Goal: Task Accomplishment & Management: Contribute content

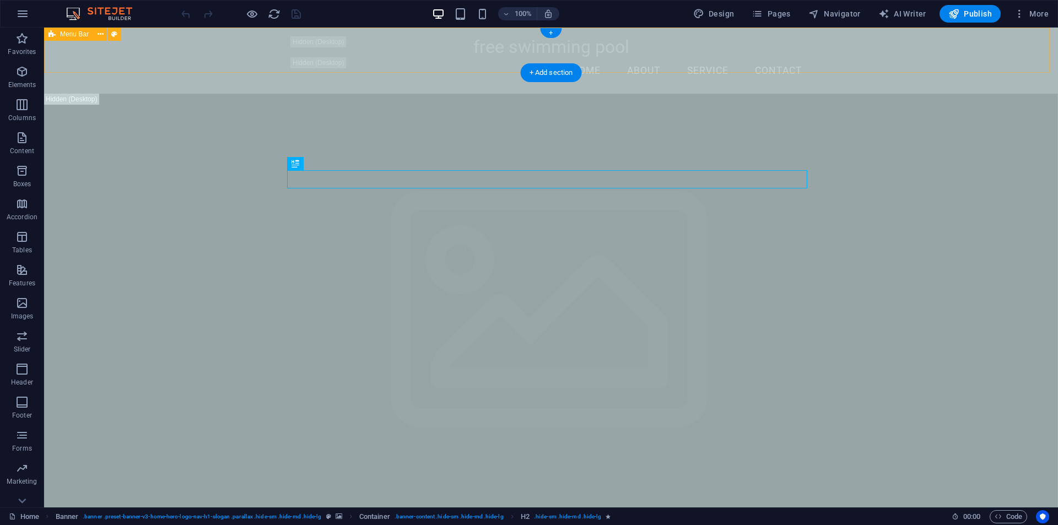
click at [902, 38] on div "free swimming pool Home About Service Contact" at bounding box center [551, 61] width 1014 height 66
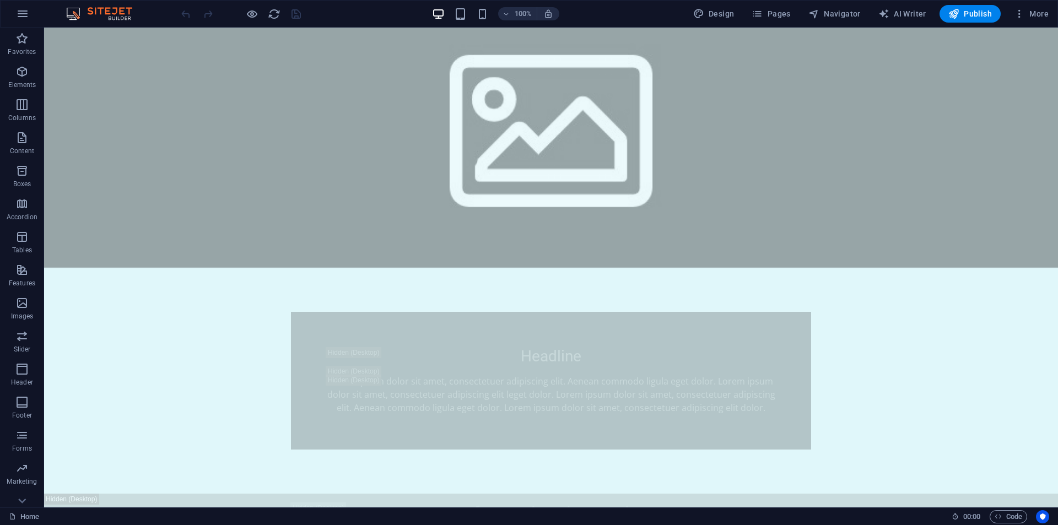
scroll to position [937, 0]
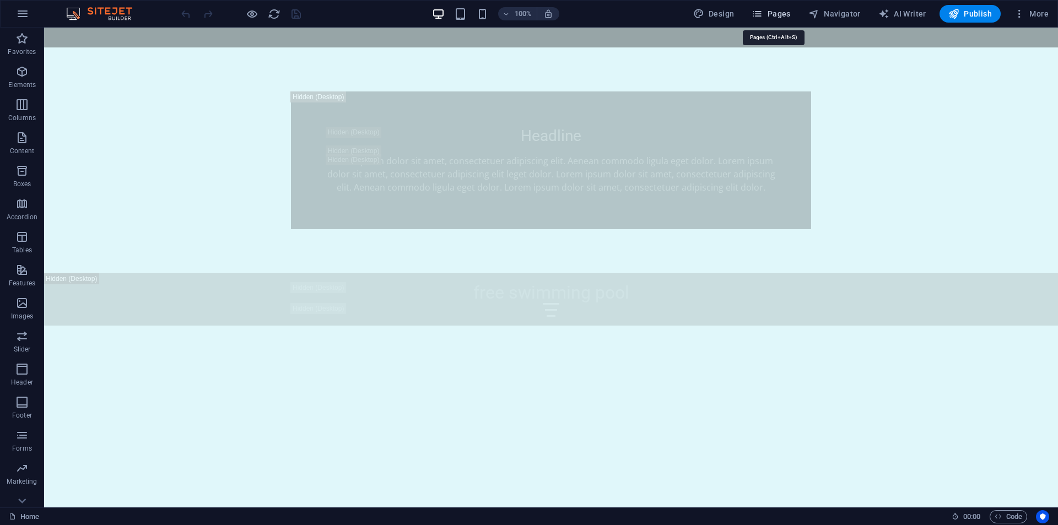
click at [780, 9] on span "Pages" at bounding box center [770, 13] width 39 height 11
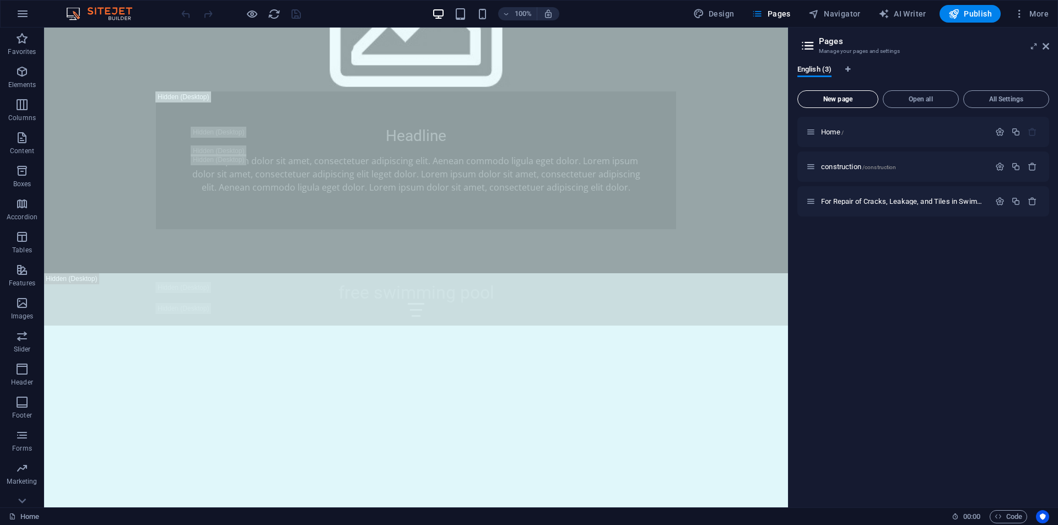
click at [840, 101] on span "New page" at bounding box center [837, 99] width 71 height 7
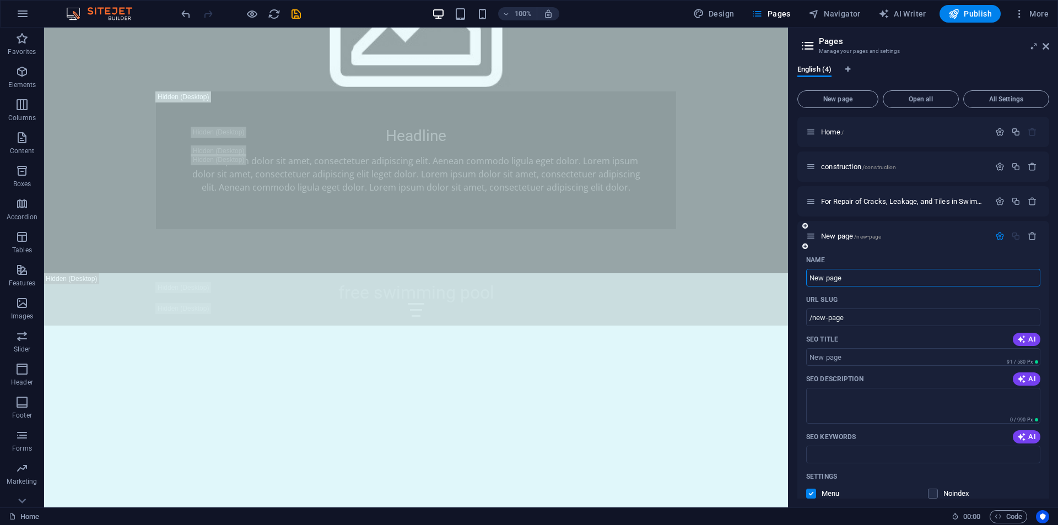
paste input "Cleaning"
type input "Cleaning"
type input "/cleaning"
type input "Cleaning"
click at [859, 318] on input "/cleaning" at bounding box center [923, 318] width 234 height 18
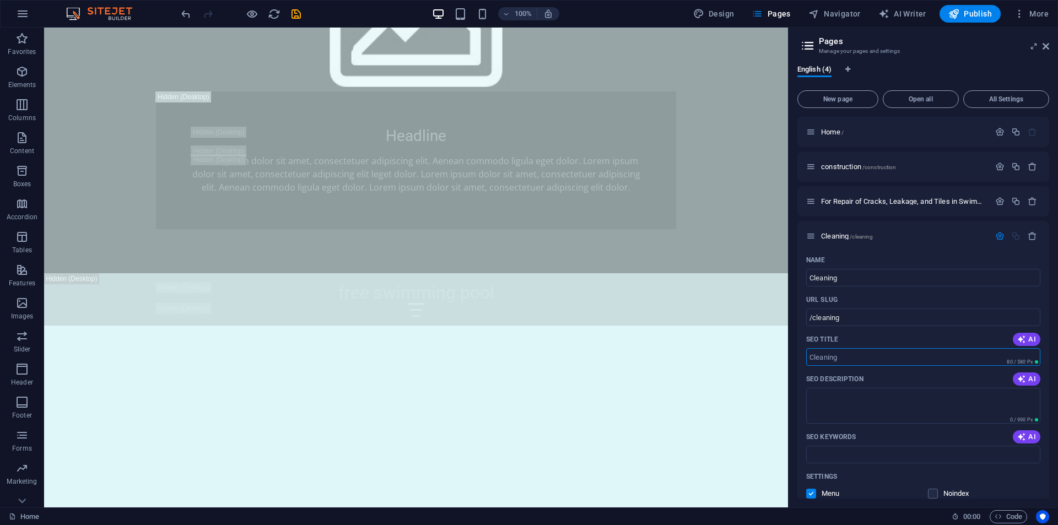
drag, startPoint x: 852, startPoint y: 358, endPoint x: 796, endPoint y: 358, distance: 56.2
click at [796, 358] on div "English (4) New page Open all All Settings Home / construction /construction Fo…" at bounding box center [922, 281] width 269 height 451
paste input "pool cleaning service near me"
type input "pool cleaning service near me"
click at [826, 397] on textarea "SEO Description" at bounding box center [923, 406] width 234 height 36
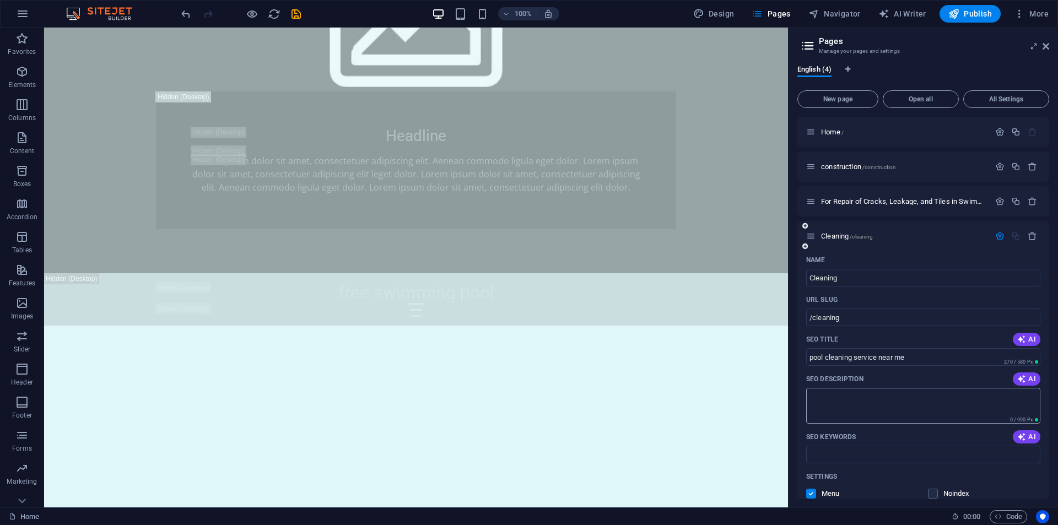
click at [827, 400] on textarea "SEO Description" at bounding box center [923, 406] width 234 height 36
paste textarea "Cleaning a swimming pool is a crucial task to ensure the water remains safe and…"
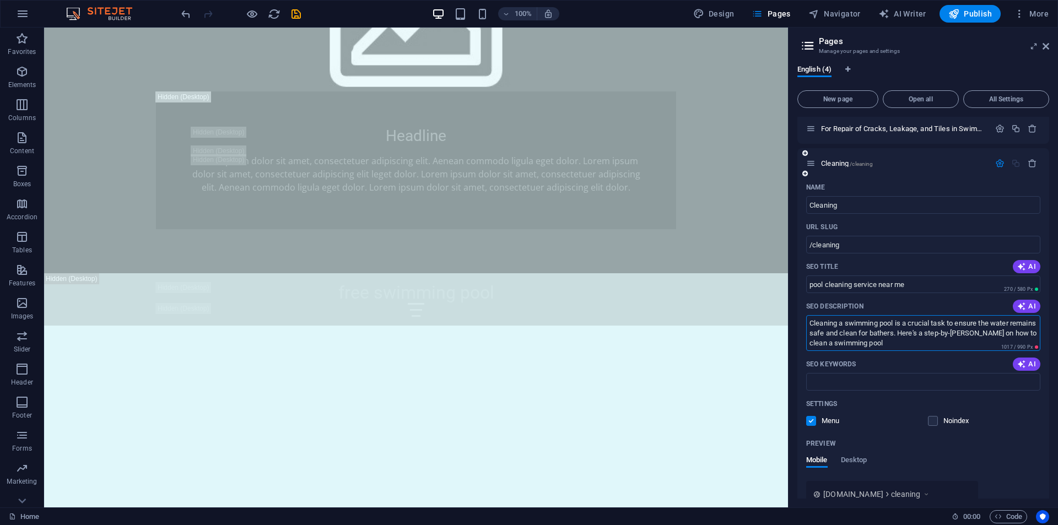
scroll to position [110, 0]
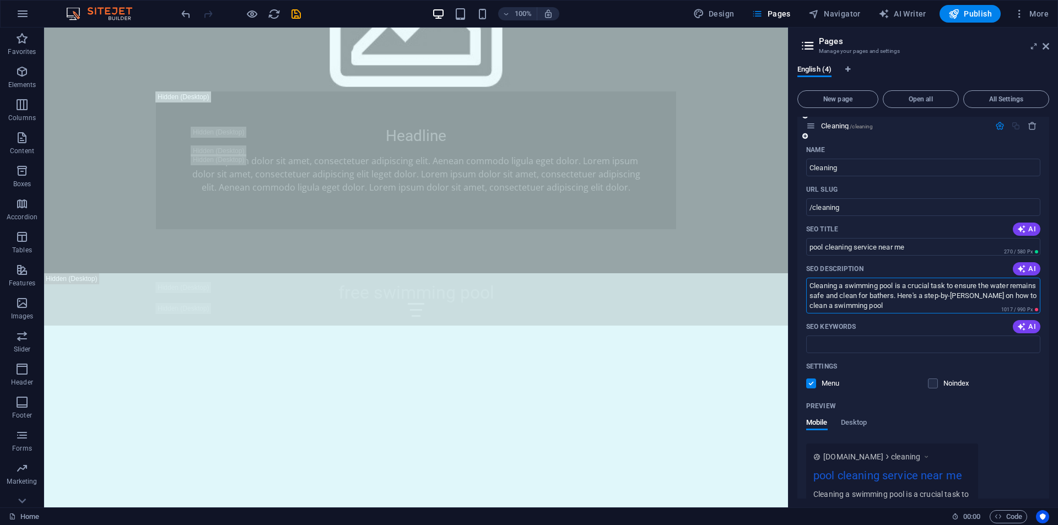
click at [1024, 296] on textarea "Cleaning a swimming pool is a crucial task to ensure the water remains safe and…" at bounding box center [923, 296] width 234 height 36
type textarea "Cleaning a swimming pool is a crucial task to ensure the water remains safe and…"
click at [821, 353] on input "SEO Keywords" at bounding box center [923, 345] width 234 height 18
drag, startPoint x: 878, startPoint y: 245, endPoint x: 810, endPoint y: 248, distance: 67.8
click at [810, 248] on input "pool cleaning service near me" at bounding box center [923, 247] width 234 height 18
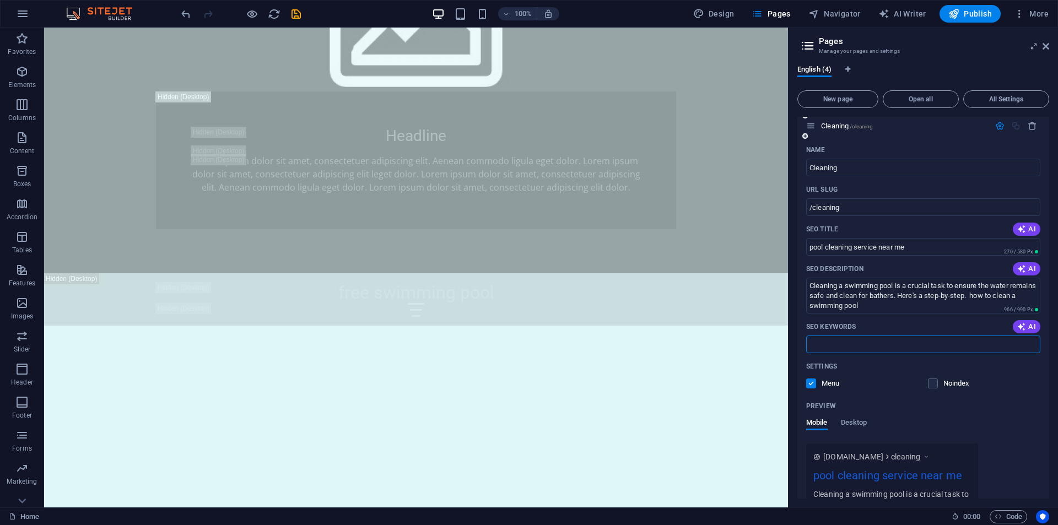
click at [848, 345] on input "SEO Keywords" at bounding box center [923, 345] width 234 height 18
paste input "pool cleaning service"
click at [807, 343] on input "pool cleaning service" at bounding box center [923, 345] width 234 height 18
type input "swimming pool cleaning service"
click at [1025, 402] on div "Preview" at bounding box center [923, 406] width 234 height 18
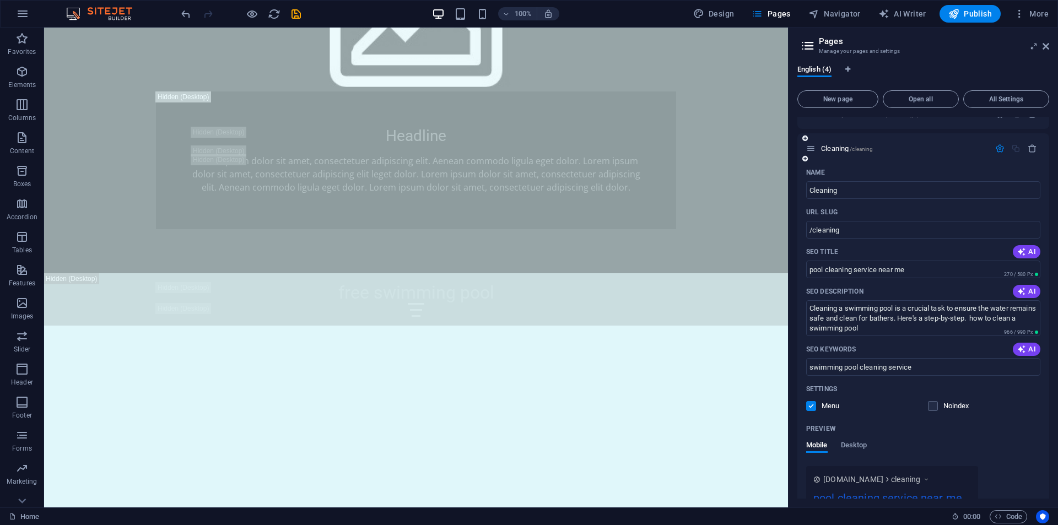
scroll to position [0, 0]
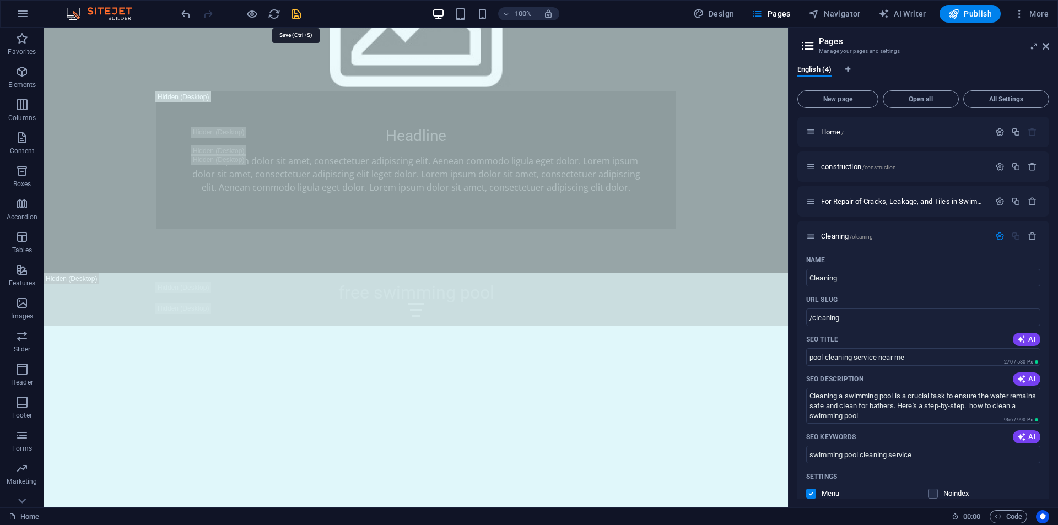
click at [299, 17] on icon "save" at bounding box center [296, 14] width 13 height 13
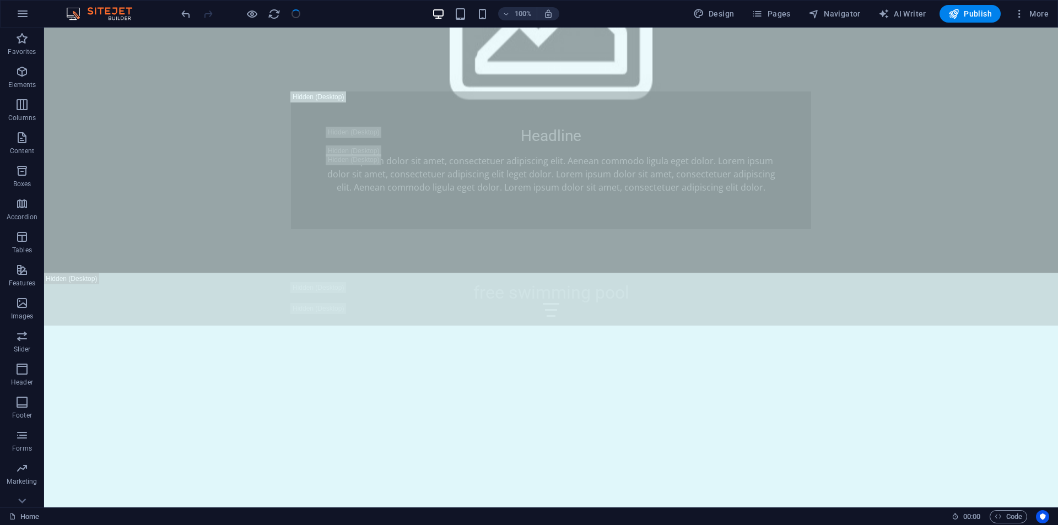
checkbox input "false"
click at [787, 17] on span "Pages" at bounding box center [770, 13] width 39 height 11
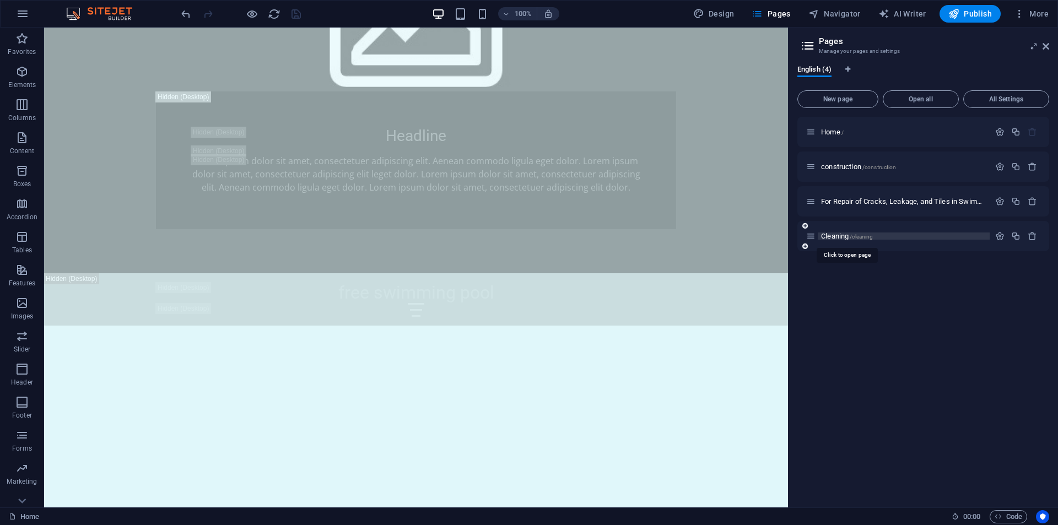
click at [841, 235] on span "Cleaning /cleaning" at bounding box center [847, 236] width 52 height 8
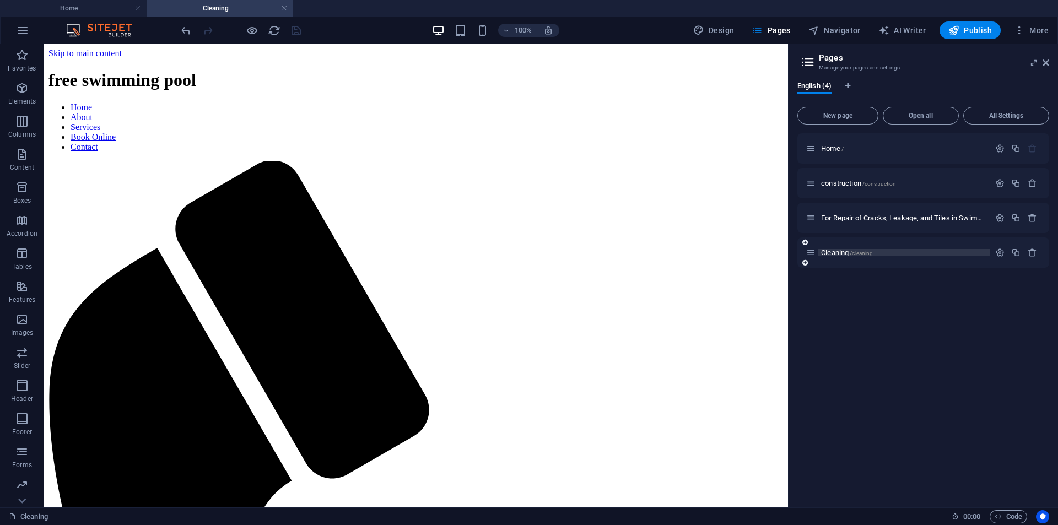
click at [883, 255] on p "Cleaning /cleaning" at bounding box center [903, 252] width 165 height 7
click at [1002, 253] on icon "button" at bounding box center [999, 252] width 9 height 9
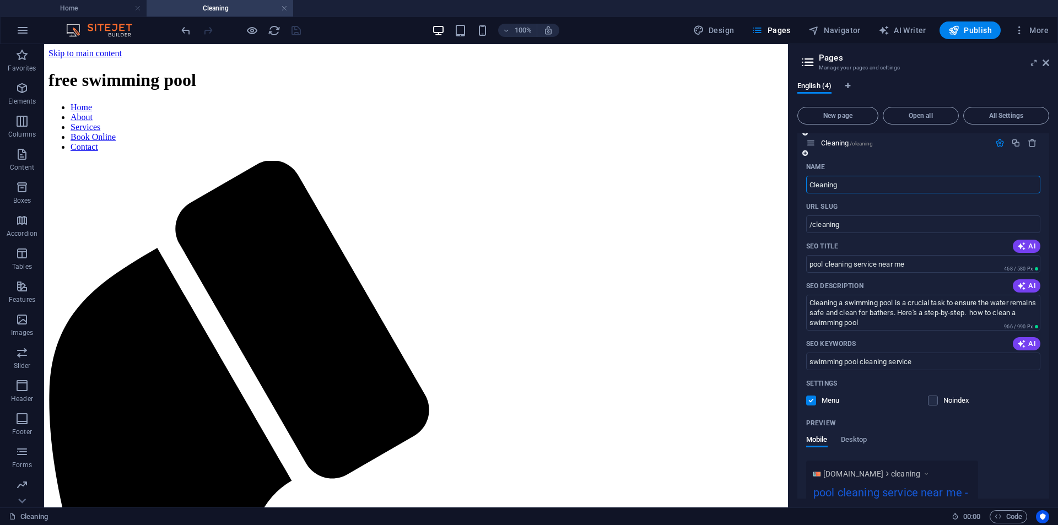
scroll to position [110, 0]
click at [928, 362] on input "swimming pool cleaning service" at bounding box center [923, 361] width 234 height 18
paste input "swimming work"
click at [913, 360] on input "swimming pool cleaning service swimming work" at bounding box center [923, 361] width 234 height 18
type input "swimming pool cleaning service, swimming work"
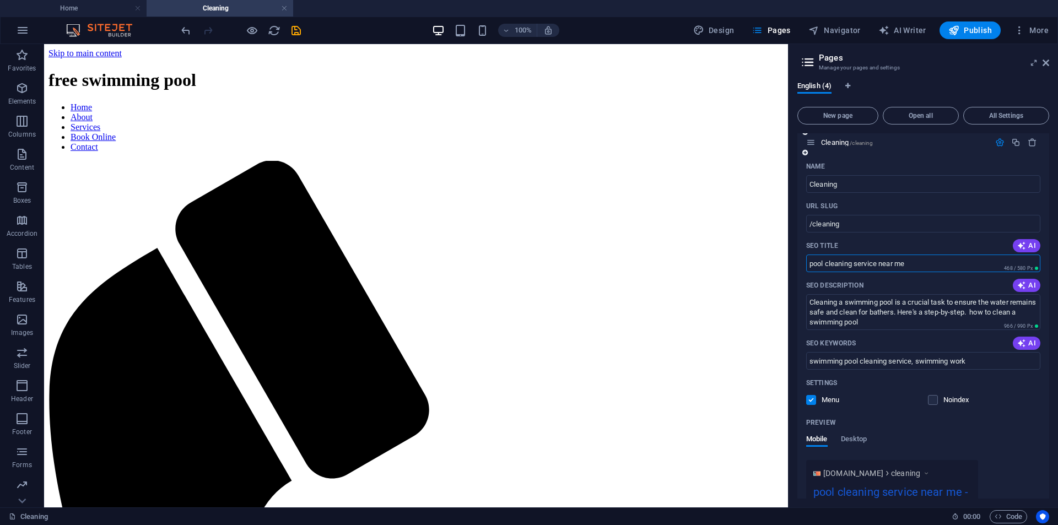
click at [914, 266] on input "pool cleaning service near me" at bounding box center [923, 264] width 234 height 18
paste input "swimming work"
click at [910, 266] on input "pool cleaning service near me ,swimming work" at bounding box center [923, 264] width 234 height 18
click at [946, 264] on input "pool cleaning service near me , swimming work" at bounding box center [923, 264] width 234 height 18
click at [808, 264] on input "pool cleaning service near me" at bounding box center [923, 264] width 234 height 18
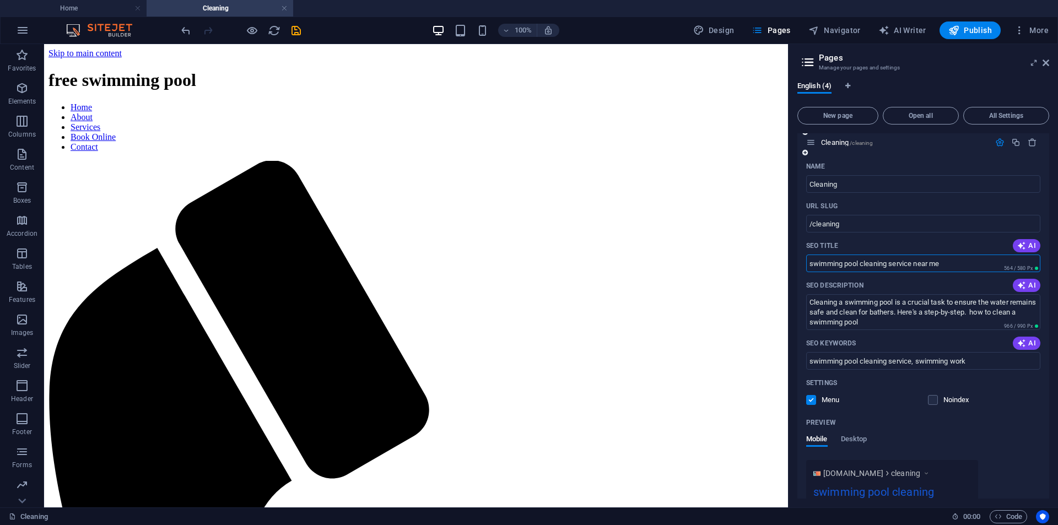
type input "swimming pool cleaning service near me"
click at [993, 426] on div "Preview" at bounding box center [923, 423] width 234 height 18
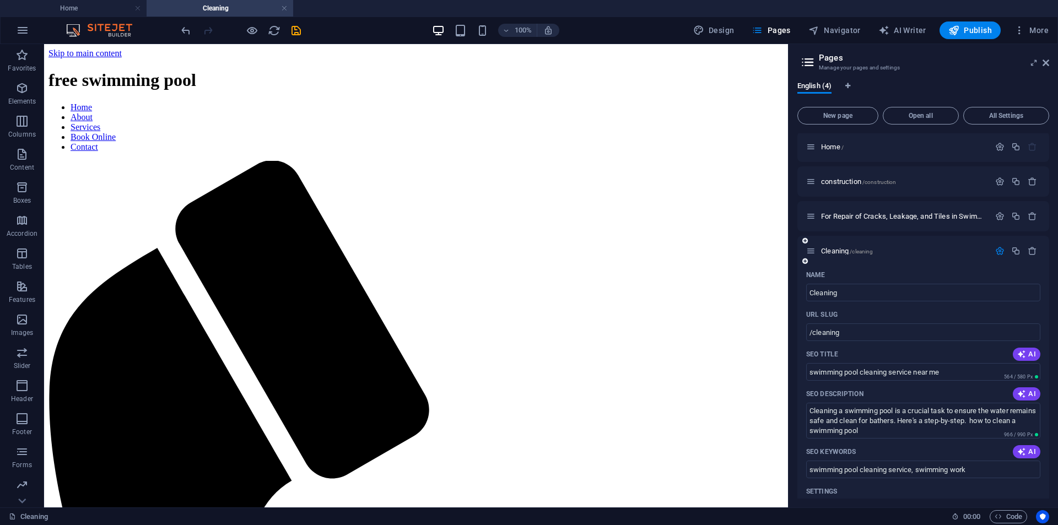
scroll to position [0, 0]
click at [293, 33] on icon "save" at bounding box center [296, 30] width 13 height 13
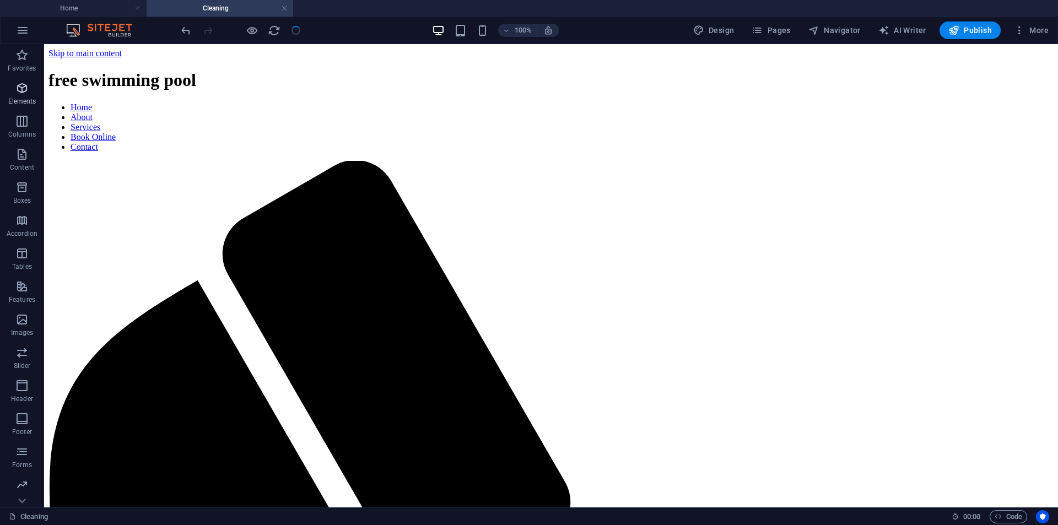
click at [23, 97] on p "Elements" at bounding box center [22, 101] width 28 height 9
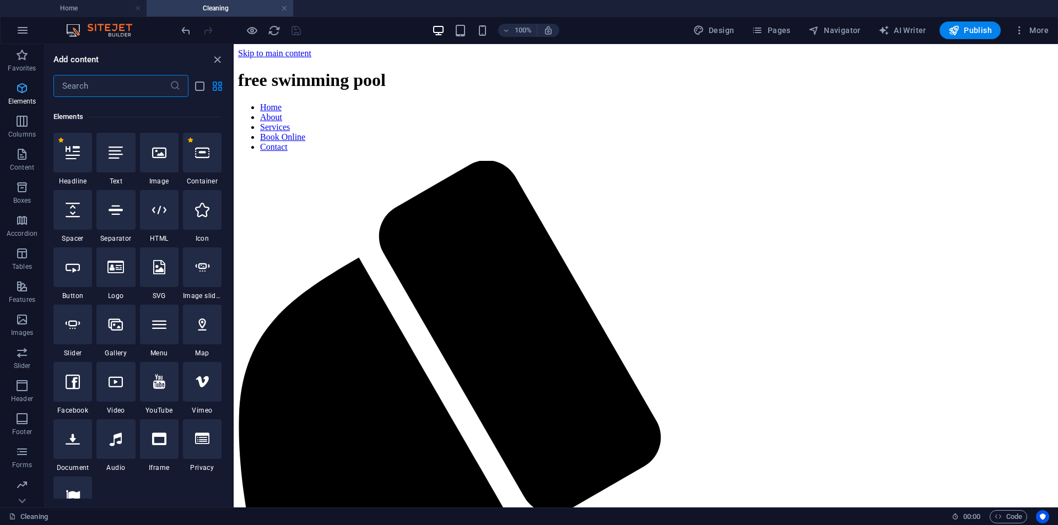
scroll to position [117, 0]
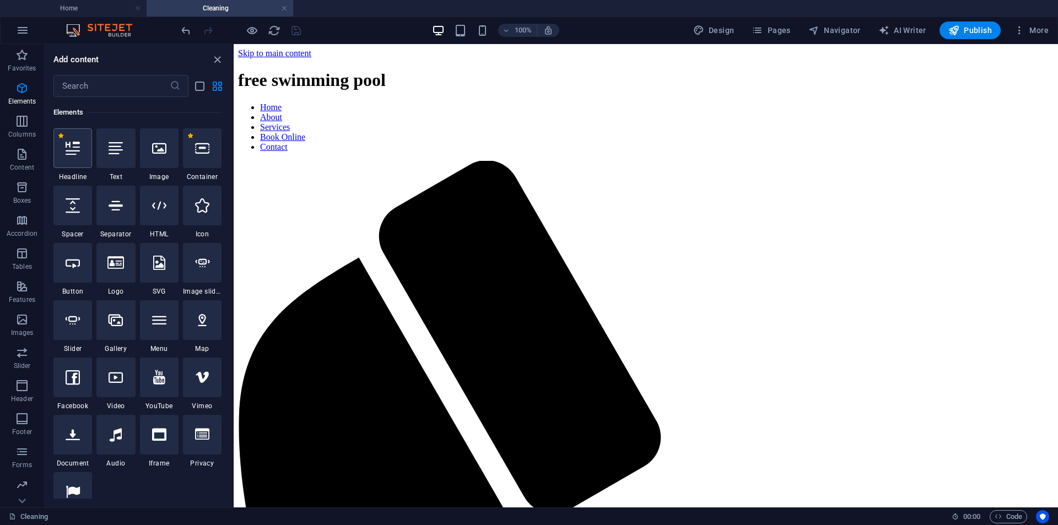
click at [74, 156] on div at bounding box center [72, 148] width 39 height 40
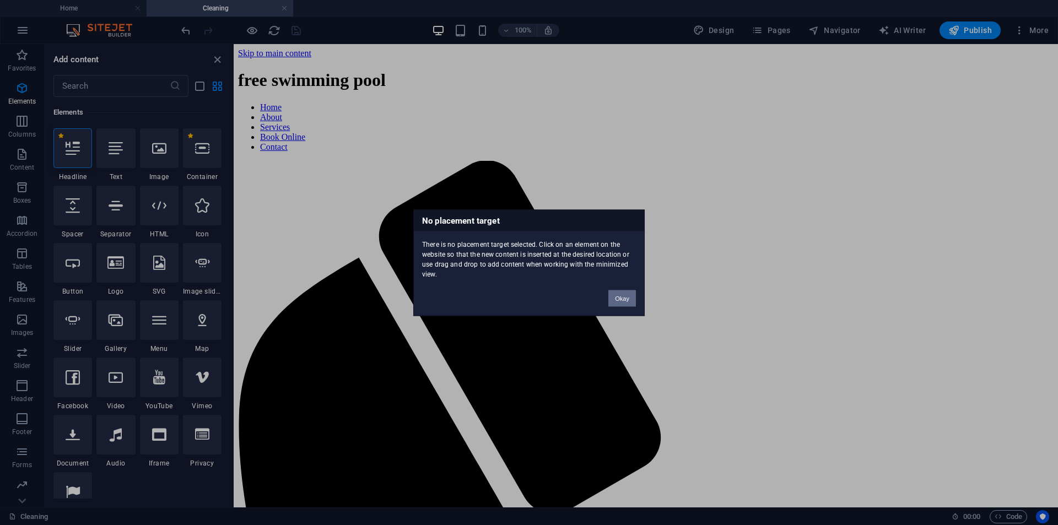
click at [627, 302] on button "Okay" at bounding box center [622, 298] width 28 height 17
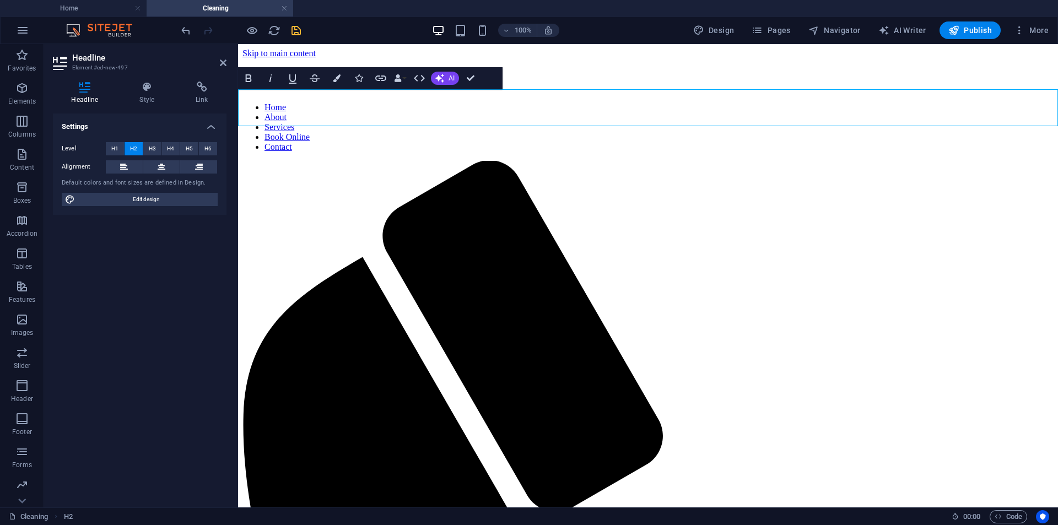
scroll to position [1129, 4]
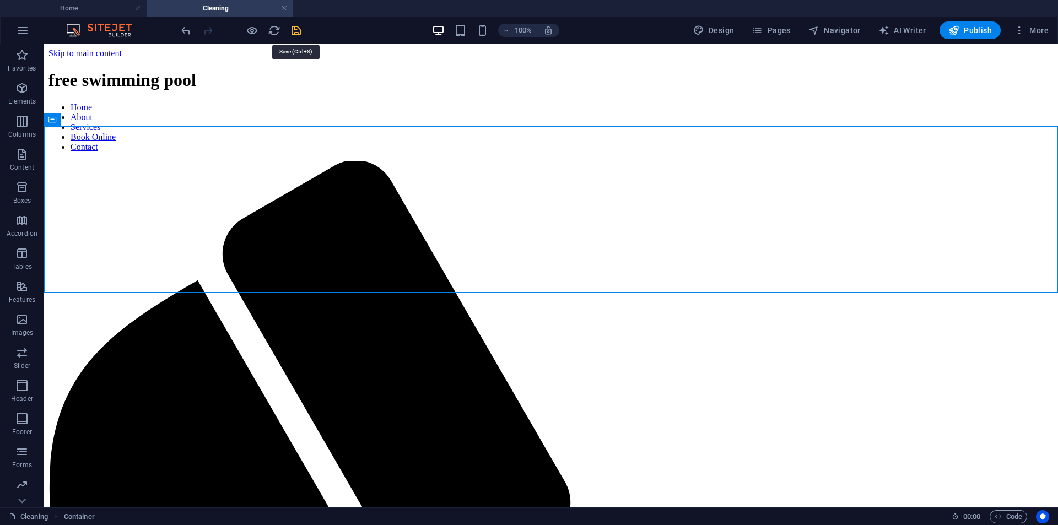
click at [295, 33] on icon "save" at bounding box center [296, 30] width 13 height 13
click at [99, 122] on icon at bounding box center [101, 119] width 6 height 12
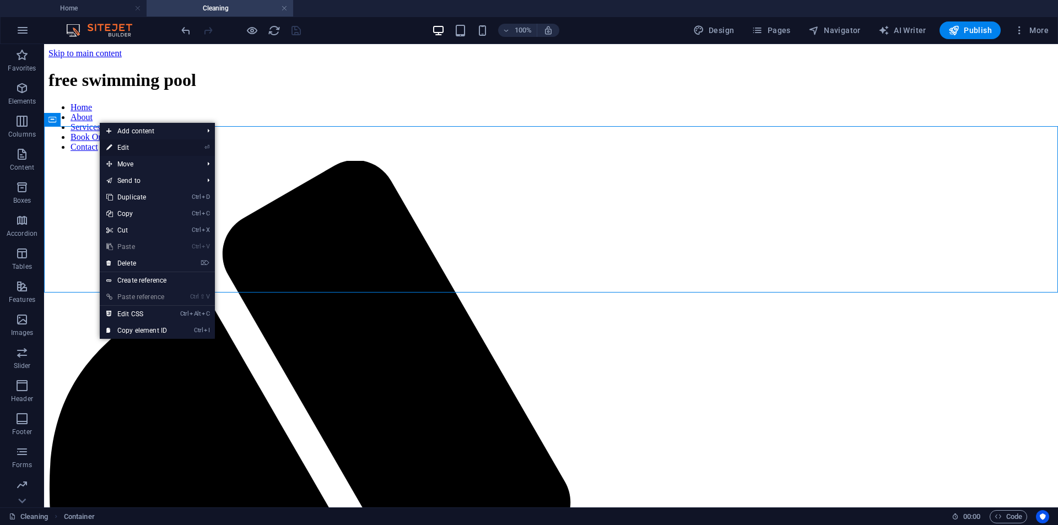
click at [110, 148] on icon at bounding box center [109, 147] width 6 height 17
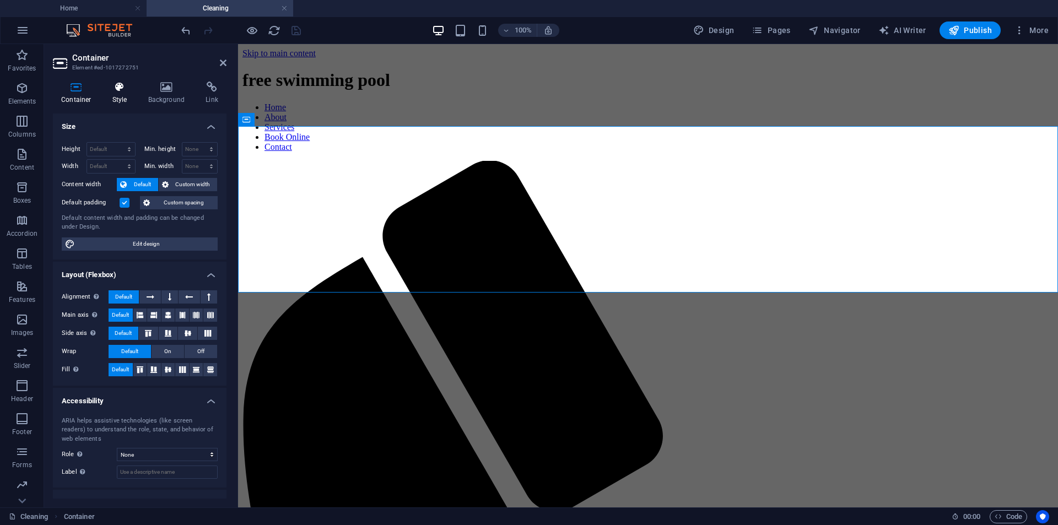
click at [113, 99] on h4 "Style" at bounding box center [122, 93] width 36 height 23
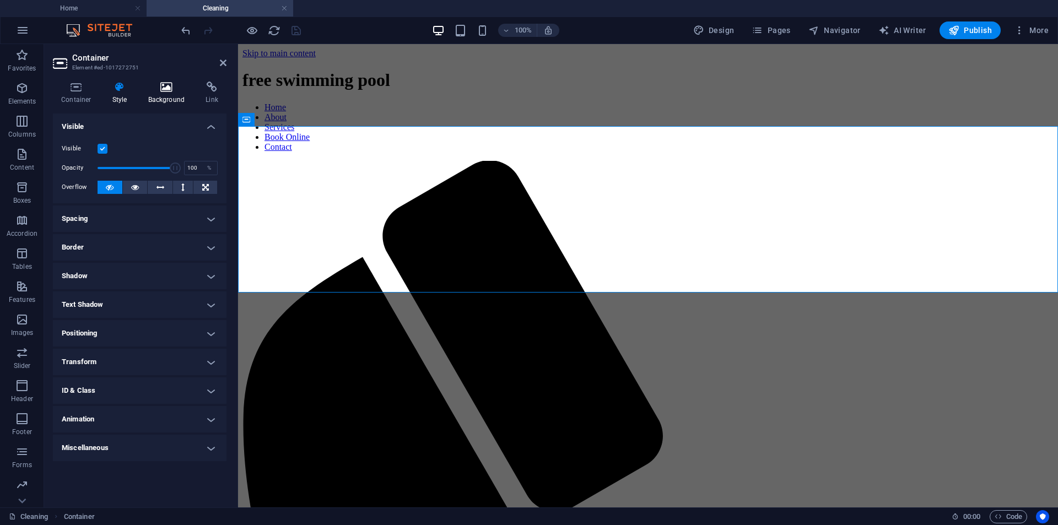
click at [163, 98] on h4 "Background" at bounding box center [169, 93] width 58 height 23
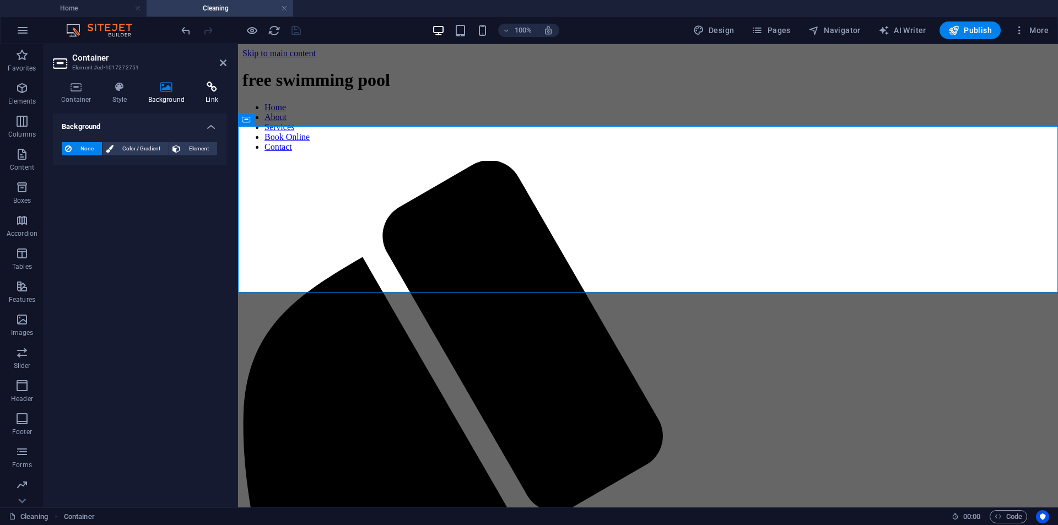
click at [209, 95] on h4 "Link" at bounding box center [211, 93] width 29 height 23
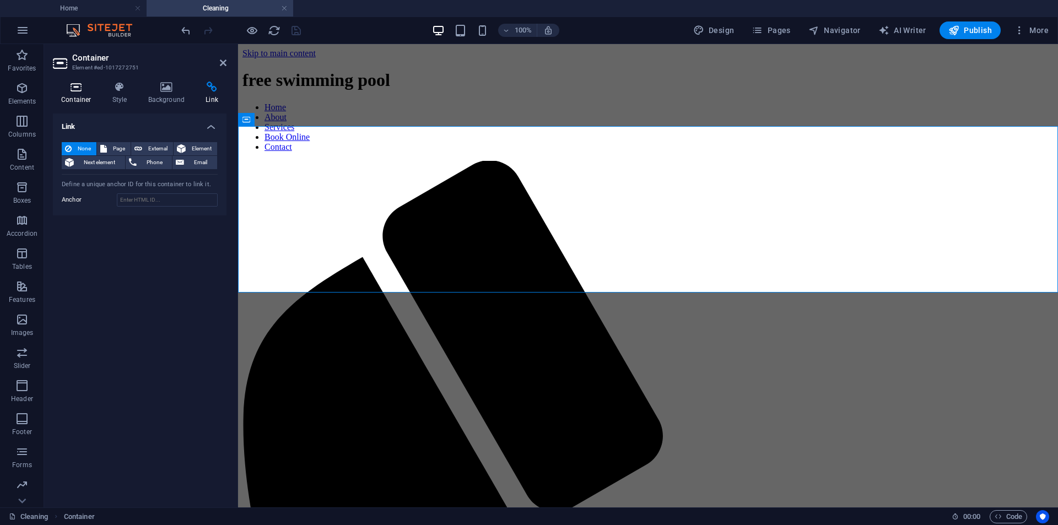
click at [72, 92] on icon at bounding box center [76, 87] width 47 height 11
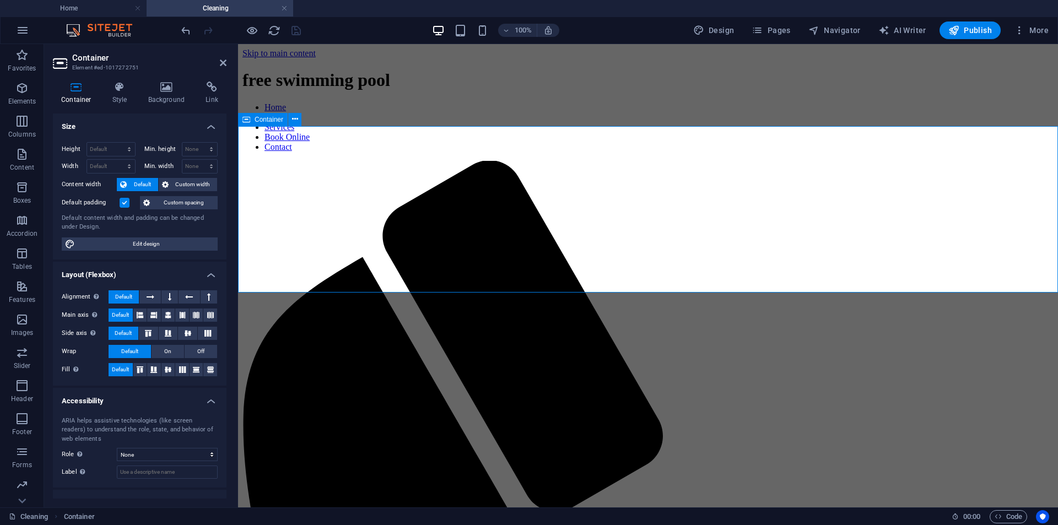
click at [220, 65] on icon at bounding box center [223, 62] width 7 height 9
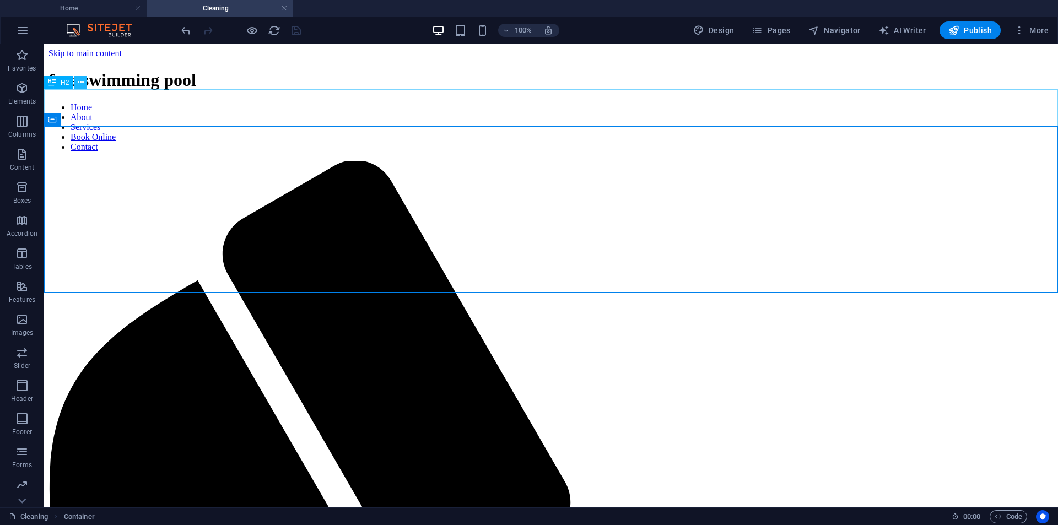
click at [81, 82] on icon at bounding box center [81, 83] width 6 height 12
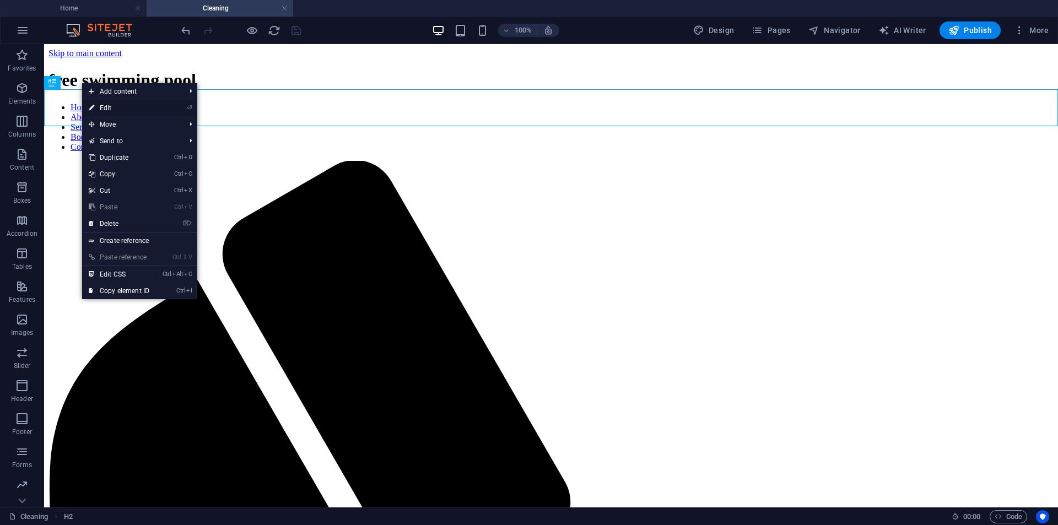
click at [96, 105] on link "⏎ Edit" at bounding box center [119, 108] width 74 height 17
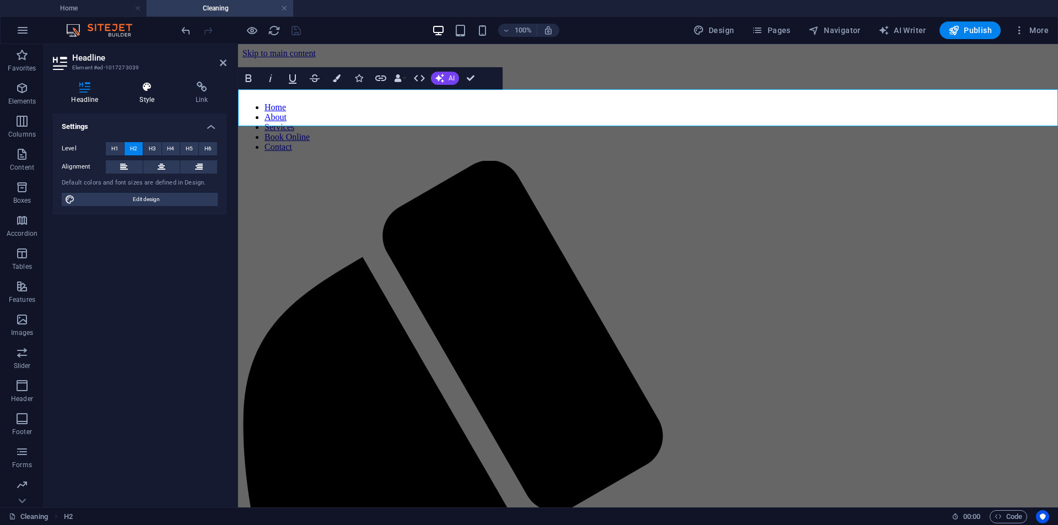
click at [146, 101] on h4 "Style" at bounding box center [149, 93] width 56 height 23
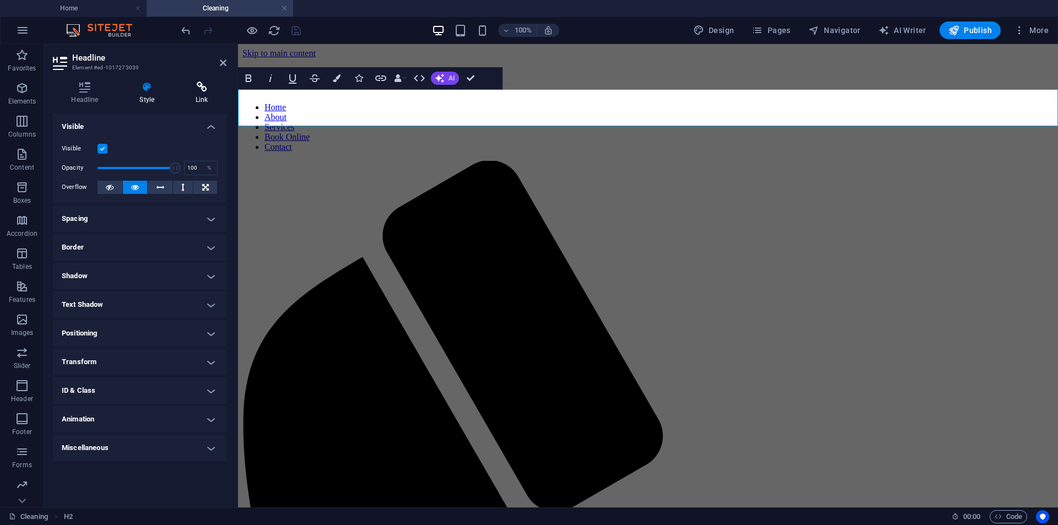
click at [204, 93] on h4 "Link" at bounding box center [201, 93] width 49 height 23
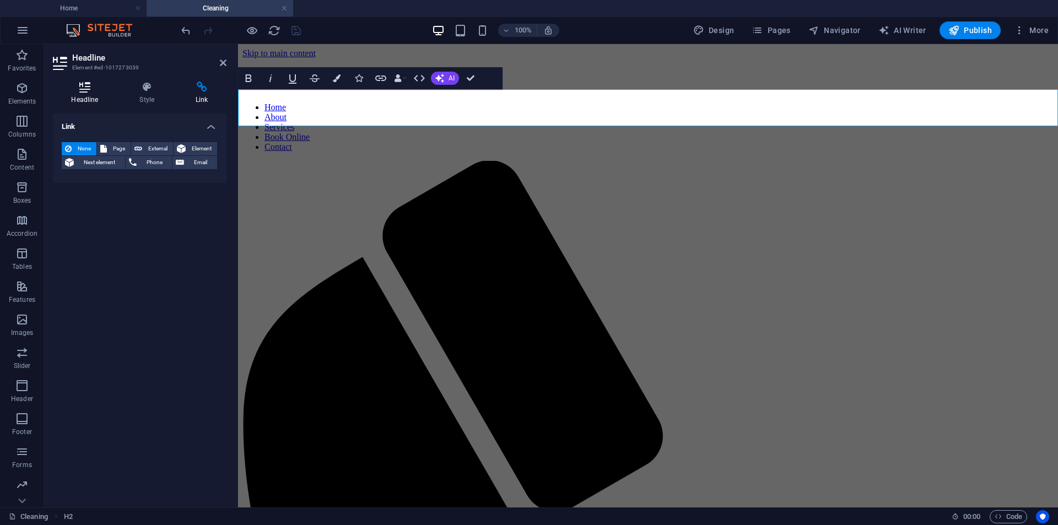
click at [78, 93] on h4 "Headline" at bounding box center [87, 93] width 68 height 23
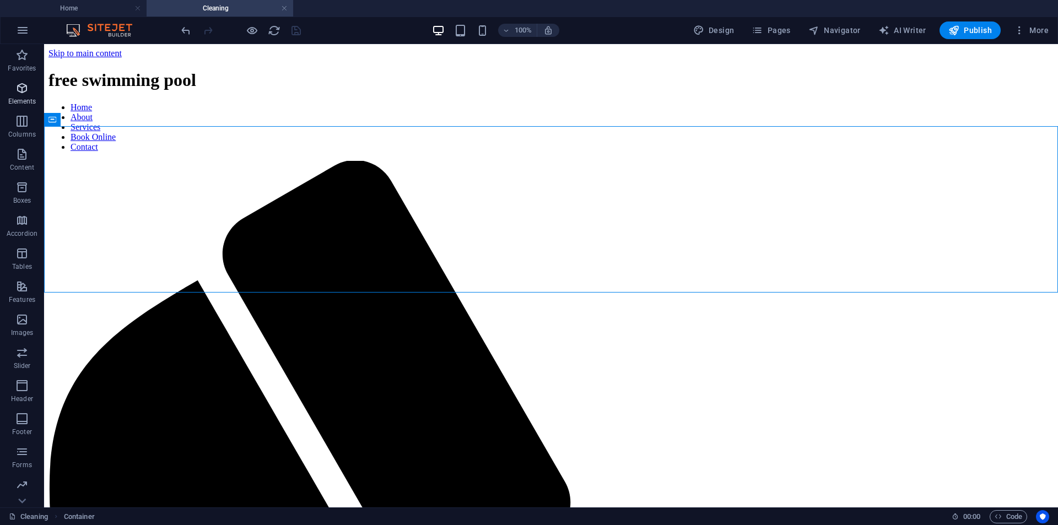
click at [29, 95] on span "Elements" at bounding box center [22, 95] width 44 height 26
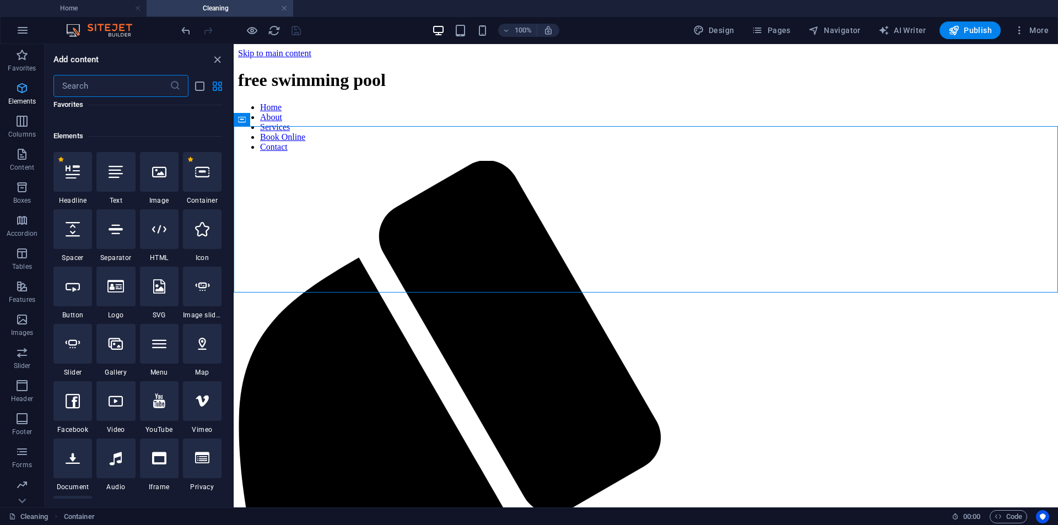
scroll to position [117, 0]
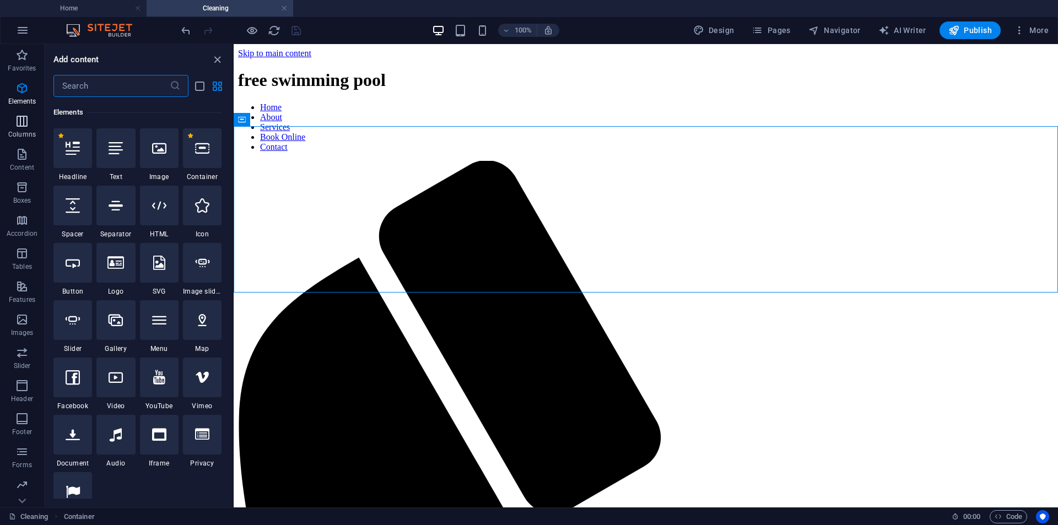
click at [19, 135] on p "Columns" at bounding box center [22, 134] width 28 height 9
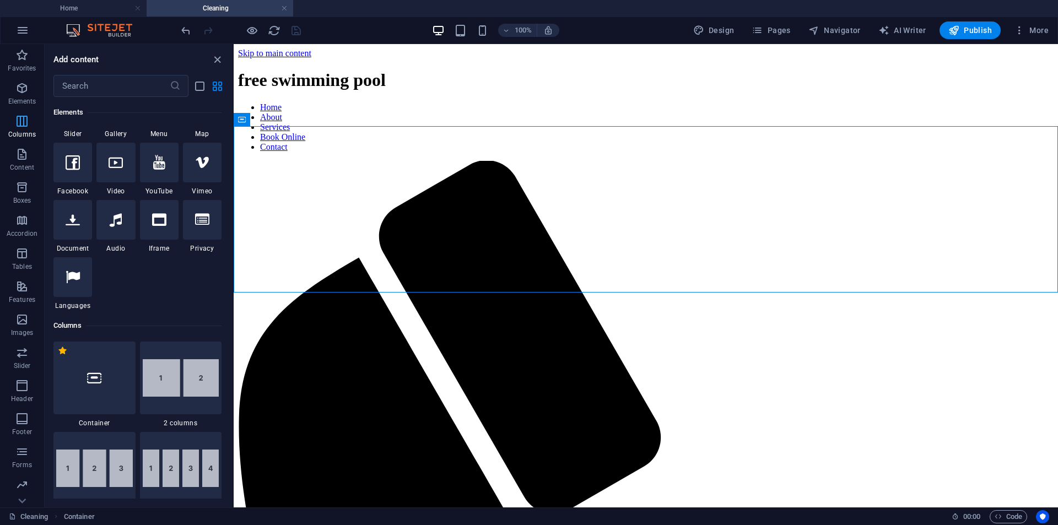
scroll to position [545, 0]
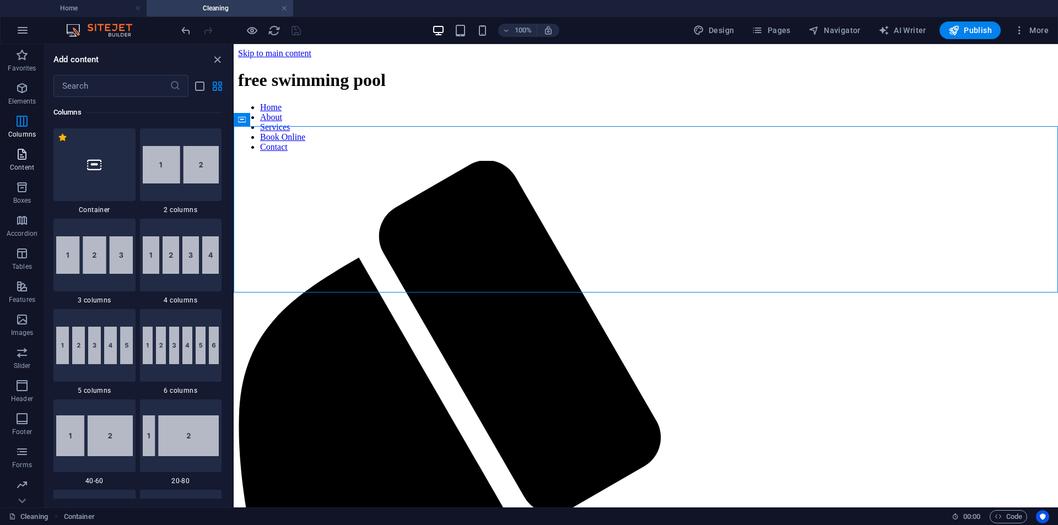
click at [22, 156] on icon "button" at bounding box center [21, 154] width 13 height 13
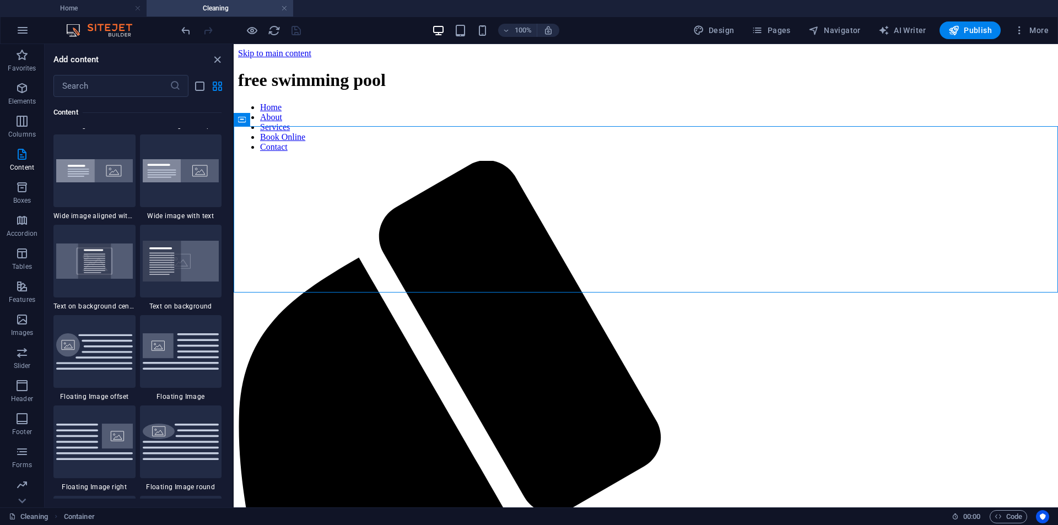
scroll to position [2258, 0]
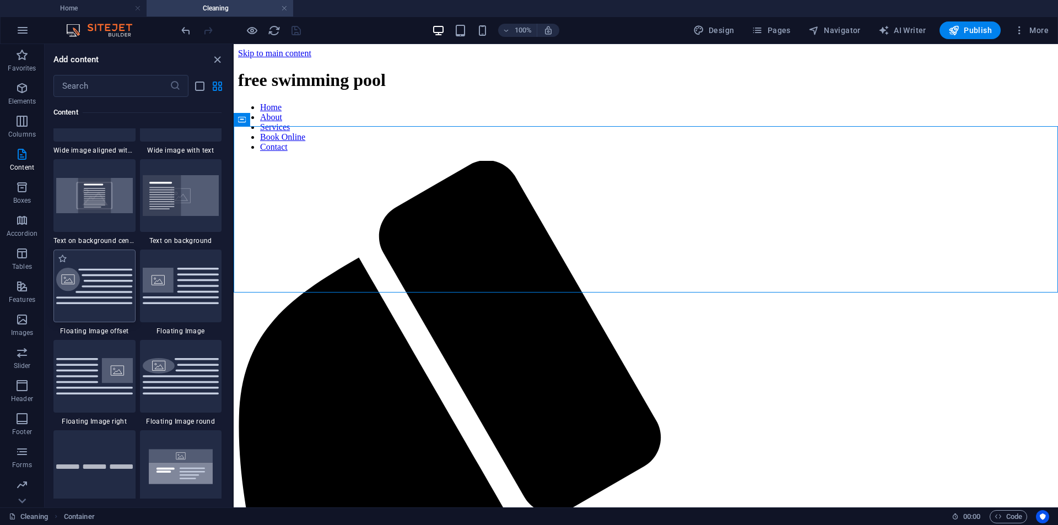
click at [90, 293] on img at bounding box center [94, 286] width 77 height 37
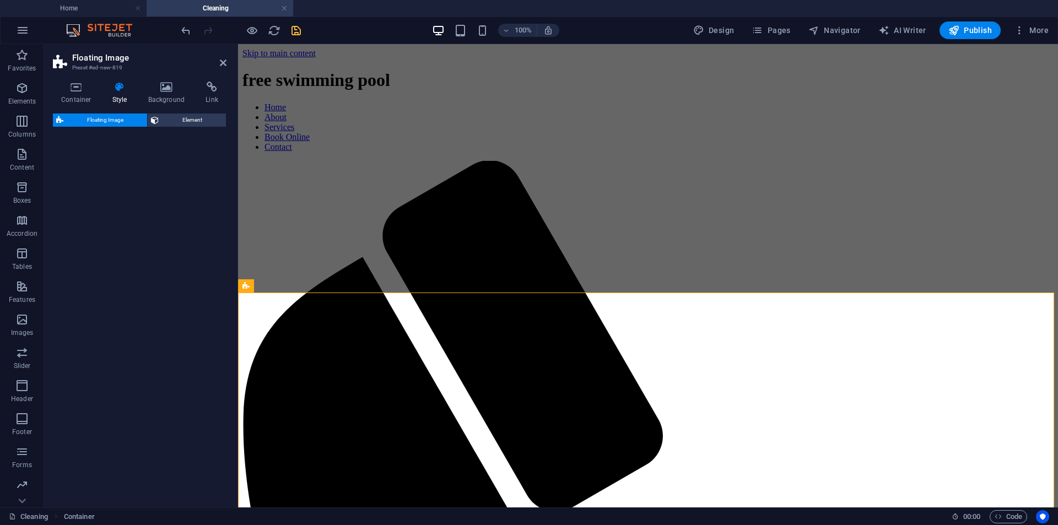
select select "%"
select select "rem"
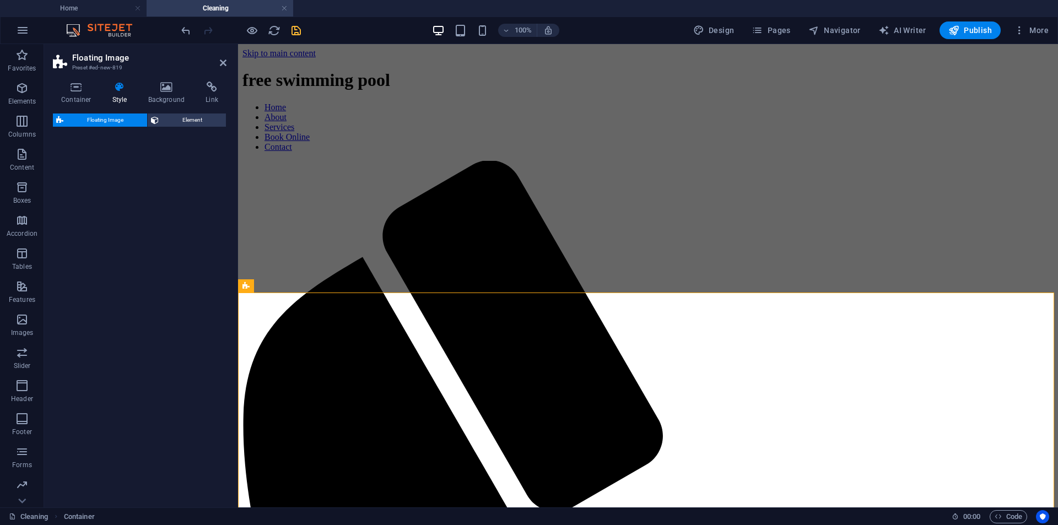
select select "%"
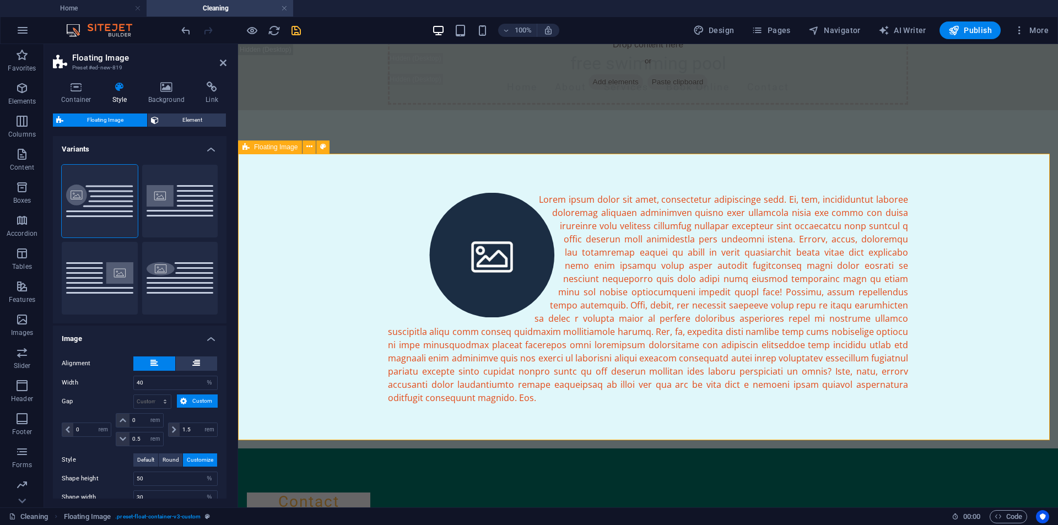
scroll to position [134, 0]
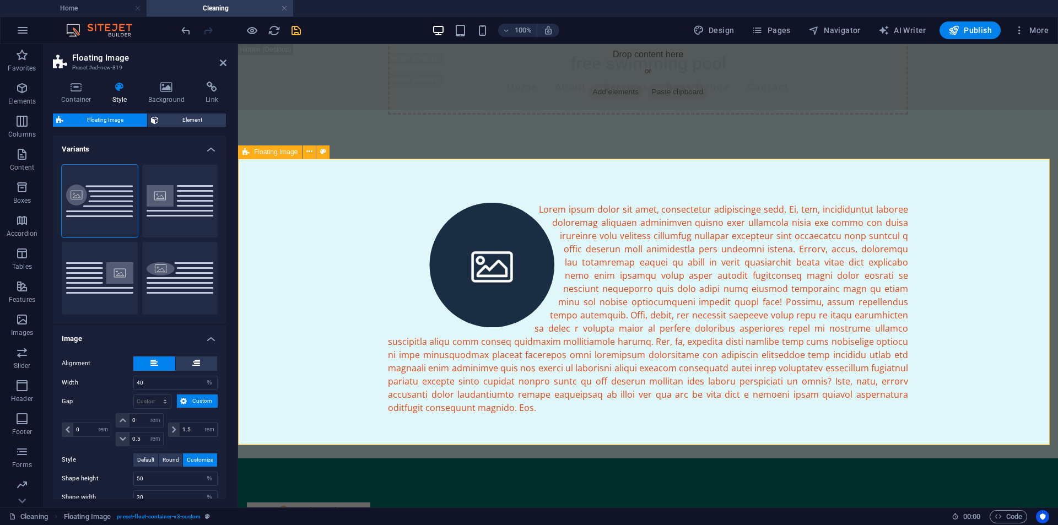
click at [767, 167] on div at bounding box center [648, 309] width 820 height 300
click at [426, 200] on icon at bounding box center [424, 196] width 6 height 12
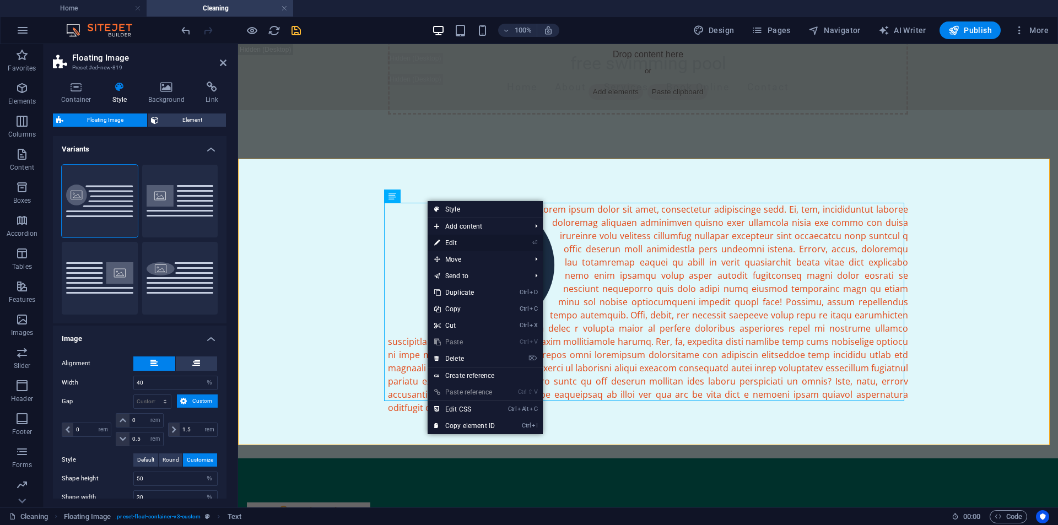
click at [447, 244] on link "⏎ Edit" at bounding box center [465, 243] width 74 height 17
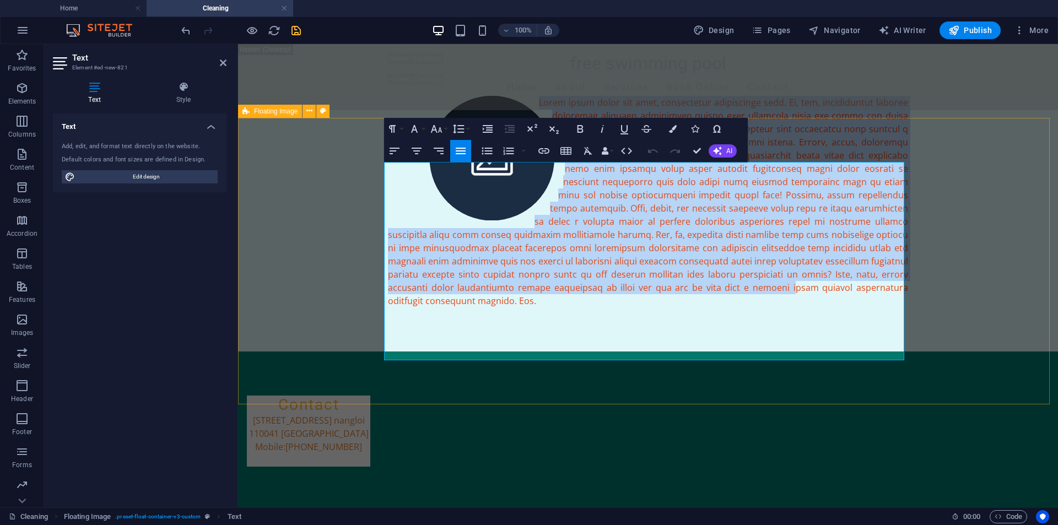
scroll to position [244, 0]
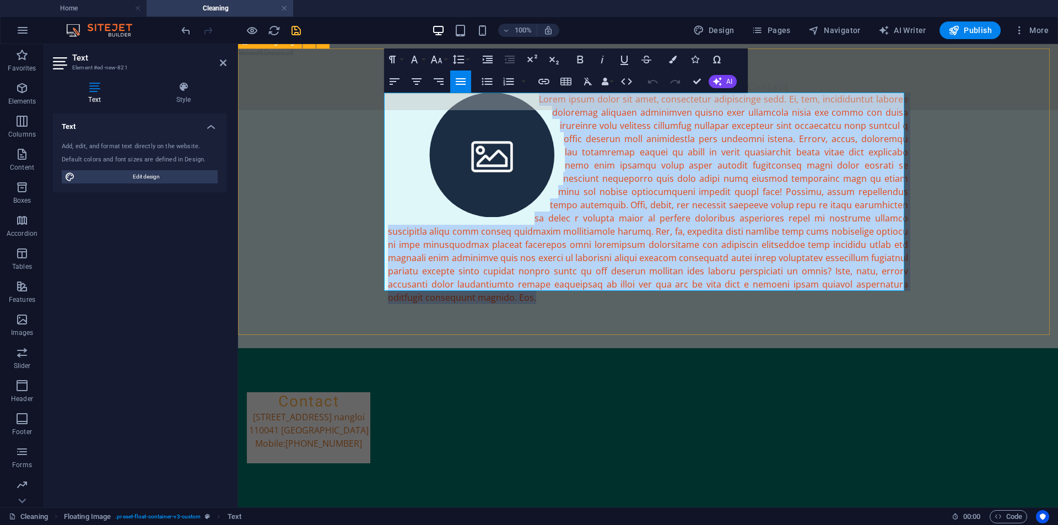
drag, startPoint x: 534, startPoint y: 210, endPoint x: 912, endPoint y: 281, distance: 384.6
click at [912, 281] on div at bounding box center [648, 198] width 820 height 300
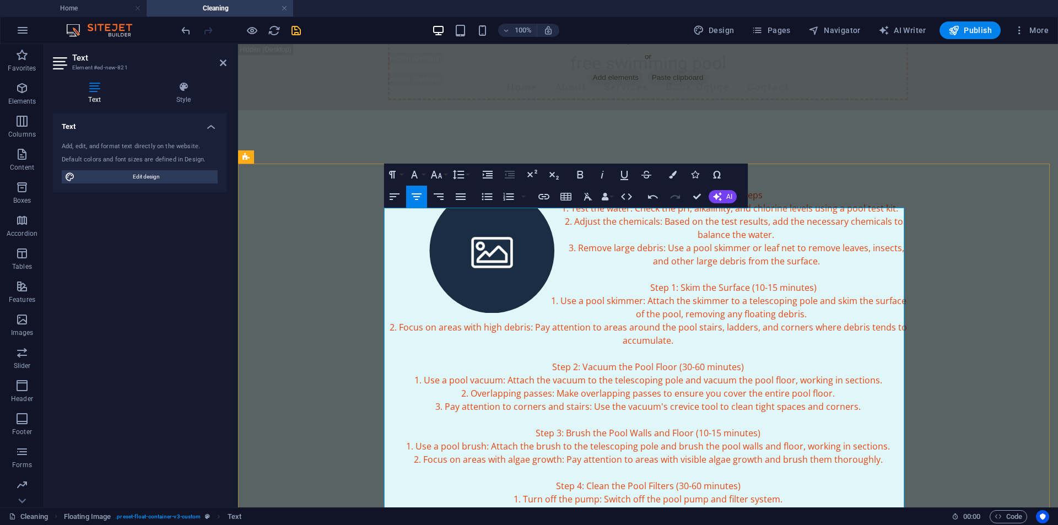
scroll to position [120, 0]
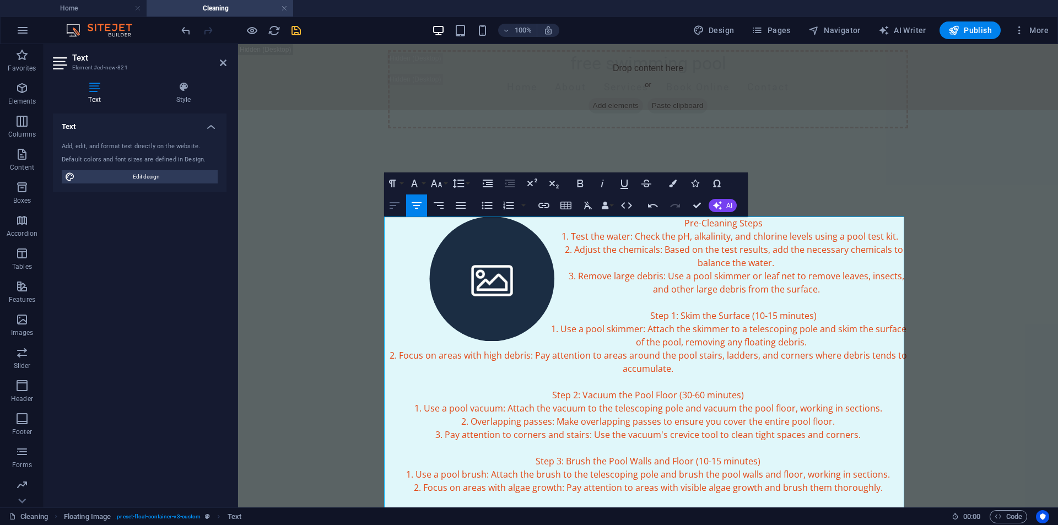
click at [391, 207] on icon "button" at bounding box center [394, 205] width 13 height 13
click at [415, 207] on icon "button" at bounding box center [416, 205] width 13 height 13
click at [439, 209] on icon "button" at bounding box center [438, 205] width 13 height 13
click at [463, 209] on icon "button" at bounding box center [460, 205] width 13 height 13
click at [391, 206] on icon "button" at bounding box center [394, 205] width 13 height 13
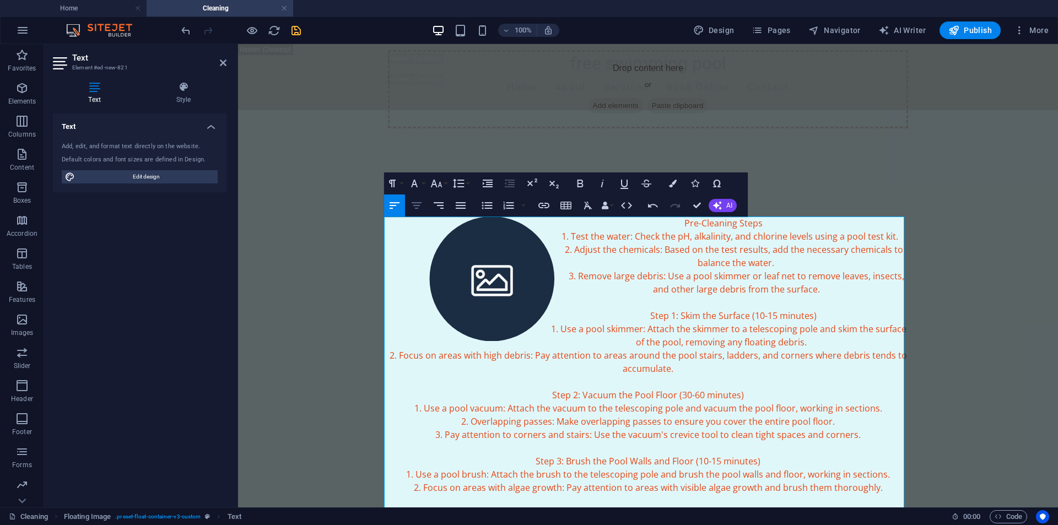
click at [417, 208] on icon "button" at bounding box center [417, 205] width 10 height 7
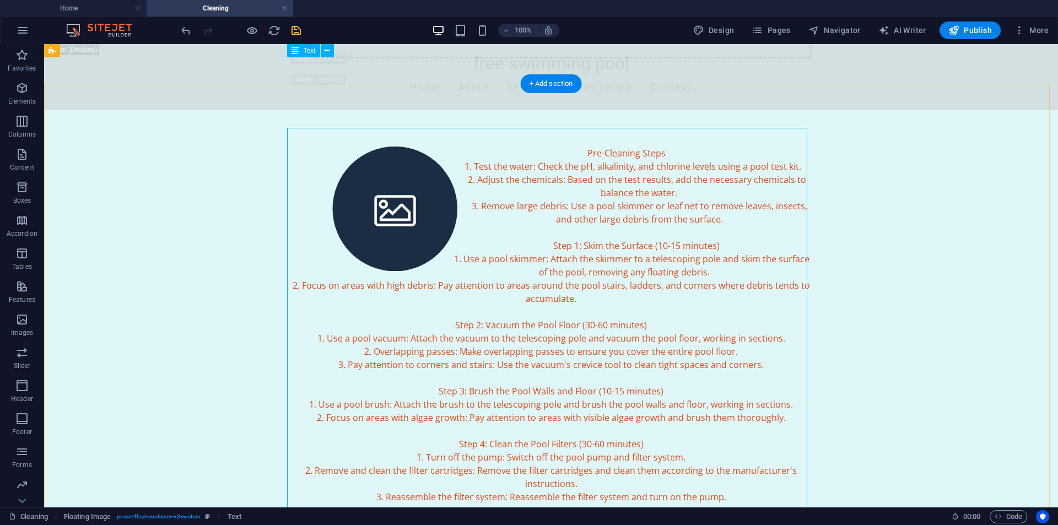
scroll to position [0, 0]
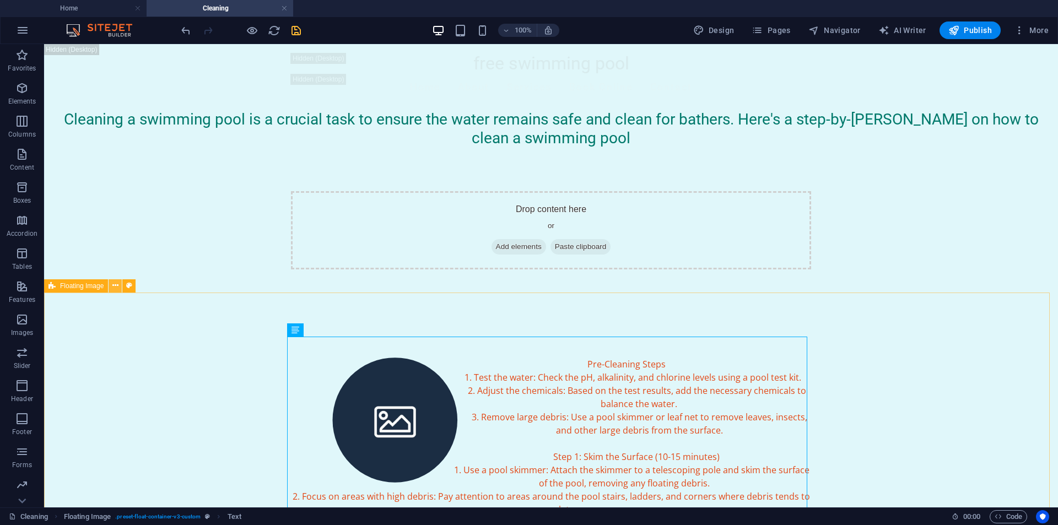
click at [115, 286] on icon at bounding box center [115, 286] width 6 height 12
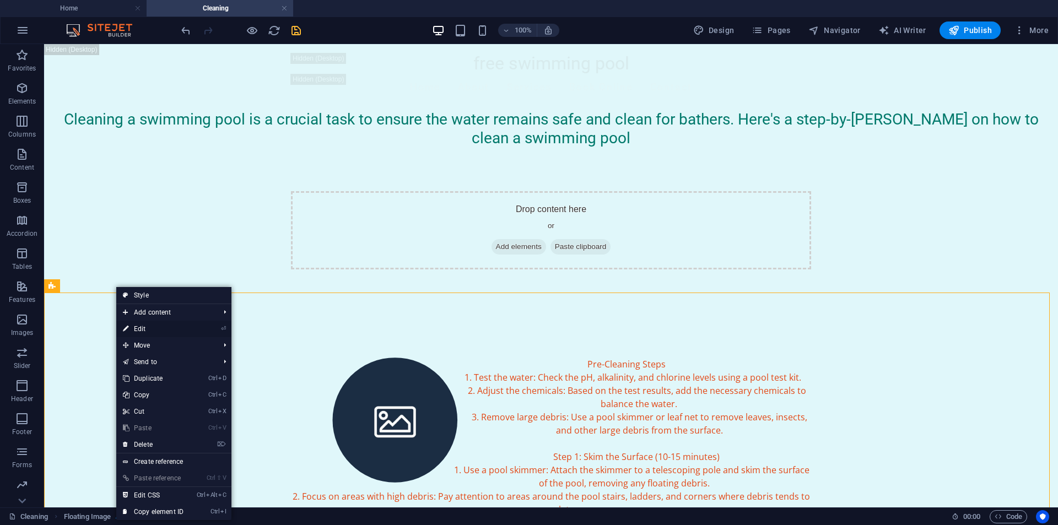
click at [132, 328] on link "⏎ Edit" at bounding box center [153, 329] width 74 height 17
select select "%"
select select "rem"
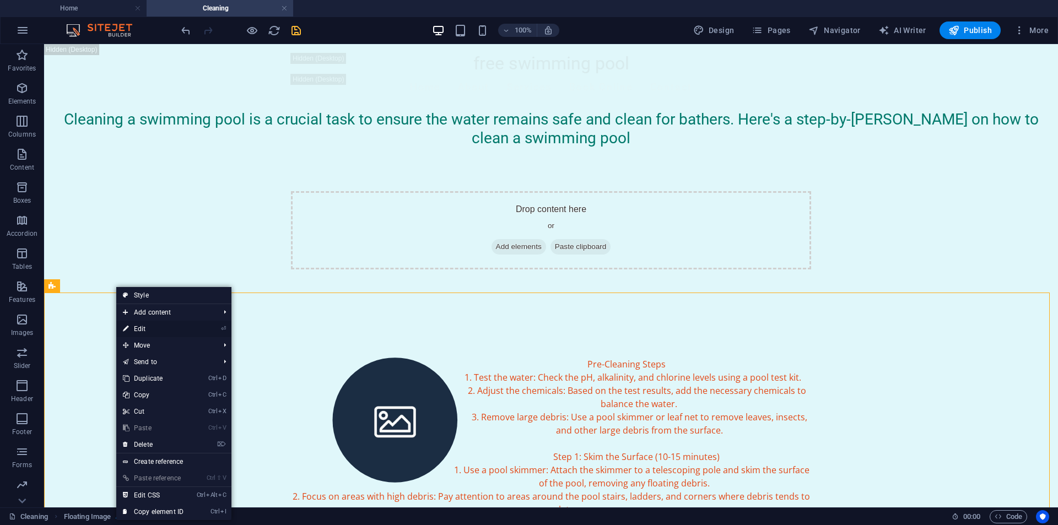
select select "rem"
select select "%"
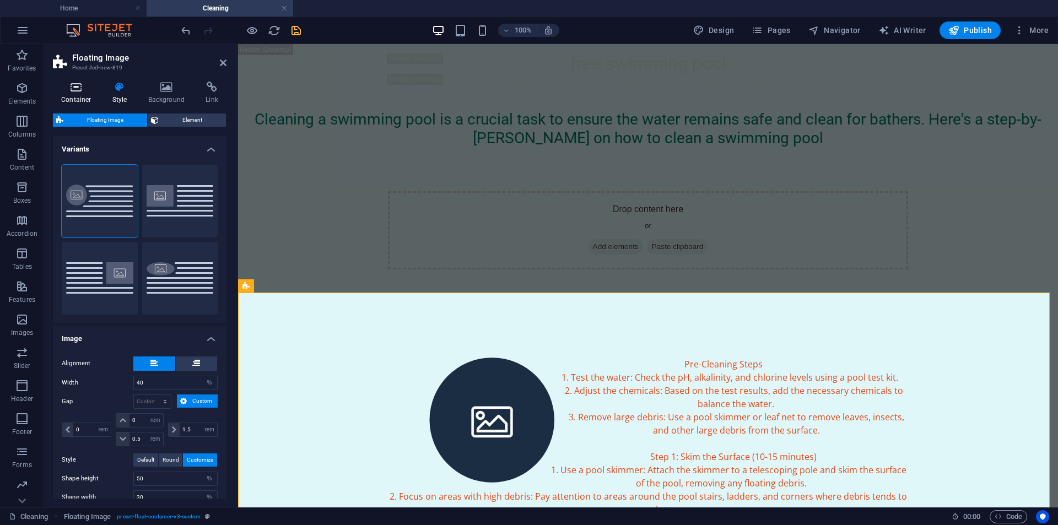
click at [82, 96] on h4 "Container" at bounding box center [78, 93] width 51 height 23
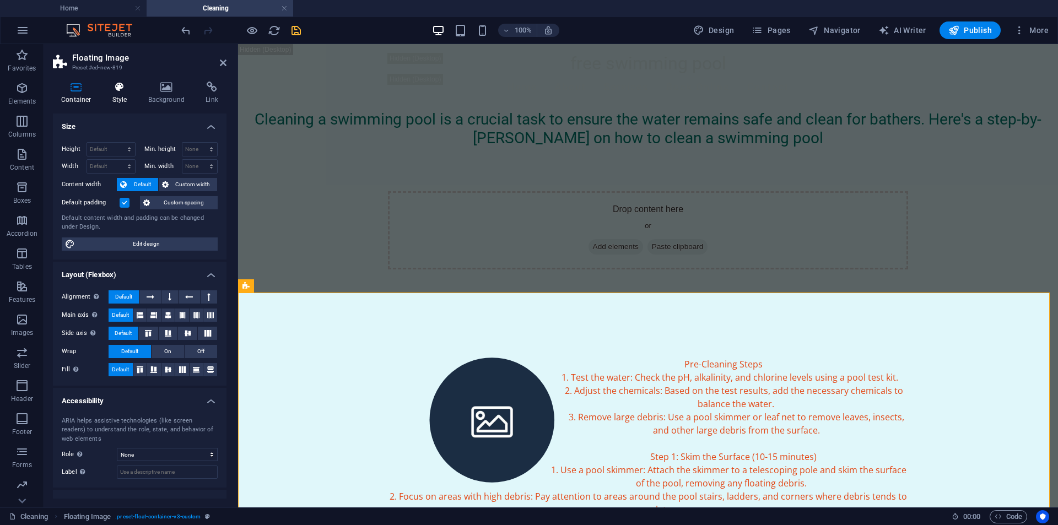
click at [115, 101] on h4 "Style" at bounding box center [122, 93] width 36 height 23
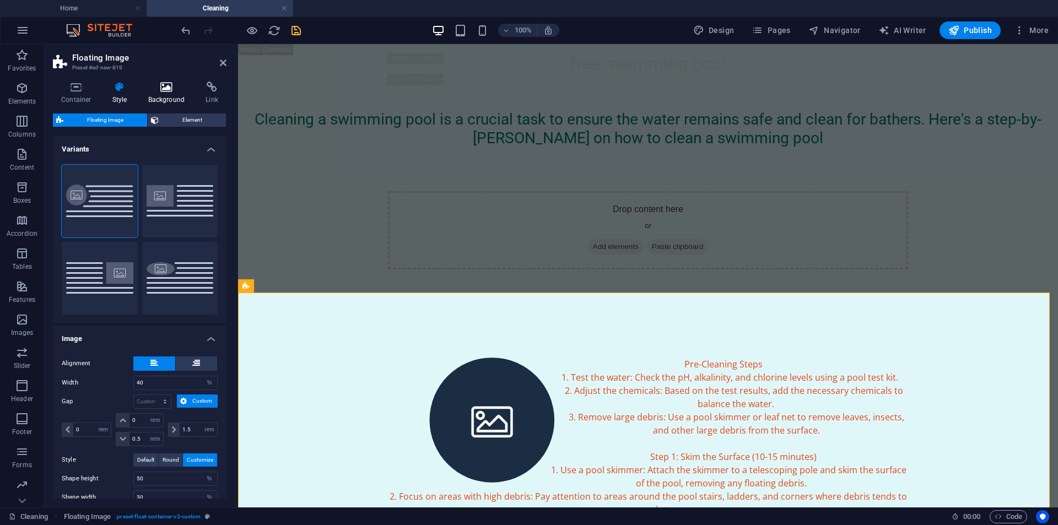
click at [164, 99] on h4 "Background" at bounding box center [169, 93] width 58 height 23
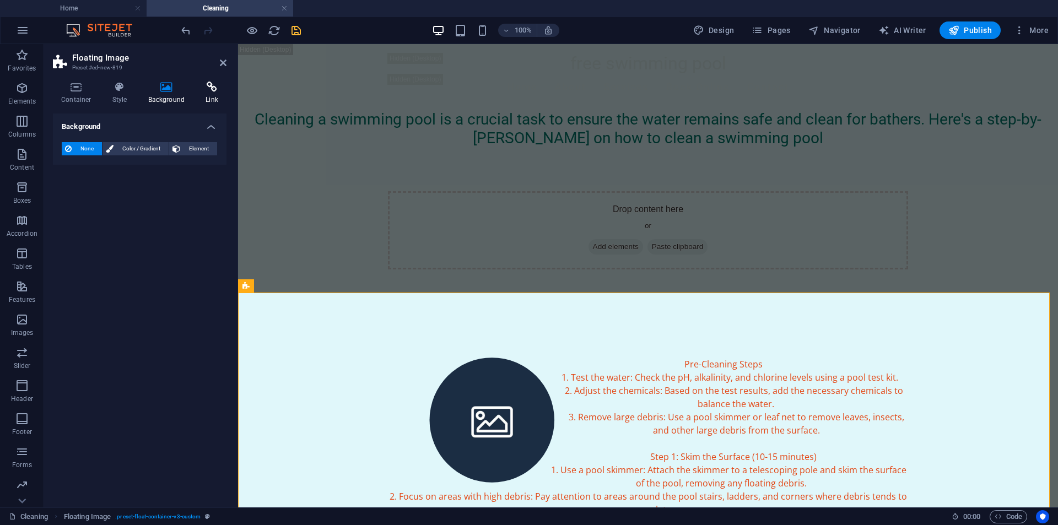
click at [205, 96] on h4 "Link" at bounding box center [211, 93] width 29 height 23
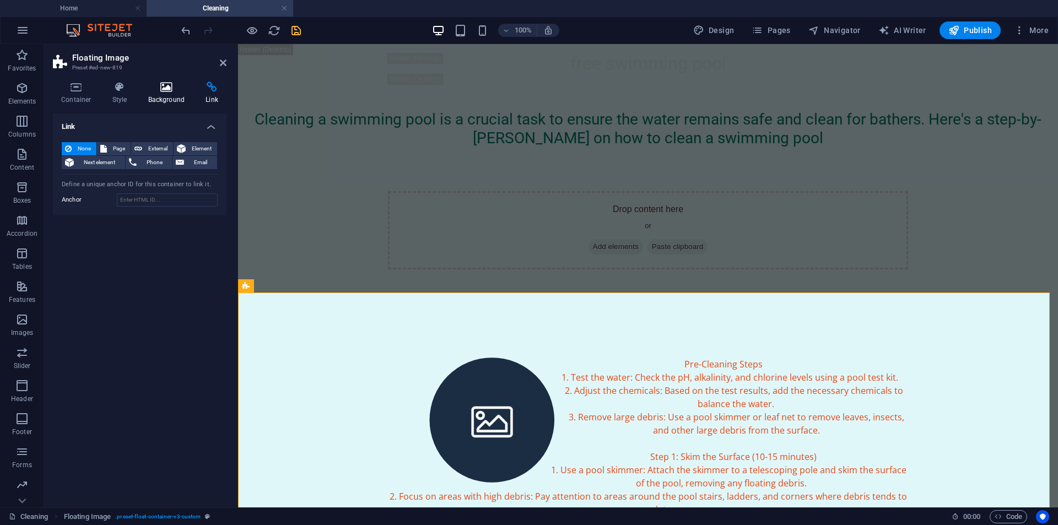
click at [180, 97] on h4 "Background" at bounding box center [169, 93] width 58 height 23
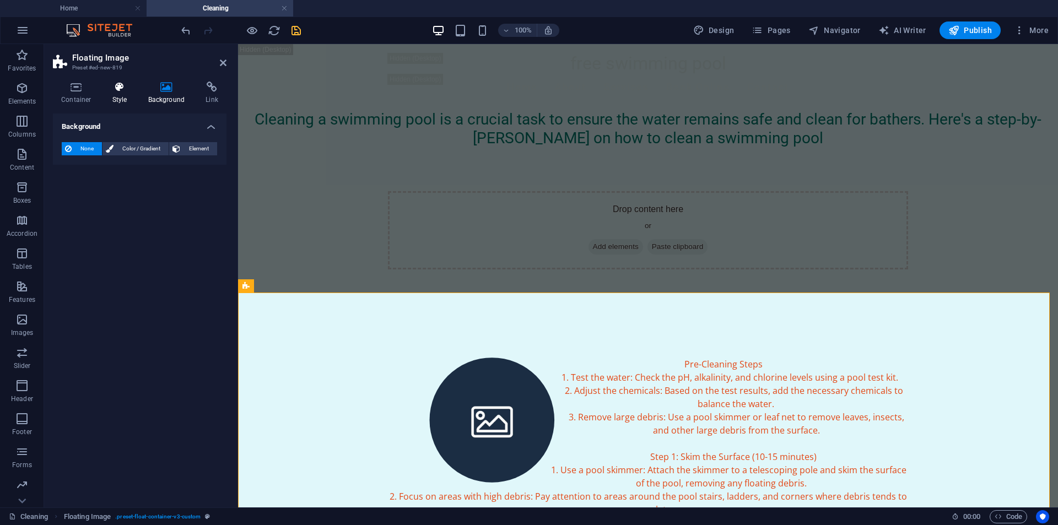
click at [122, 98] on h4 "Style" at bounding box center [122, 93] width 36 height 23
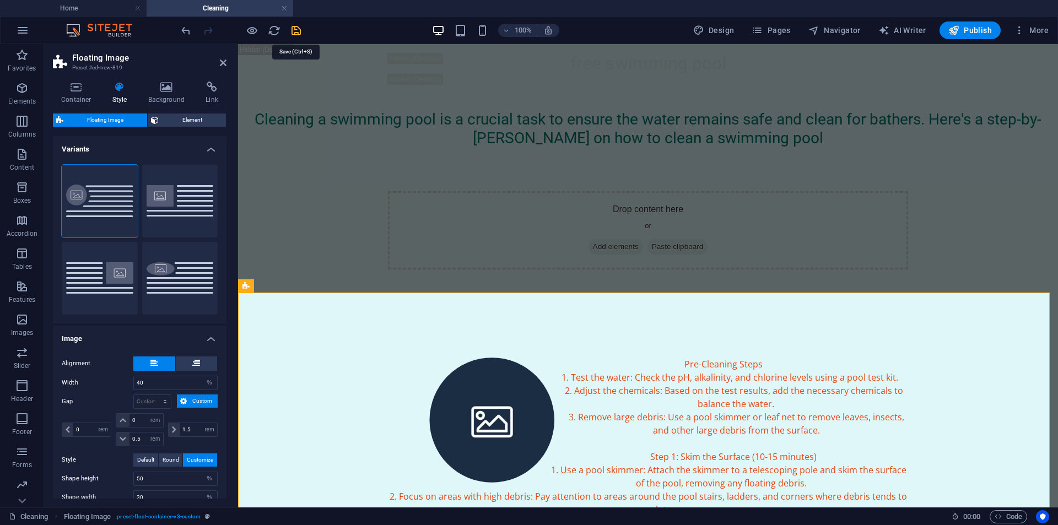
click at [299, 32] on icon "save" at bounding box center [296, 30] width 13 height 13
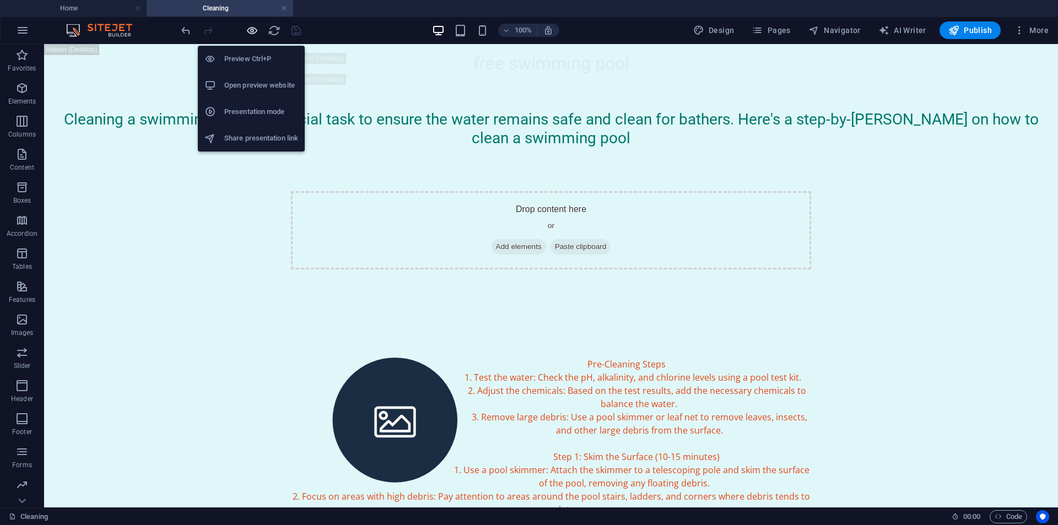
click at [248, 31] on icon "button" at bounding box center [252, 30] width 13 height 13
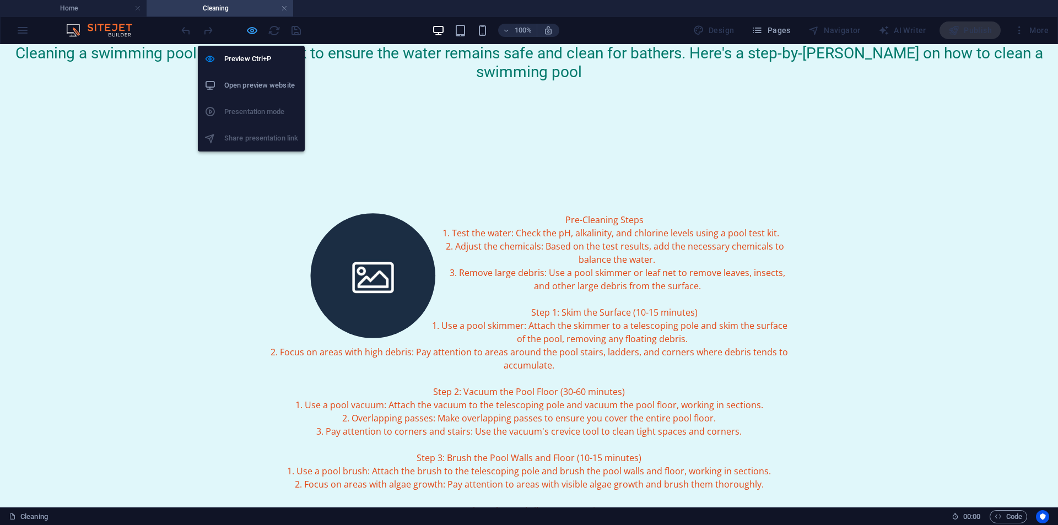
click at [248, 33] on icon "button" at bounding box center [252, 30] width 13 height 13
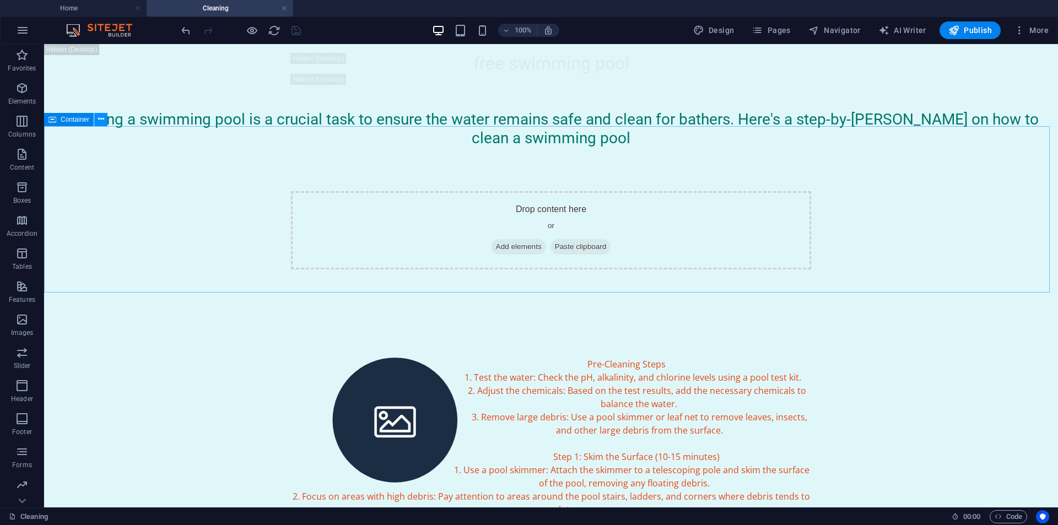
click at [98, 123] on icon at bounding box center [101, 119] width 6 height 12
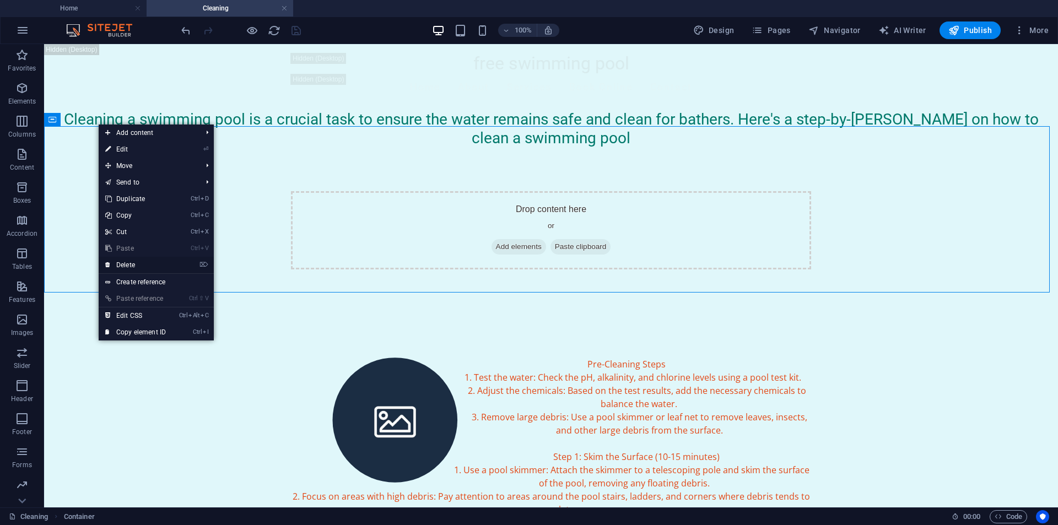
click at [135, 261] on link "⌦ Delete" at bounding box center [136, 265] width 74 height 17
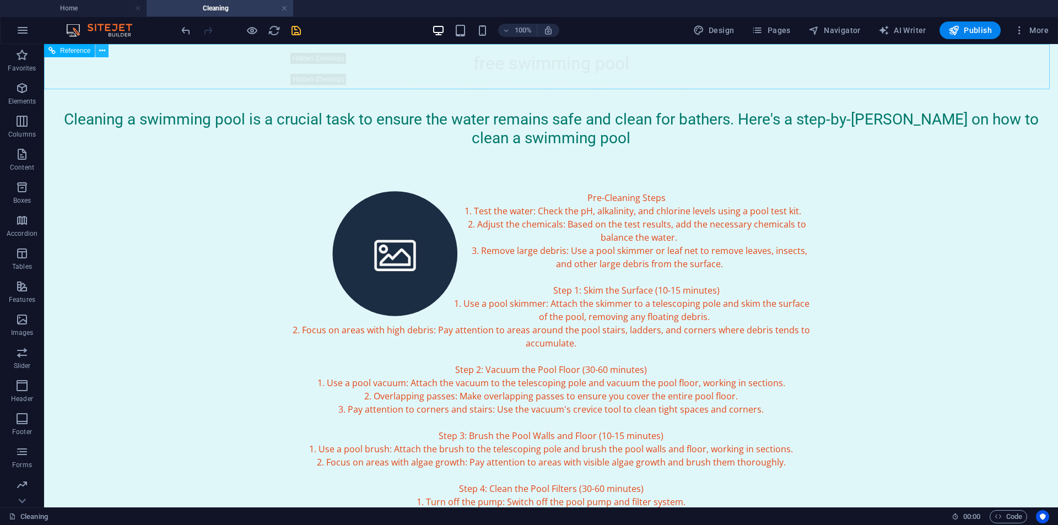
click at [101, 54] on icon at bounding box center [102, 51] width 6 height 12
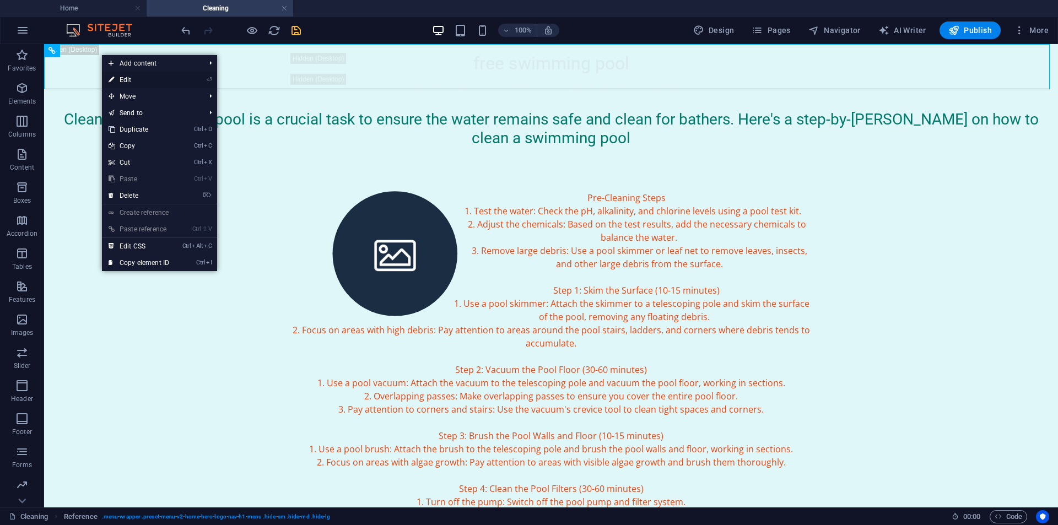
click at [118, 75] on link "⏎ Edit" at bounding box center [139, 80] width 74 height 17
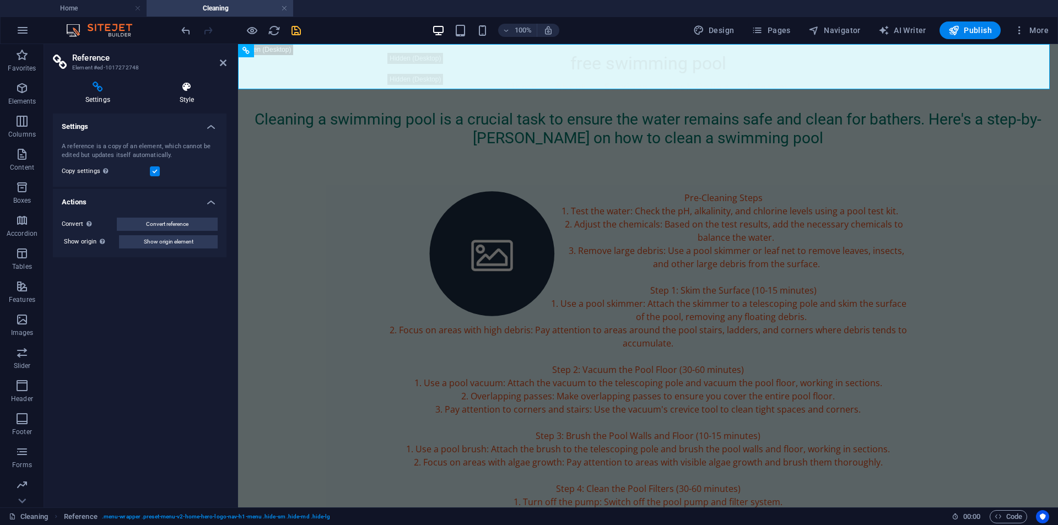
click at [193, 99] on h4 "Style" at bounding box center [186, 93] width 79 height 23
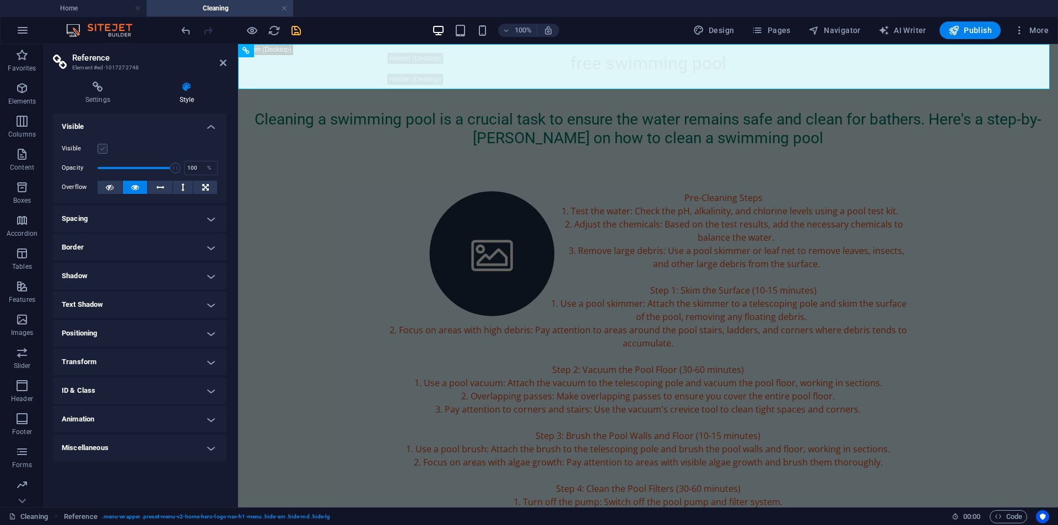
click at [98, 149] on label at bounding box center [103, 149] width 10 height 10
click at [0, 0] on input "Visible" at bounding box center [0, 0] width 0 height 0
click at [295, 30] on icon "save" at bounding box center [296, 30] width 13 height 13
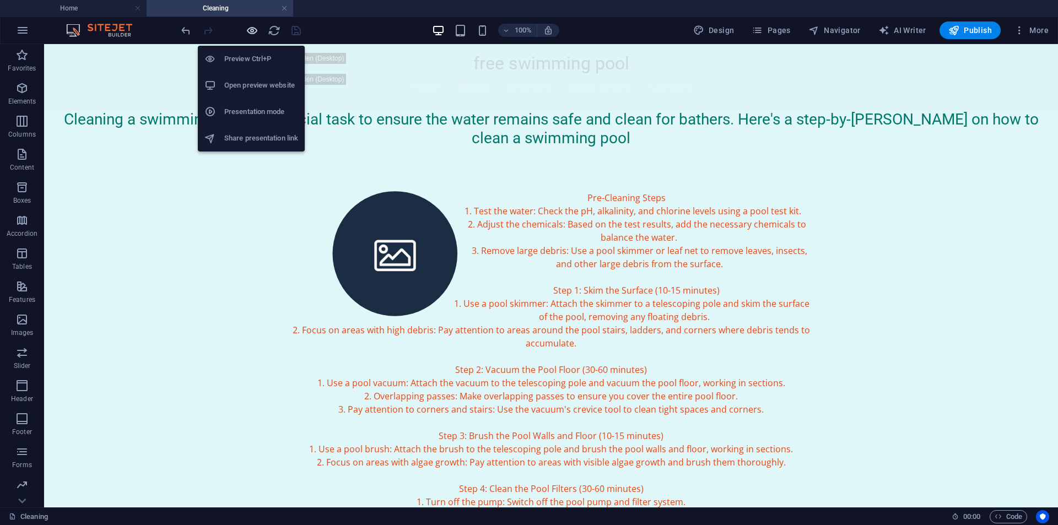
click at [252, 29] on icon "button" at bounding box center [252, 30] width 13 height 13
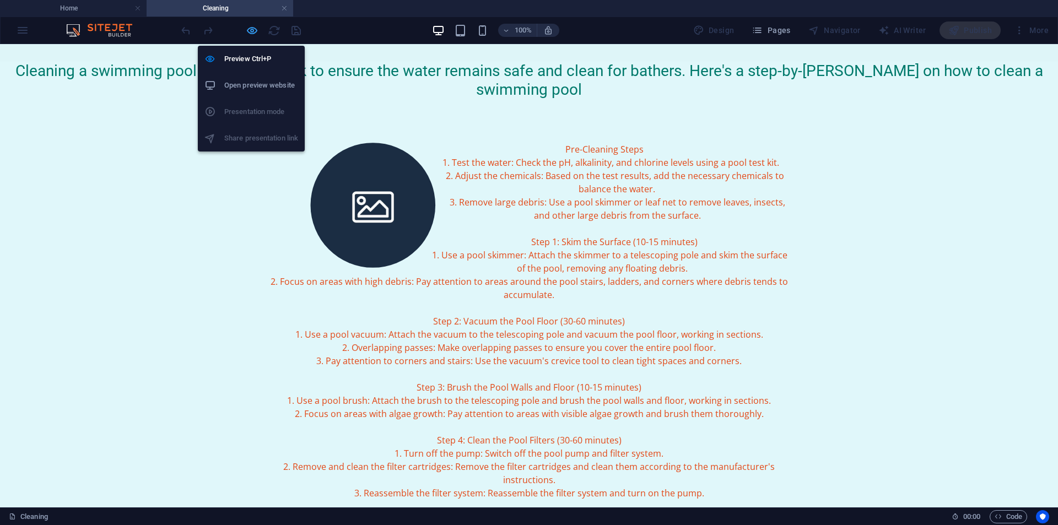
click at [250, 35] on icon "button" at bounding box center [252, 30] width 13 height 13
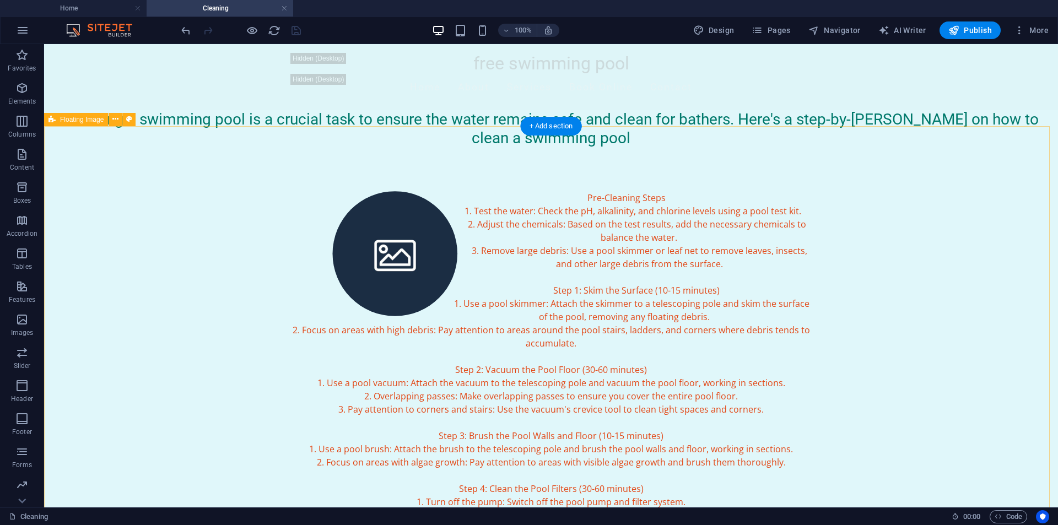
click at [274, 214] on div "Pre-Cleaning Steps 1. Test the water: Check the pH, alkalinity, and chlorine le…" at bounding box center [551, 482] width 1014 height 670
click at [362, 220] on figure at bounding box center [395, 253] width 208 height 125
select select "%"
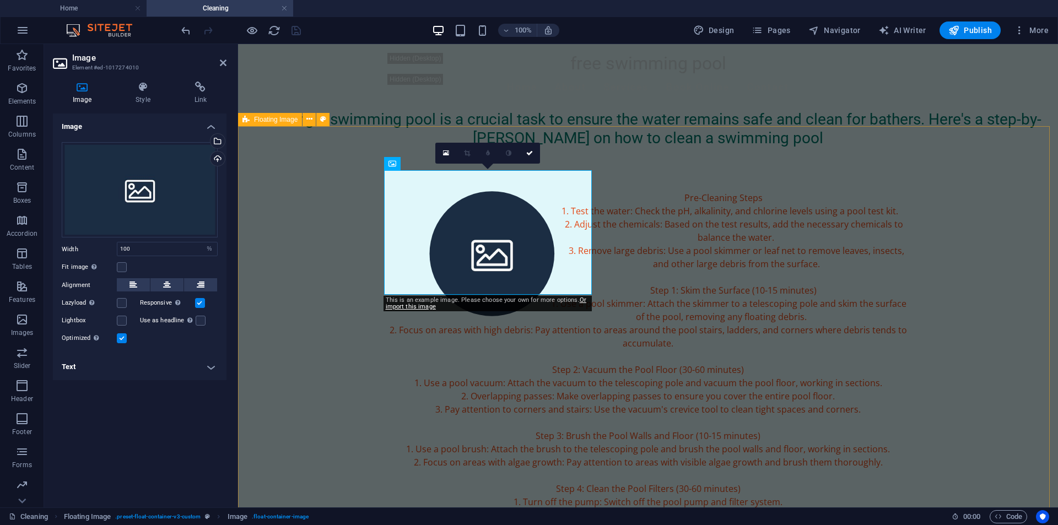
click at [950, 286] on div "Pre-Cleaning Steps 1. Test the water: Check the pH, alkalinity, and chlorine le…" at bounding box center [648, 482] width 820 height 670
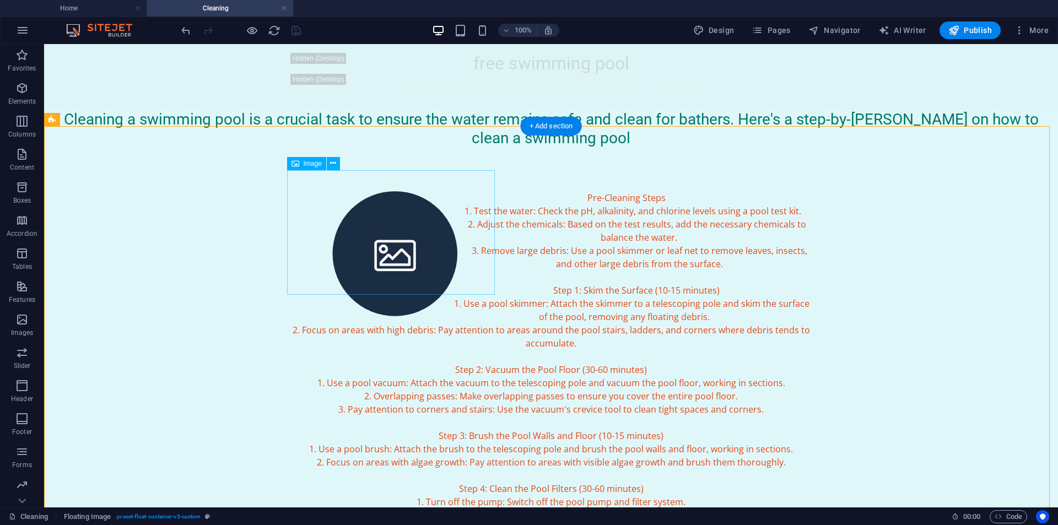
click at [417, 204] on figure at bounding box center [395, 253] width 208 height 125
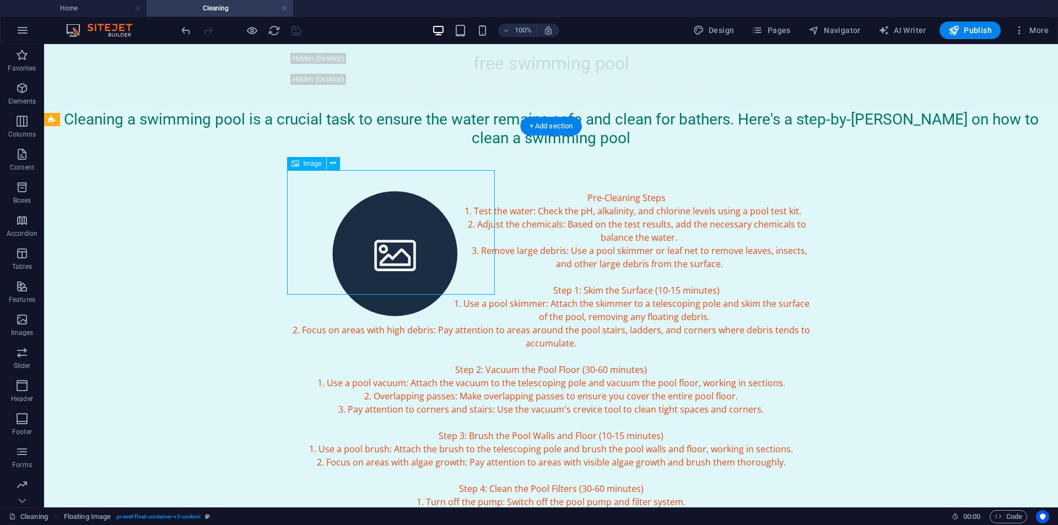
click at [417, 204] on figure at bounding box center [395, 253] width 208 height 125
select select "%"
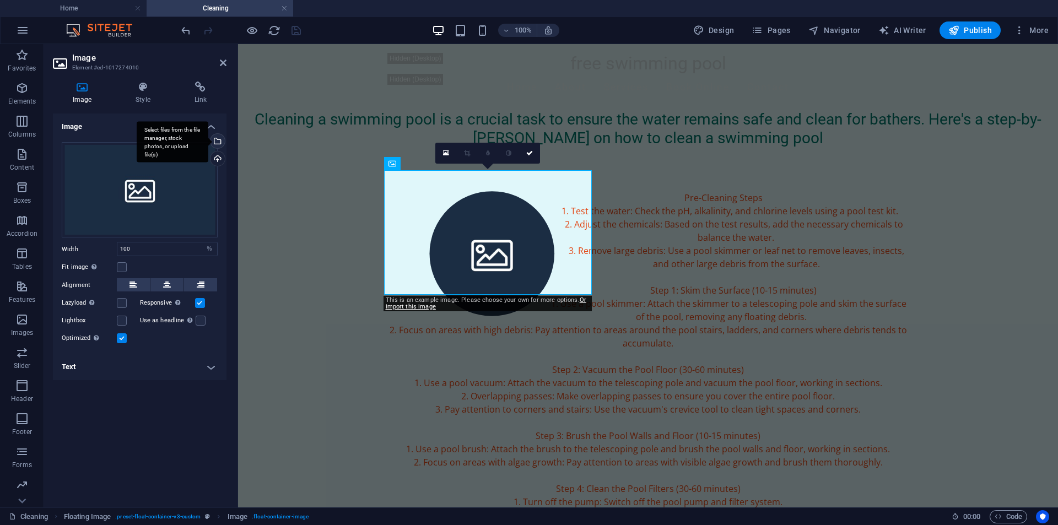
click at [218, 139] on div "Select files from the file manager, stock photos, or upload file(s)" at bounding box center [216, 142] width 17 height 17
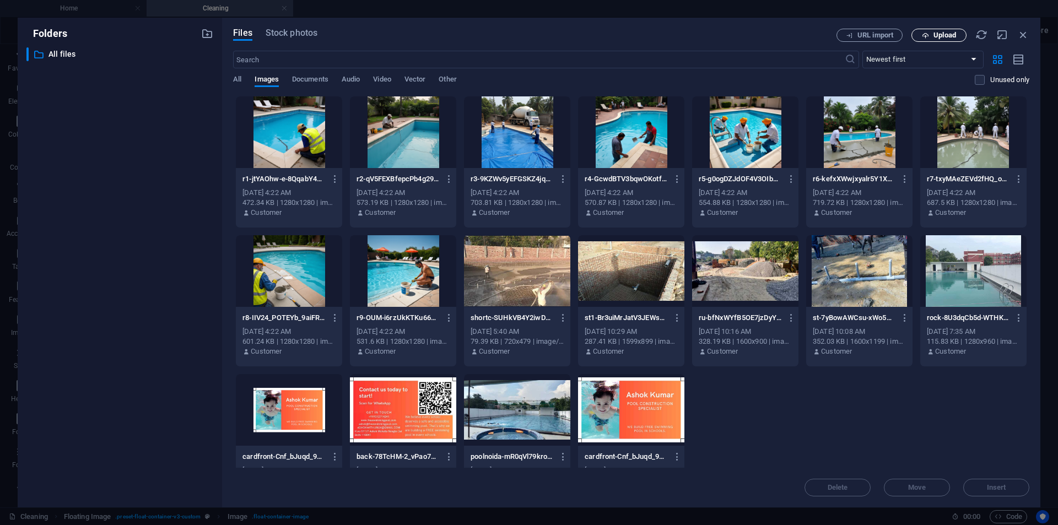
click at [947, 38] on span "Upload" at bounding box center [944, 35] width 23 height 7
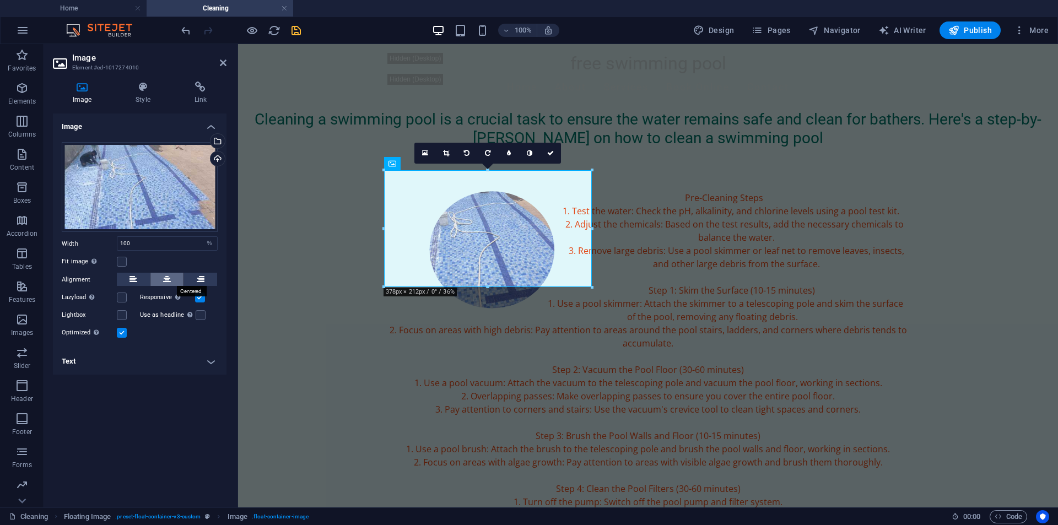
click at [169, 283] on icon at bounding box center [167, 279] width 8 height 13
click at [118, 259] on label at bounding box center [122, 262] width 10 height 10
click at [0, 0] on input "Fit image Automatically fit image to a fixed width and height" at bounding box center [0, 0] width 0 height 0
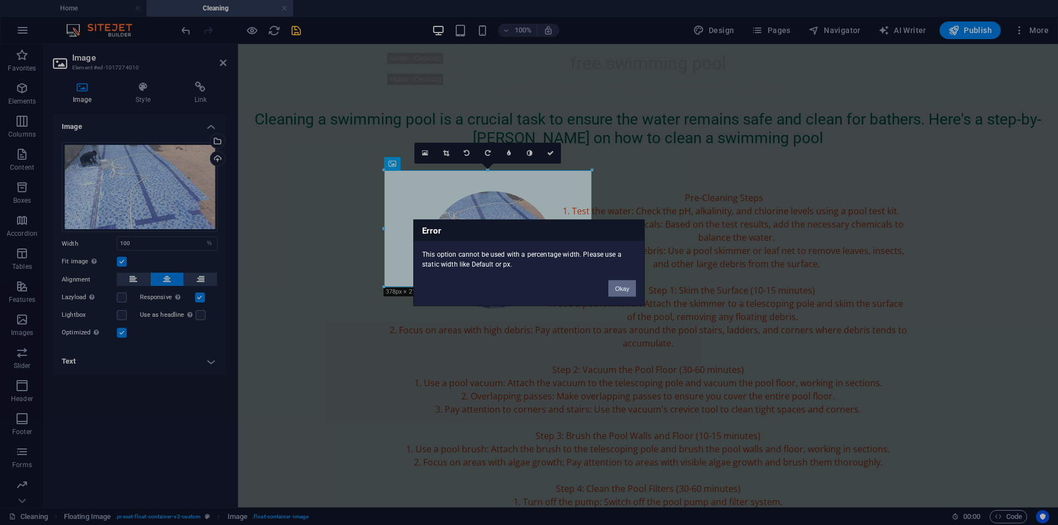
click at [625, 290] on button "Okay" at bounding box center [622, 288] width 28 height 17
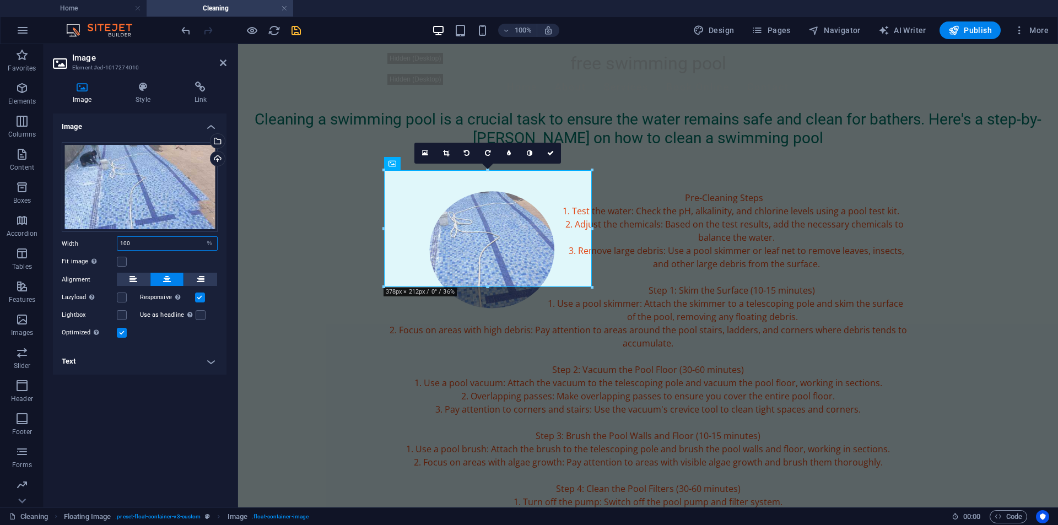
click at [144, 244] on input "100" at bounding box center [167, 243] width 100 height 13
type input "100"
click at [275, 275] on div "Pre-Cleaning Steps 1. Test the water: Check the pH, alkalinity, and chlorine le…" at bounding box center [648, 482] width 820 height 670
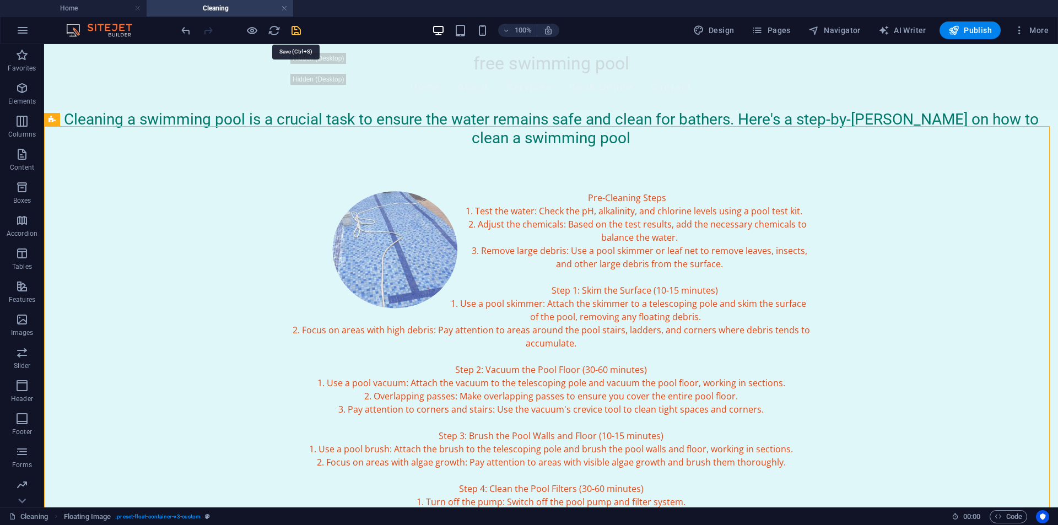
click at [294, 30] on icon "save" at bounding box center [296, 30] width 13 height 13
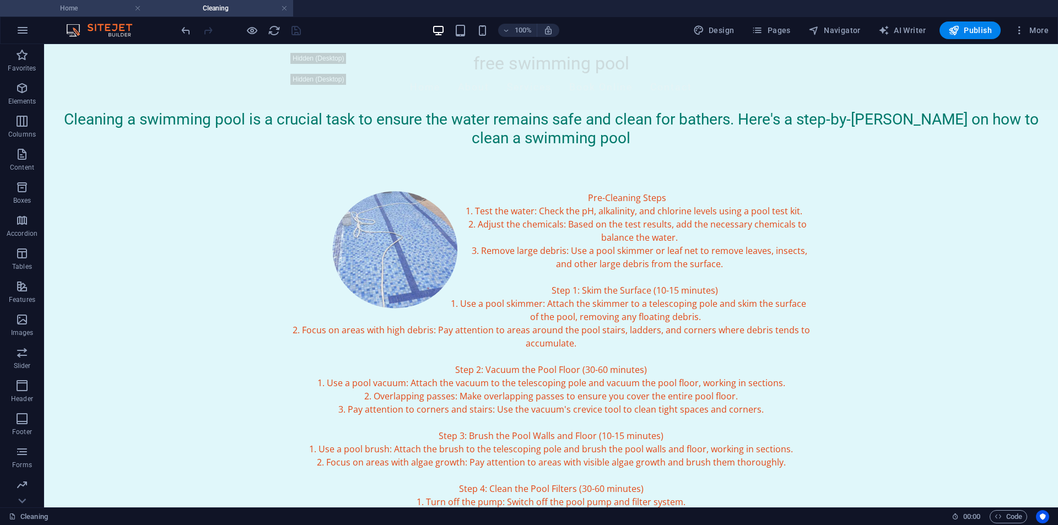
click at [82, 7] on h4 "Home" at bounding box center [73, 8] width 147 height 12
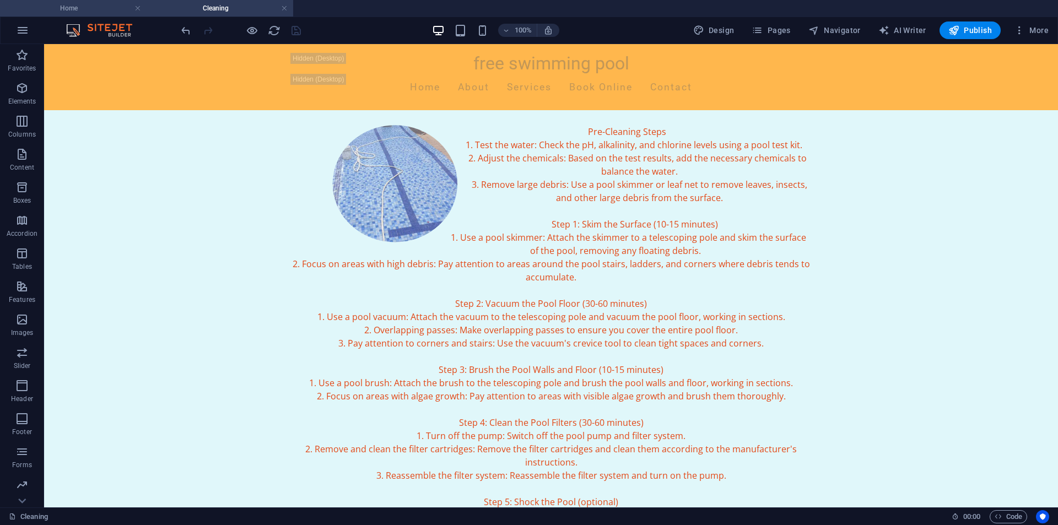
scroll to position [937, 0]
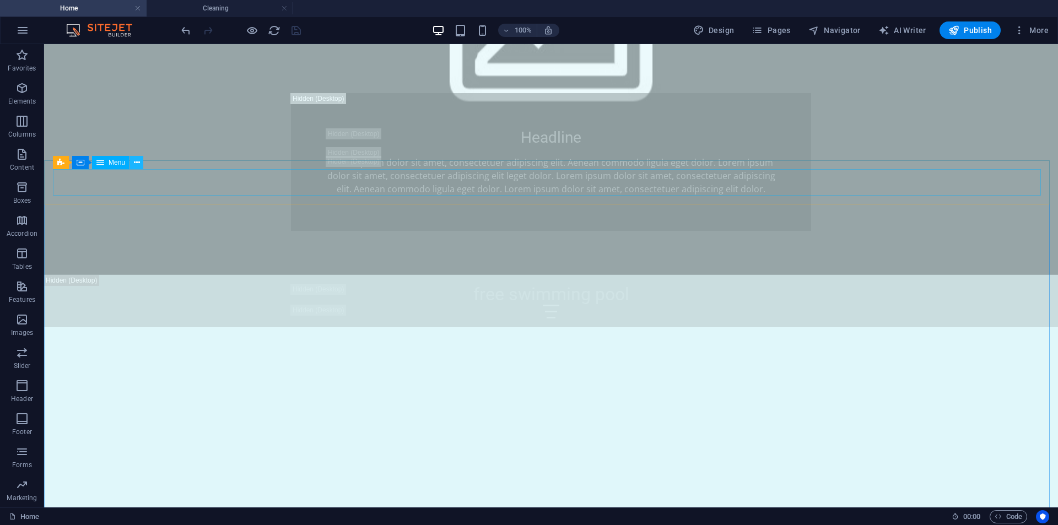
click at [139, 164] on icon at bounding box center [137, 163] width 6 height 12
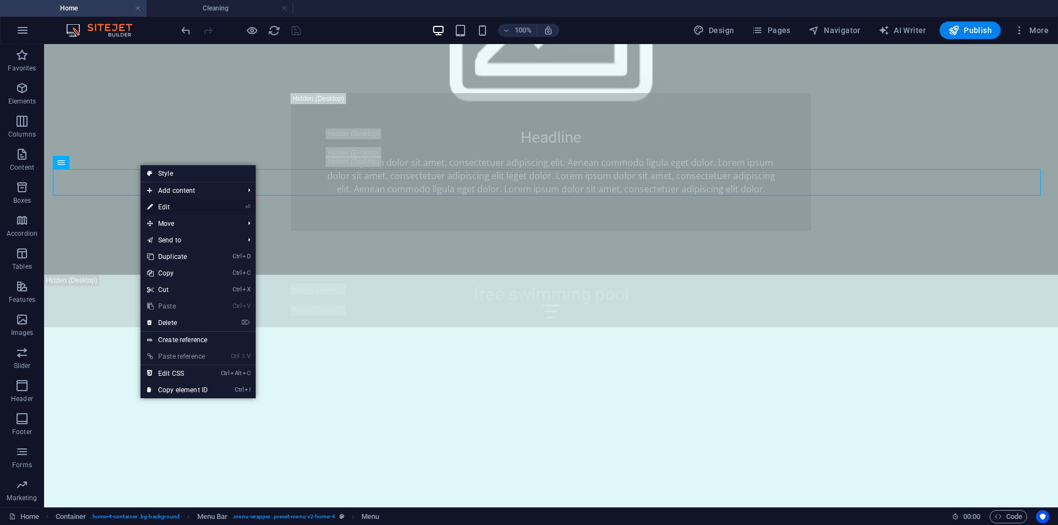
click at [158, 207] on link "⏎ Edit" at bounding box center [177, 207] width 74 height 17
select select
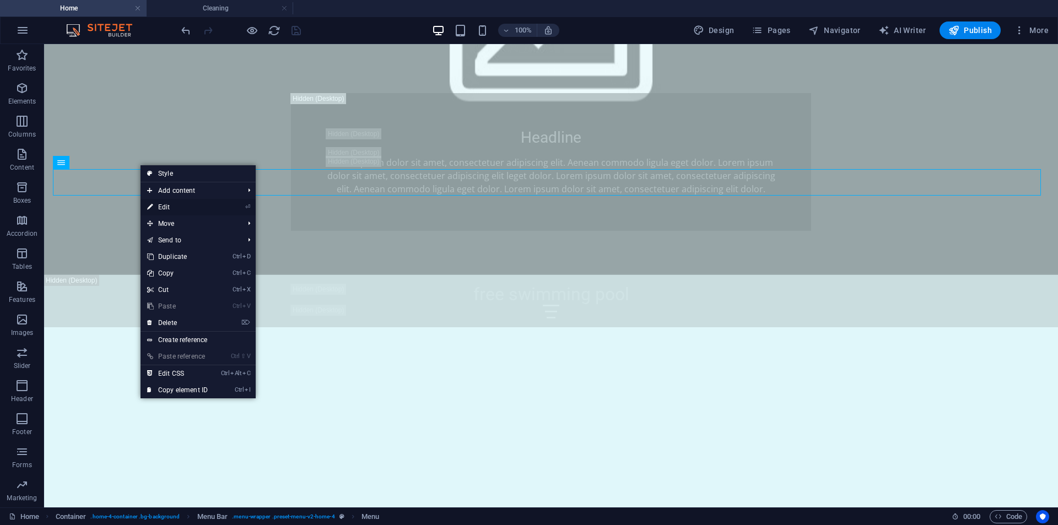
select select
select select "1"
select select
select select "2"
select select
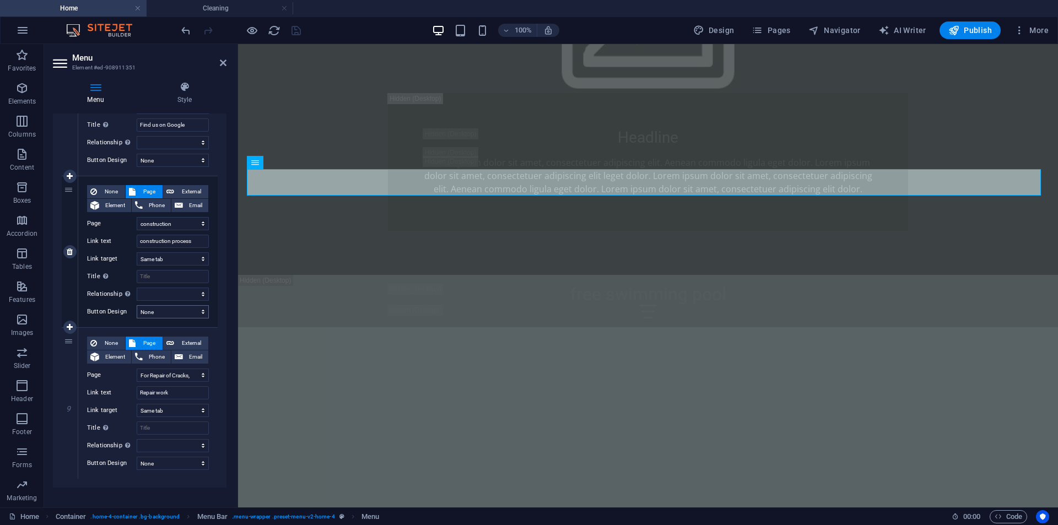
scroll to position [1078, 0]
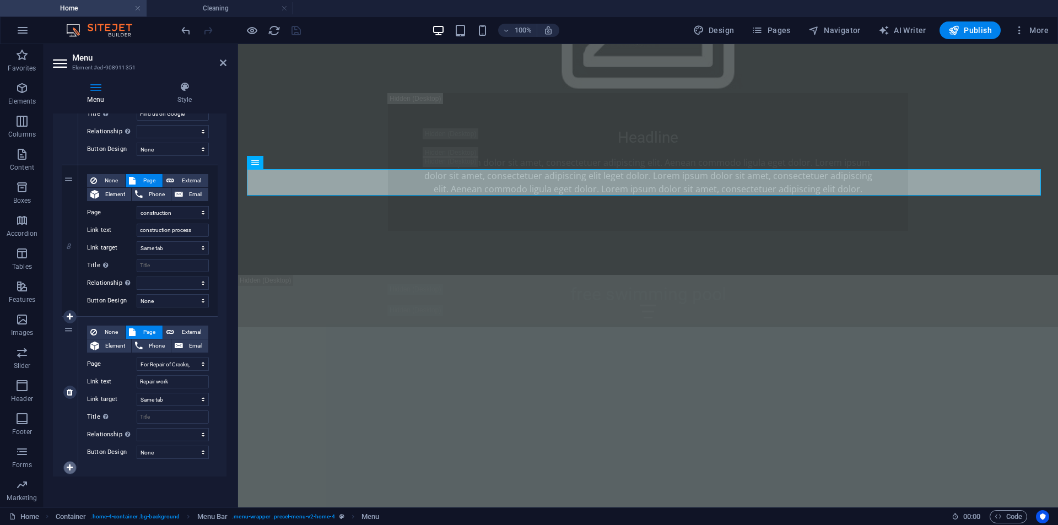
click at [72, 466] on icon at bounding box center [70, 468] width 6 height 8
select select
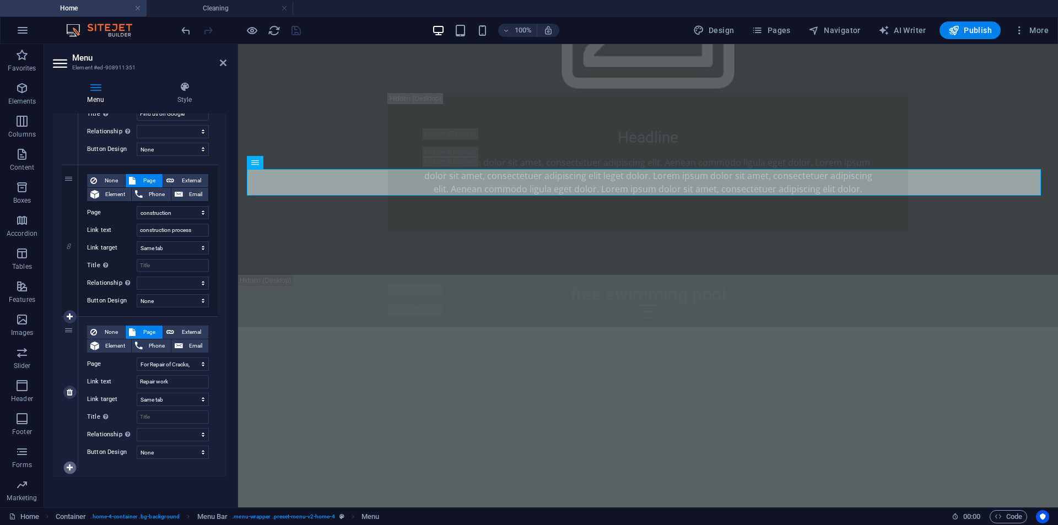
select select
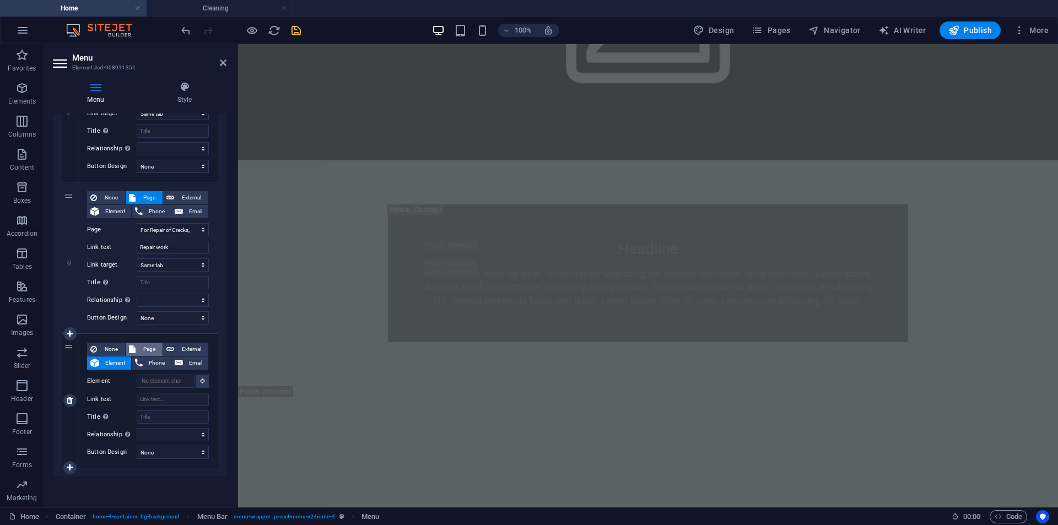
scroll to position [846, 0]
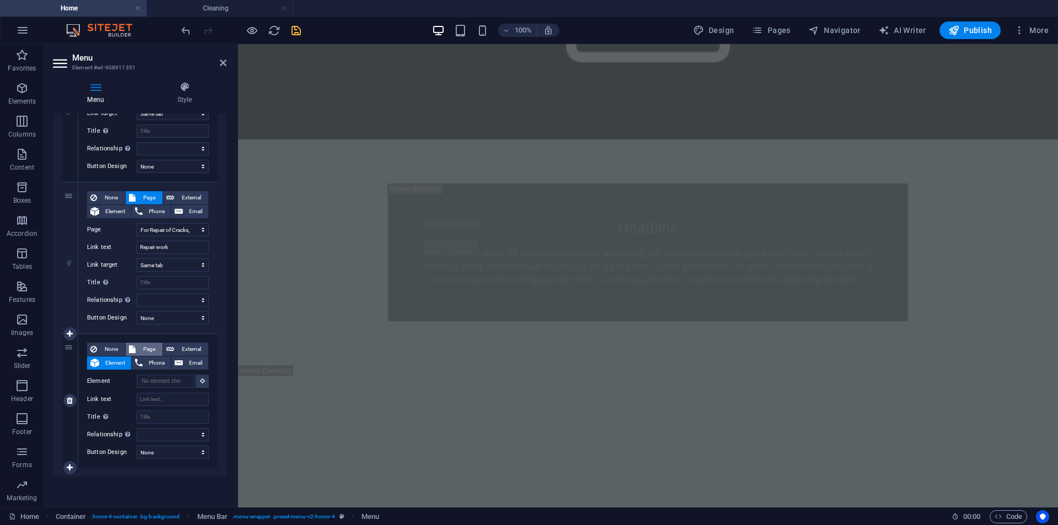
click at [152, 351] on span "Page" at bounding box center [149, 349] width 20 height 13
select select
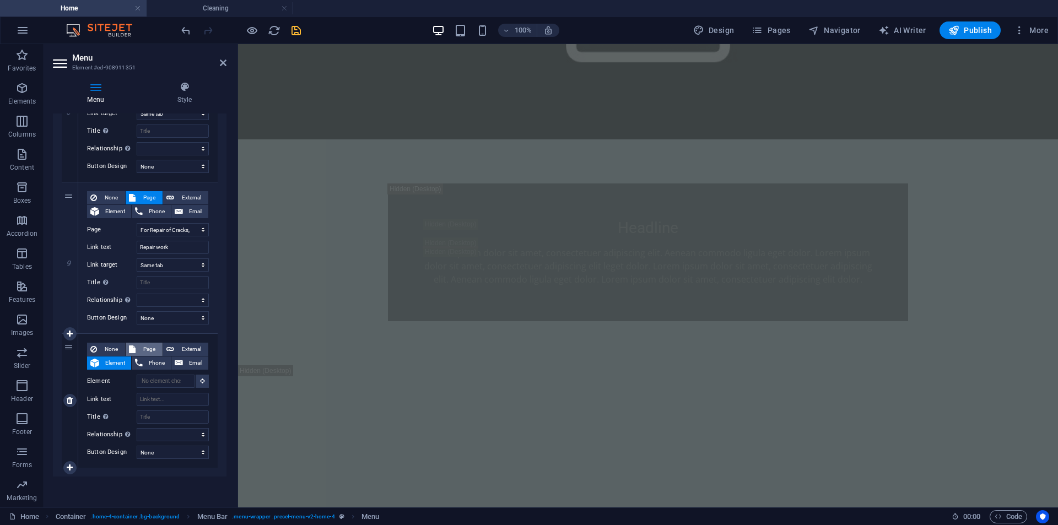
select select
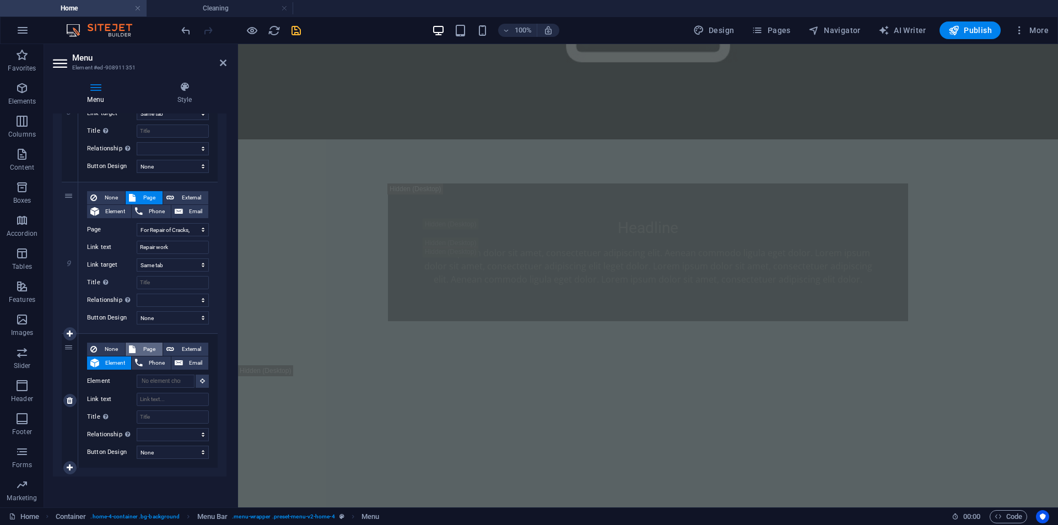
select select
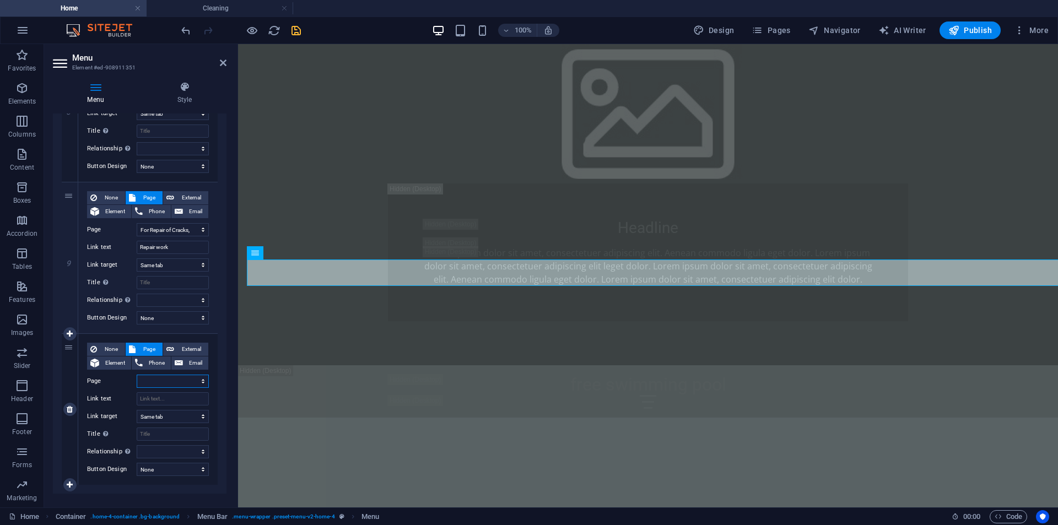
click at [159, 376] on select "Home construction For Repair of Cracks, Leakage, and Tiles in Swimming Pool Cle…" at bounding box center [173, 381] width 72 height 13
select select "3"
click at [137, 375] on select "Home construction For Repair of Cracks, Leakage, and Tiles in Swimming Pool Cle…" at bounding box center [173, 381] width 72 height 13
select select
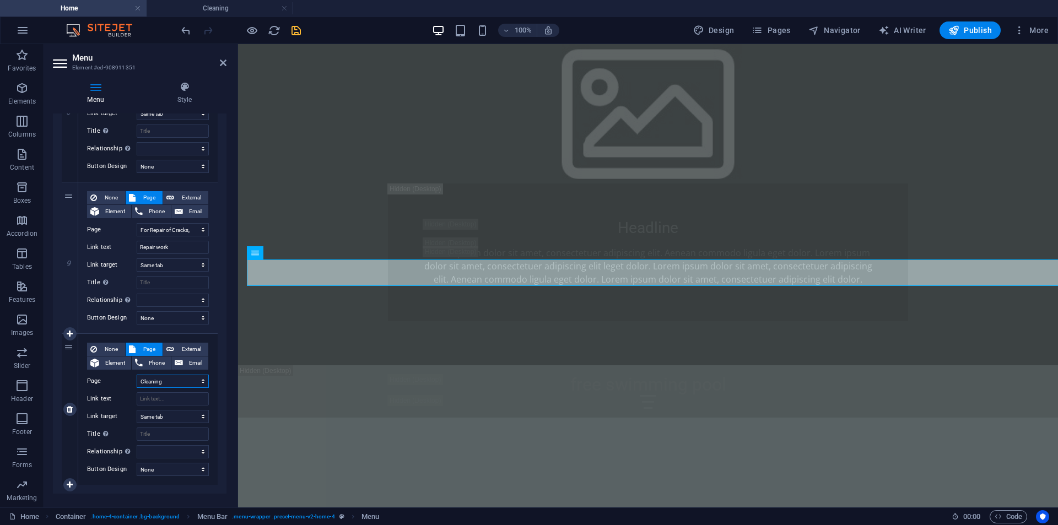
select select
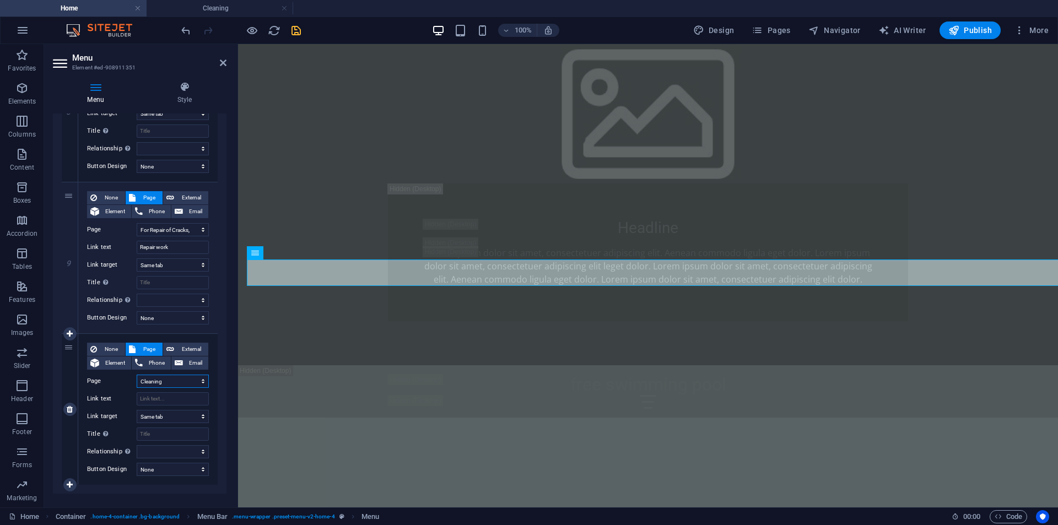
select select
click at [170, 399] on input "Link text" at bounding box center [173, 398] width 72 height 13
type input "s"
select select
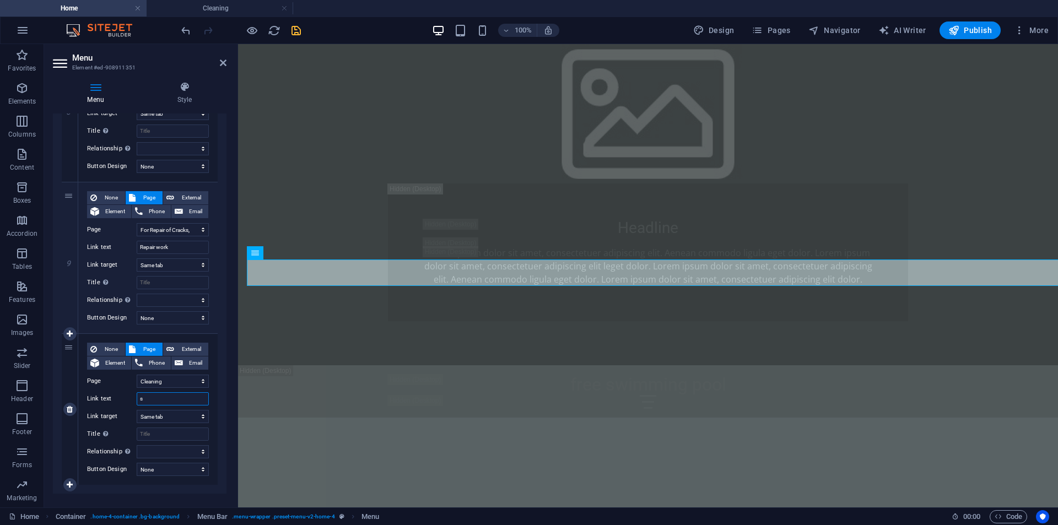
select select
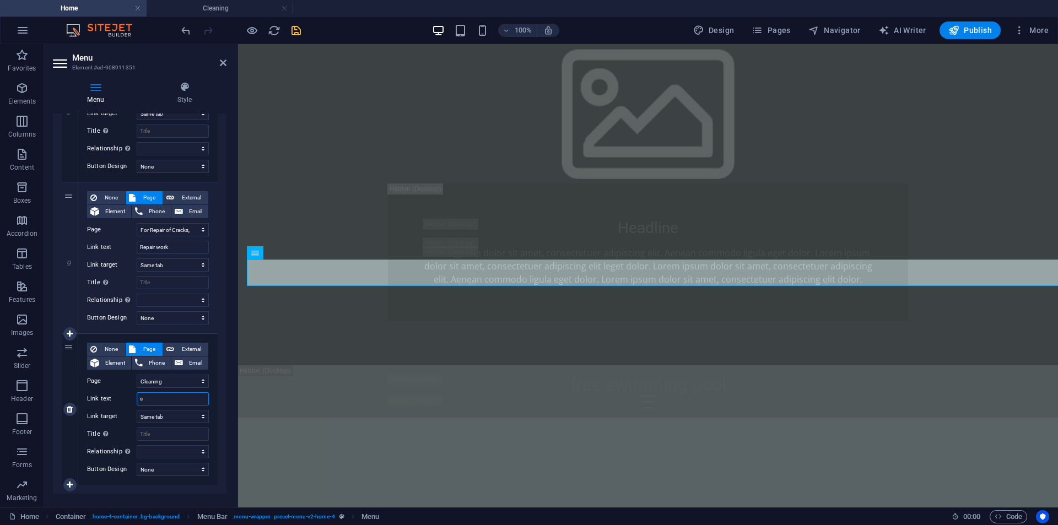
select select
type input "po"
select select
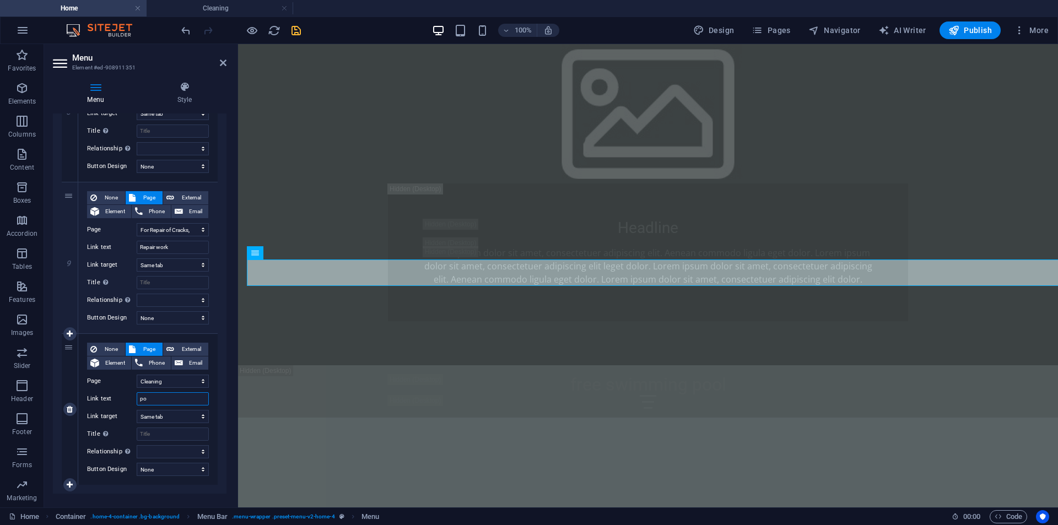
select select
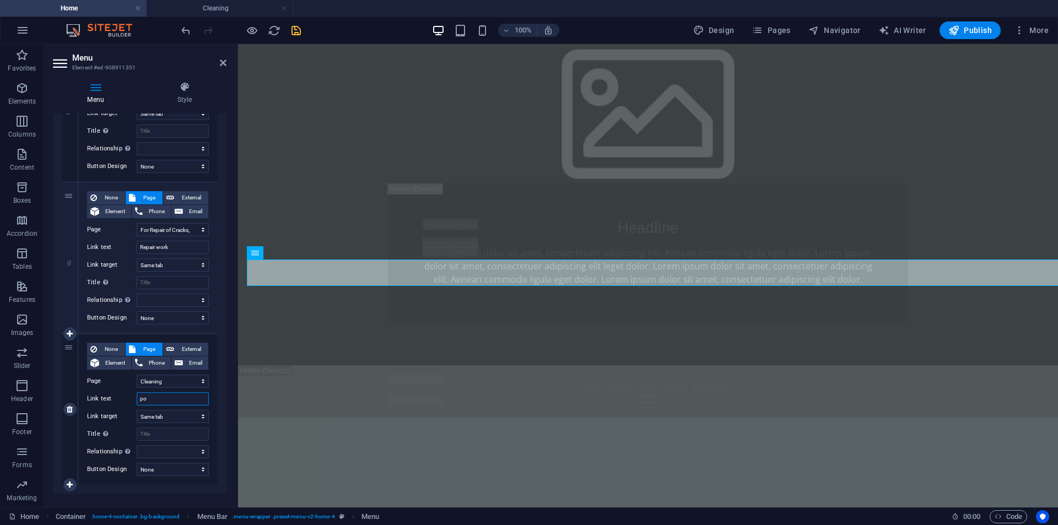
select select
type input "p"
select select
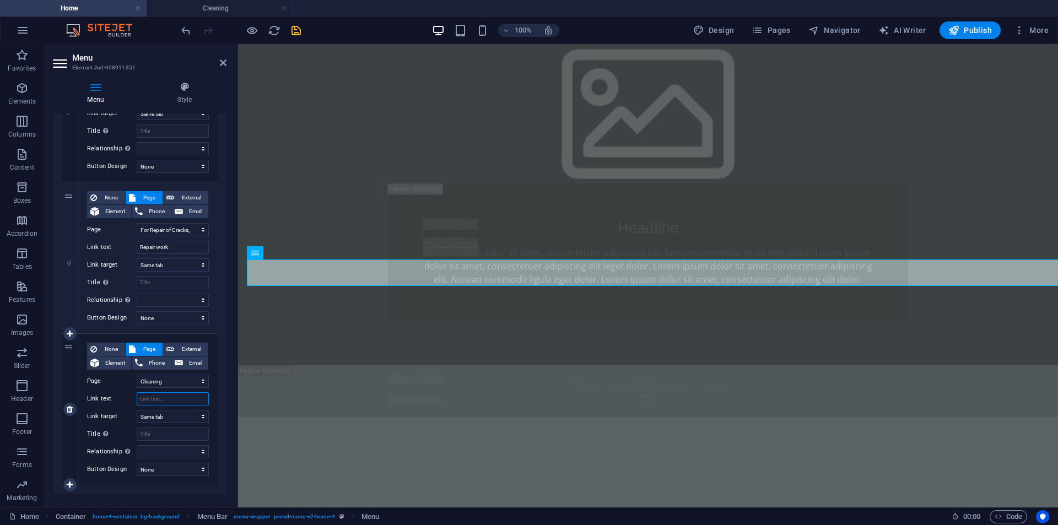
select select
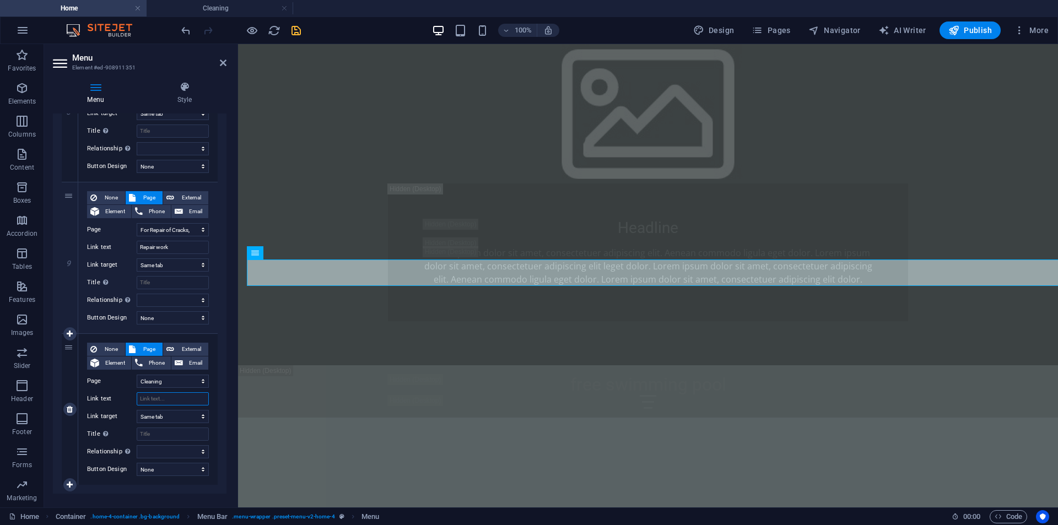
select select
type input "c"
select select
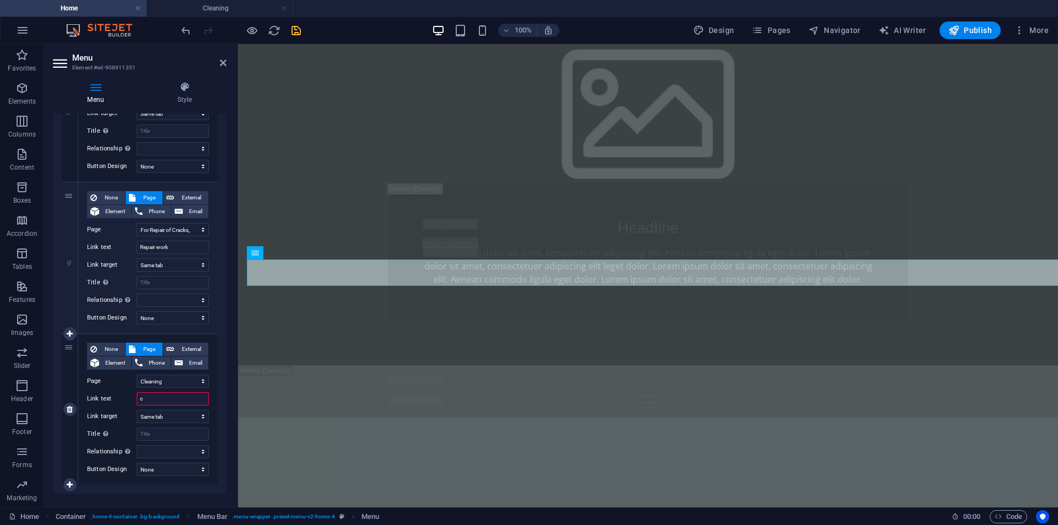
select select
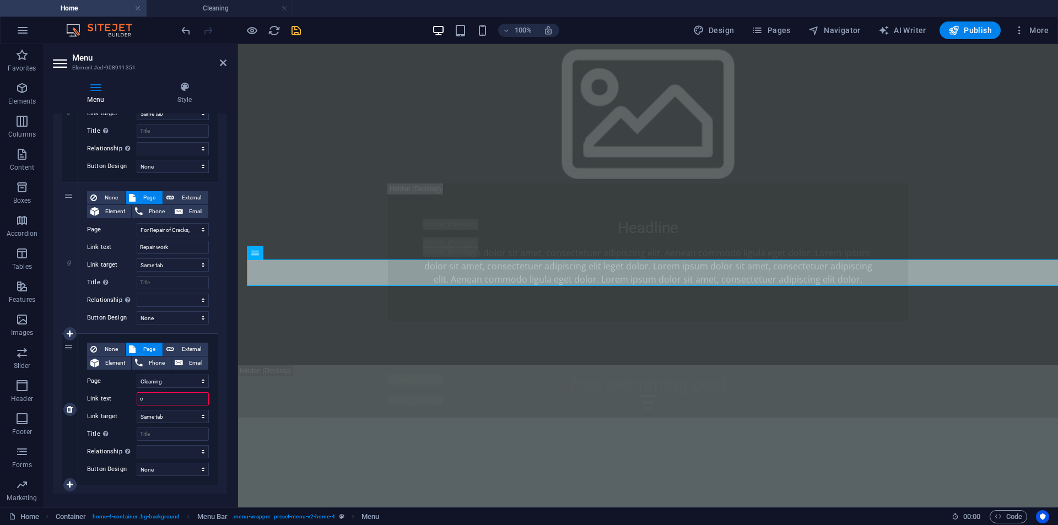
select select
type input "cle"
select select
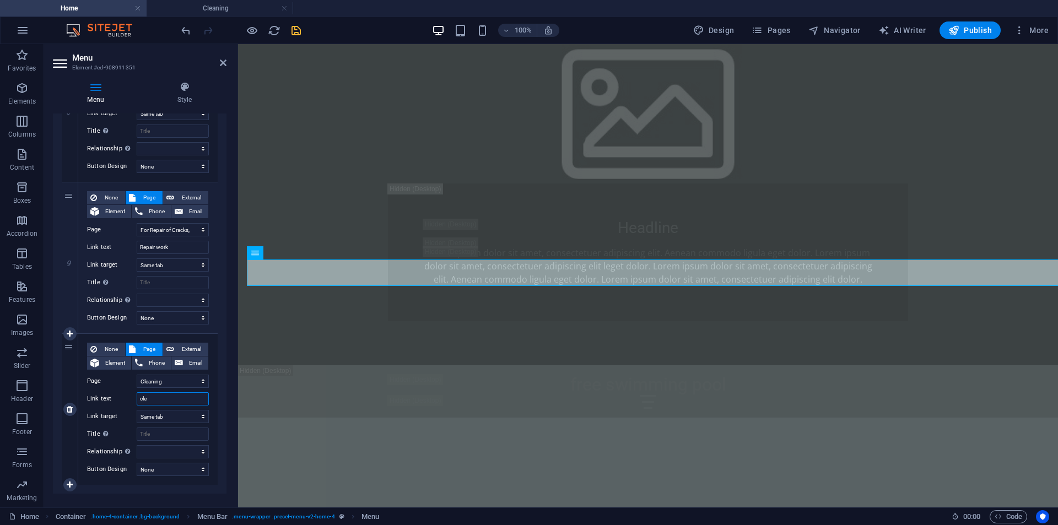
select select
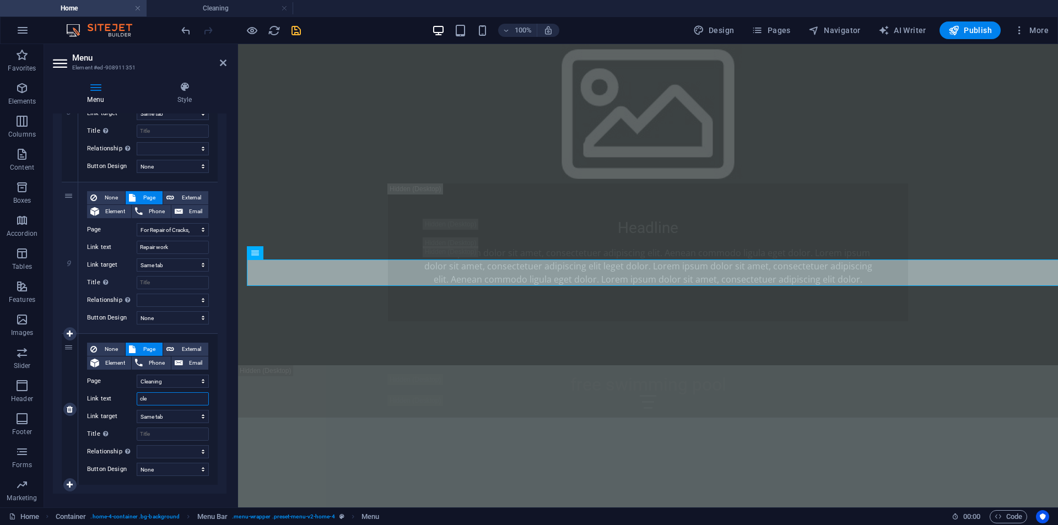
select select
type input "clea"
select select
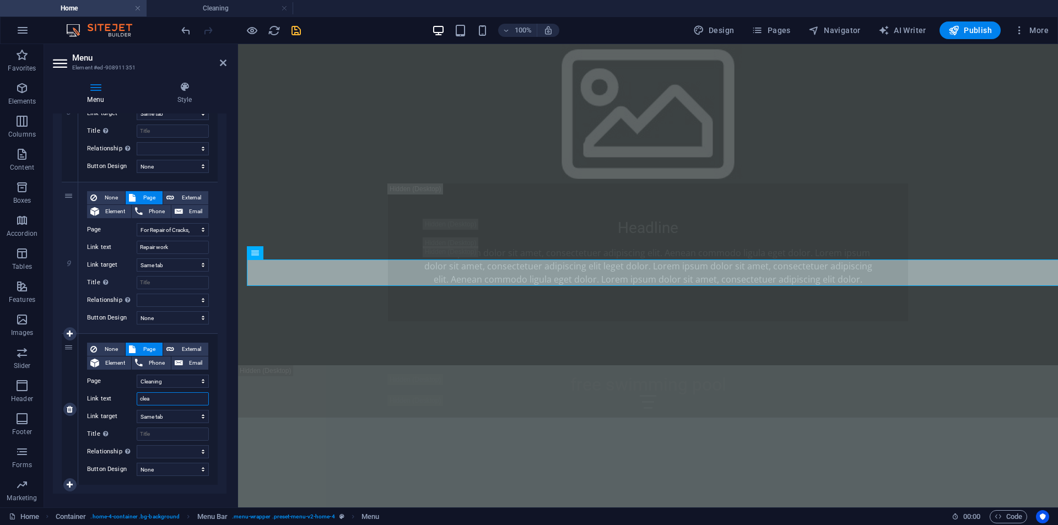
select select
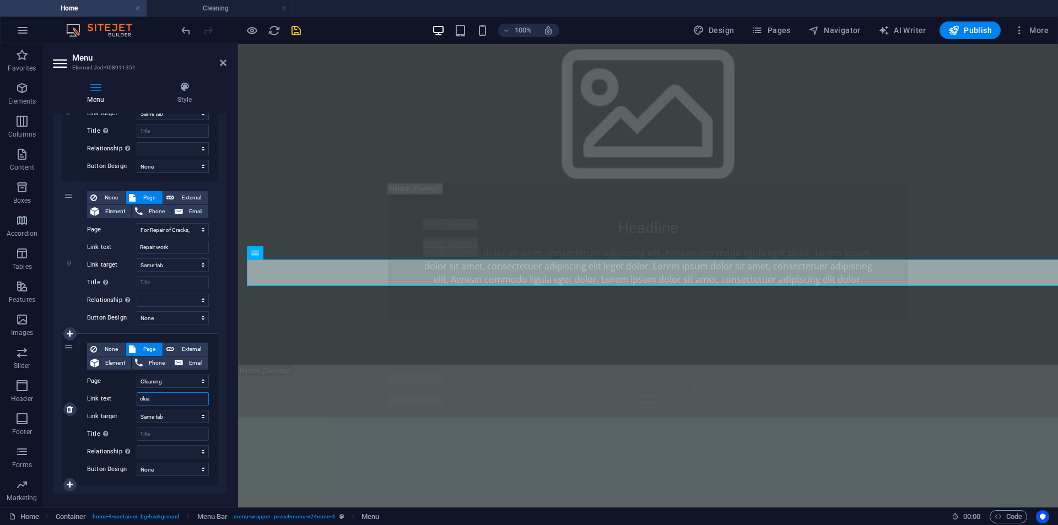
select select
type input "cleani"
select select
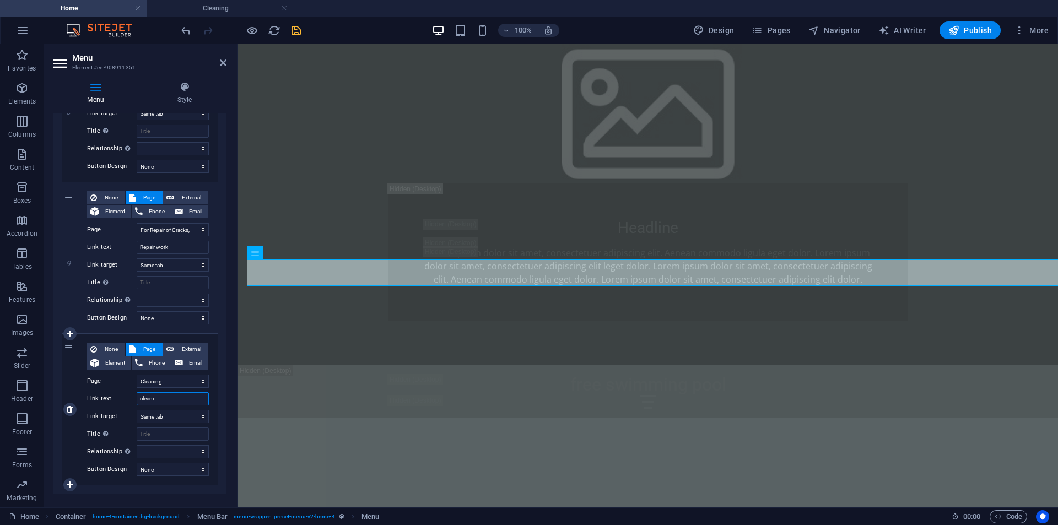
select select
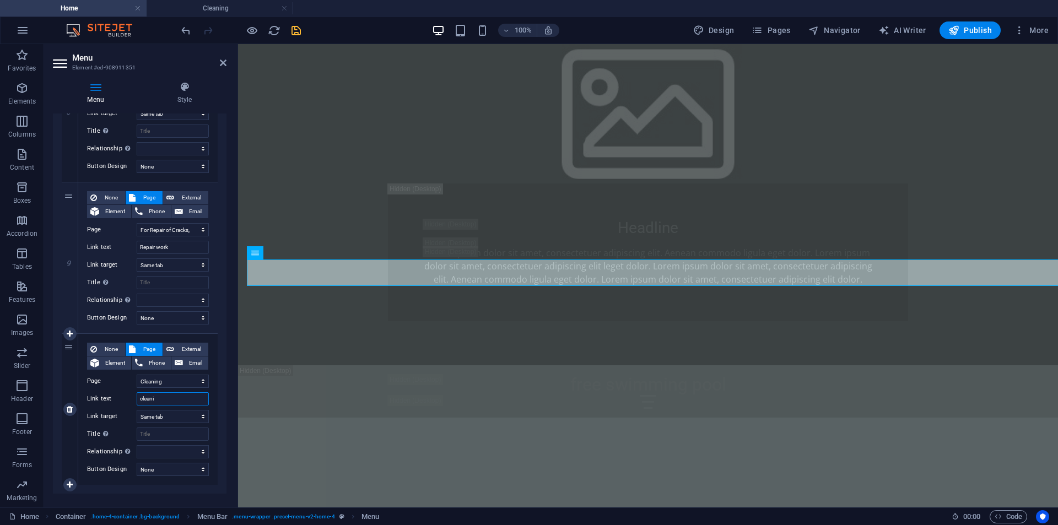
select select
type input "cleanin"
select select
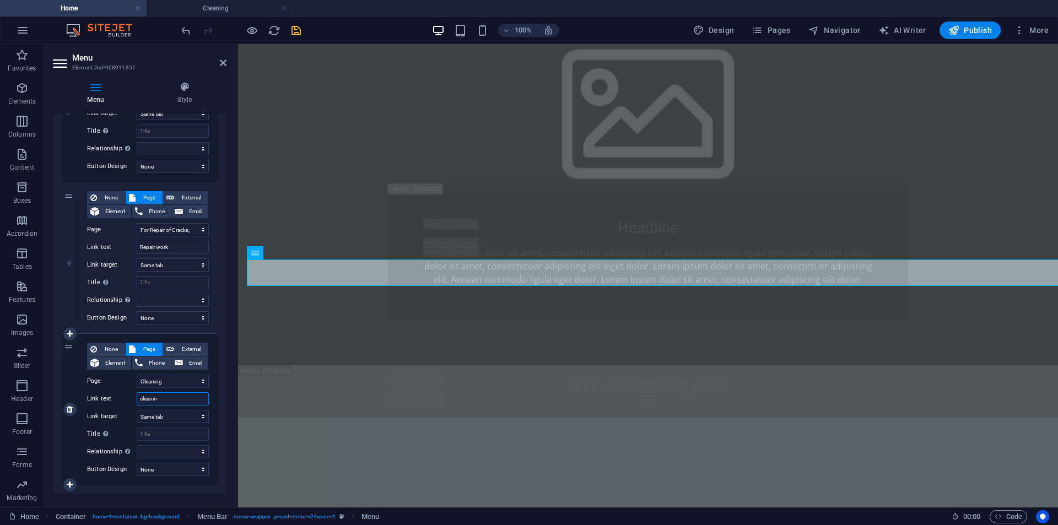
select select
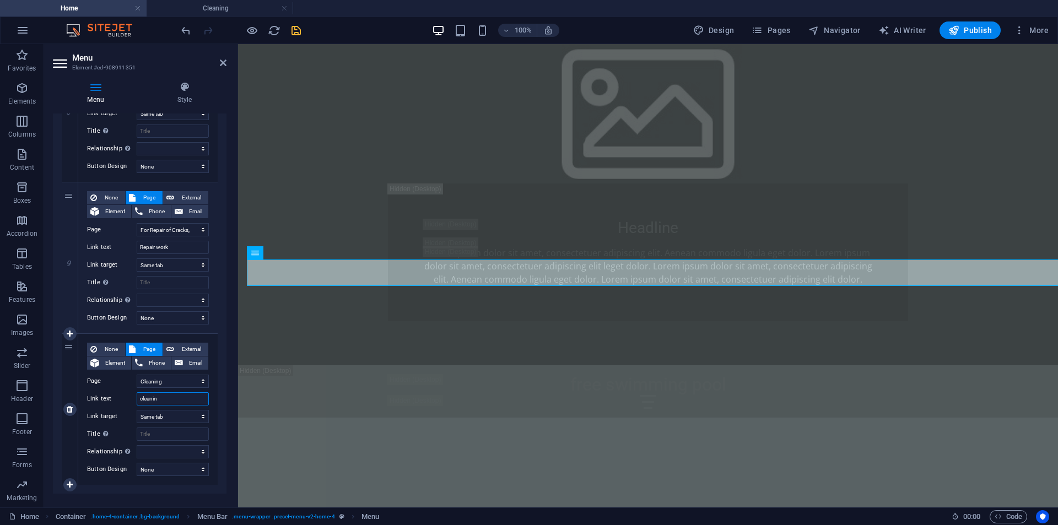
select select
type input "cleaning"
select select
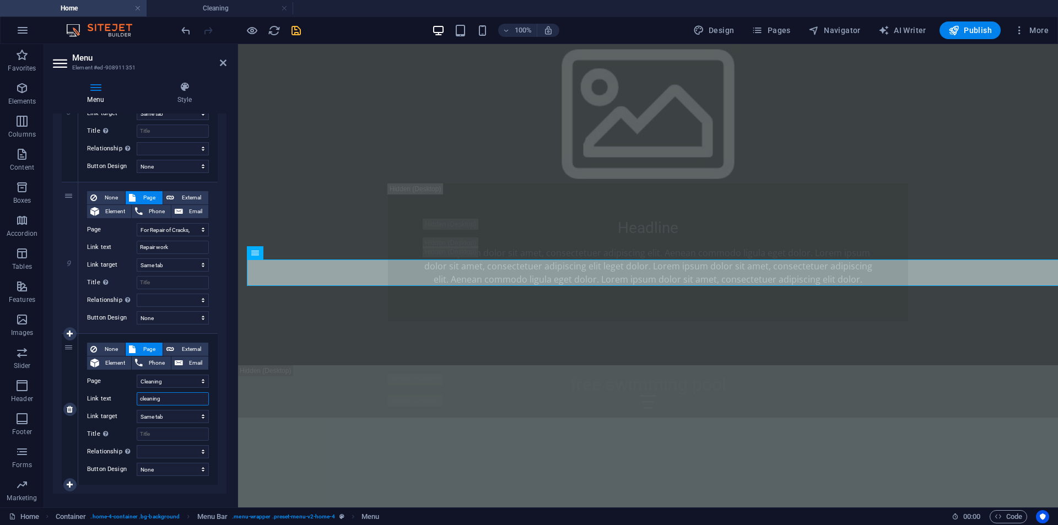
select select
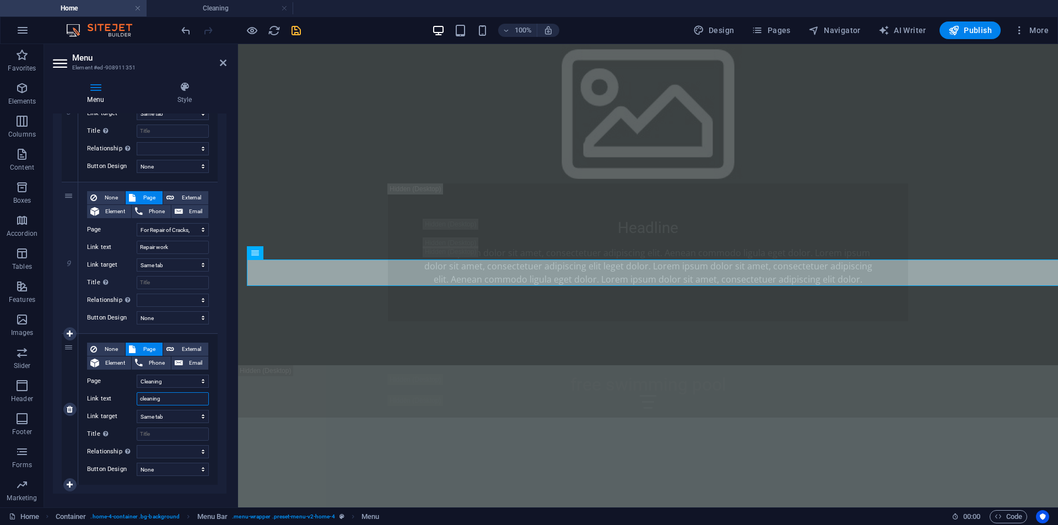
select select
type input "cleaning"
select select
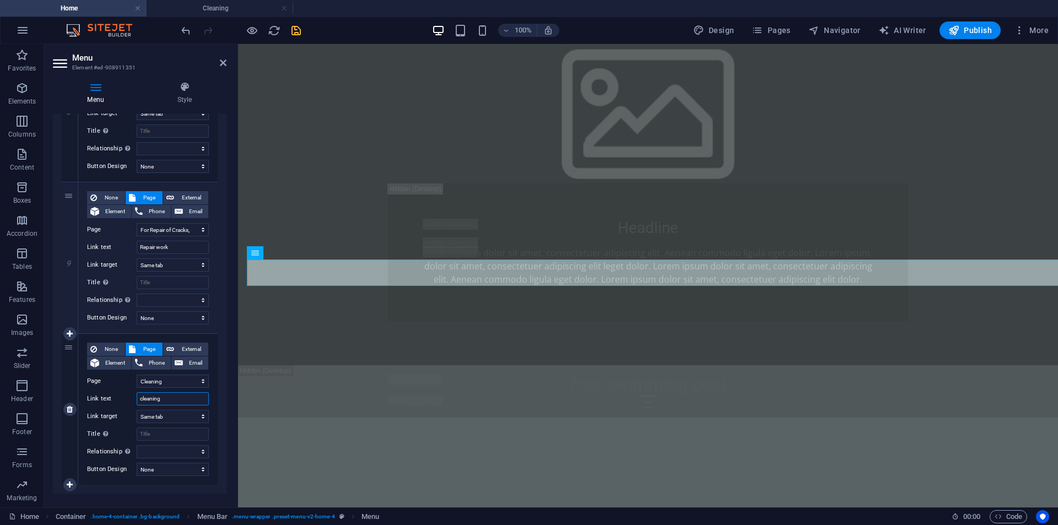
select select
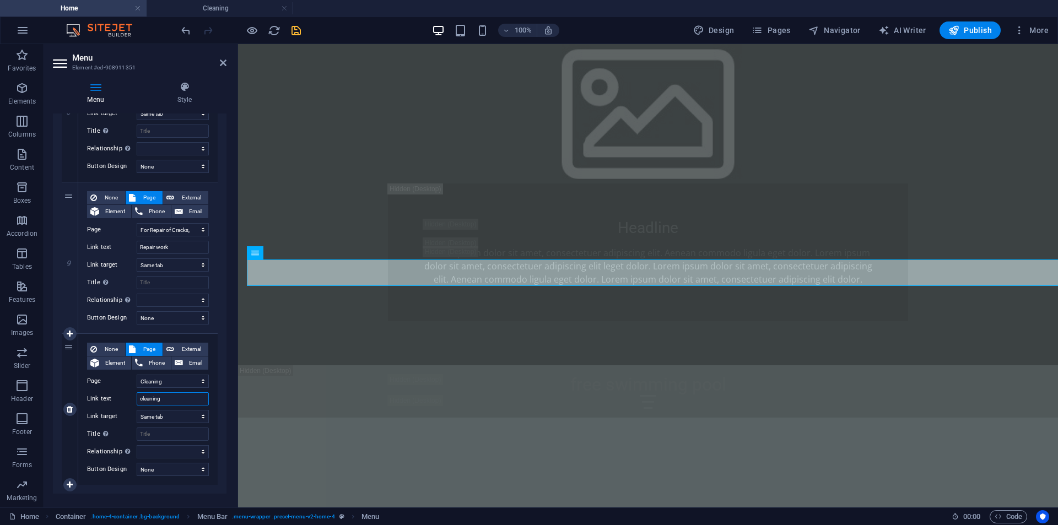
select select
type input "cleaning s"
select select
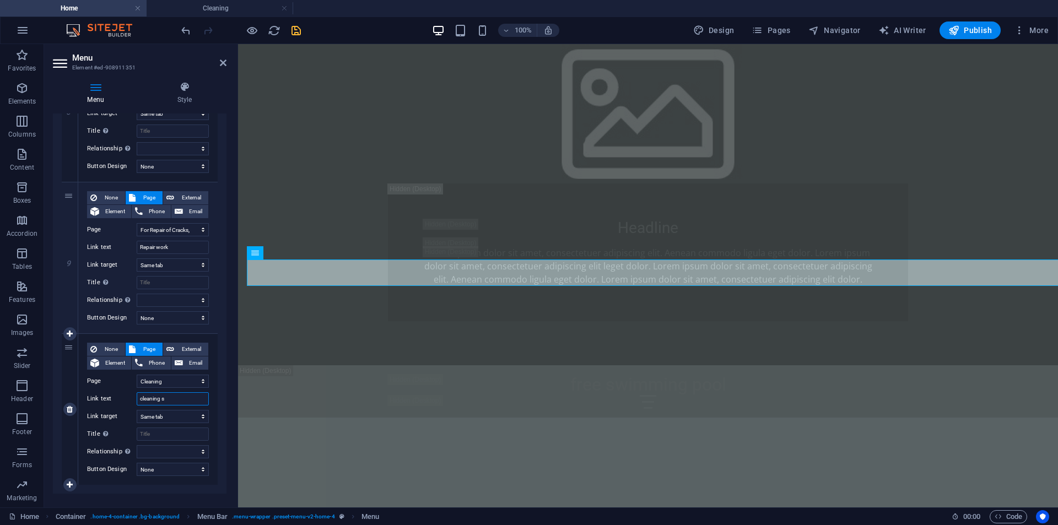
select select
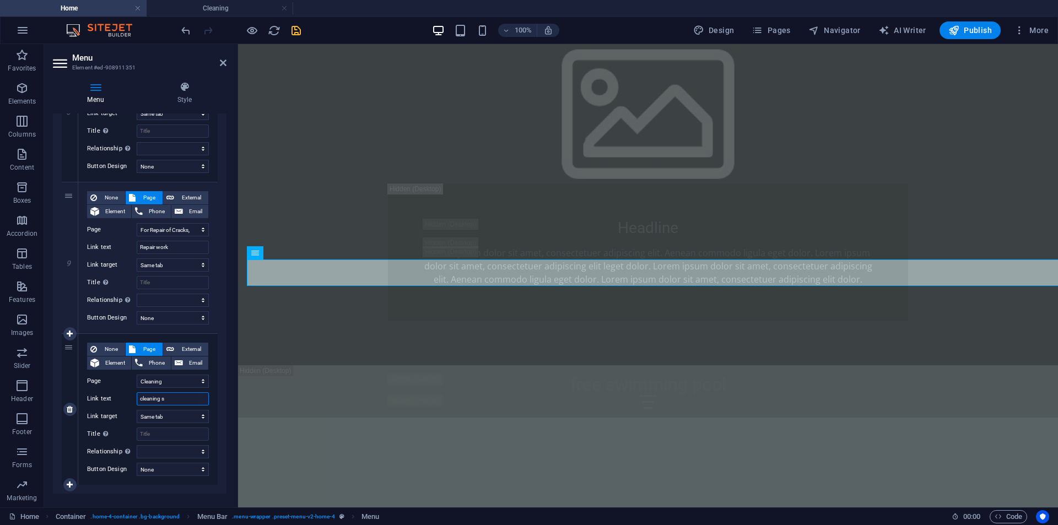
select select
type input "cleaning se"
select select
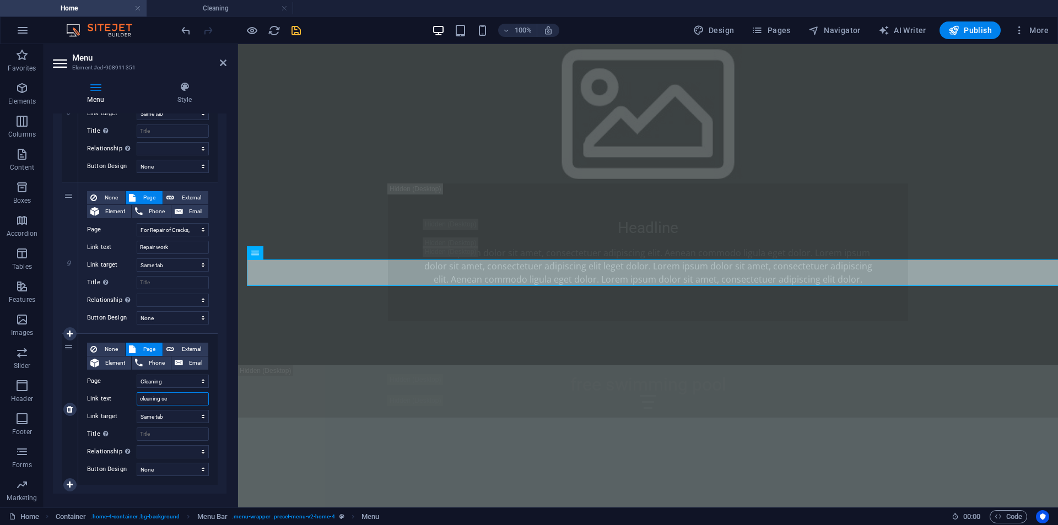
select select
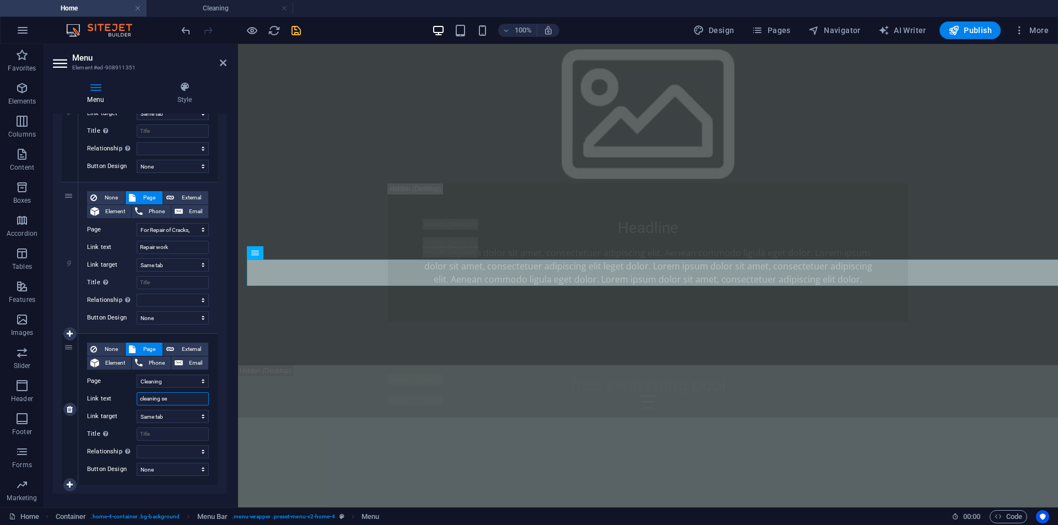
select select
type input "cleaning ser"
select select
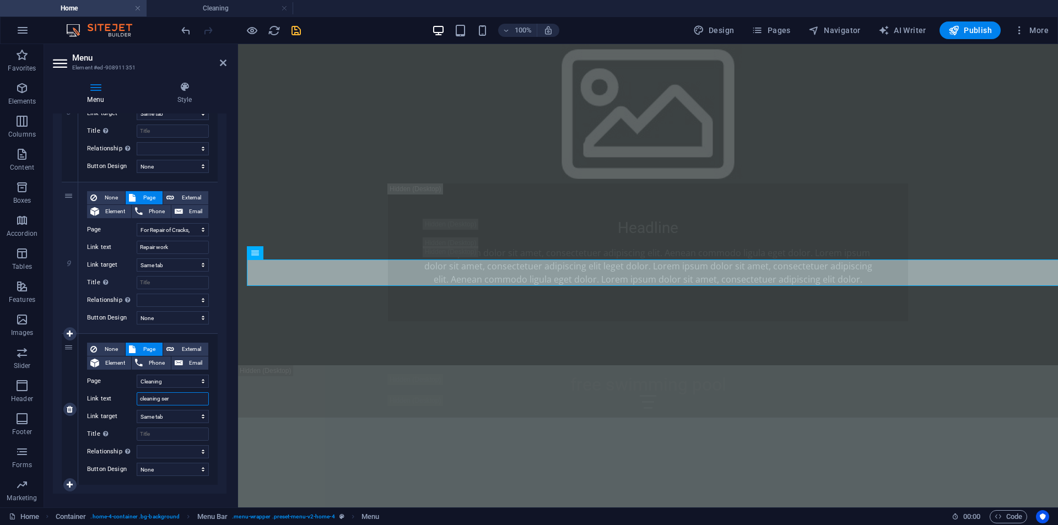
select select
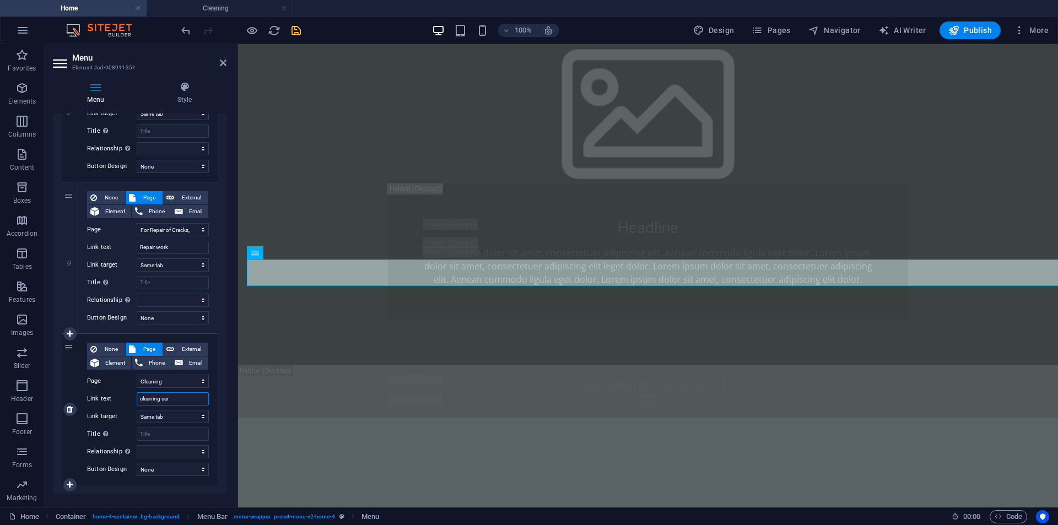
select select
click at [299, 29] on icon "save" at bounding box center [296, 30] width 13 height 13
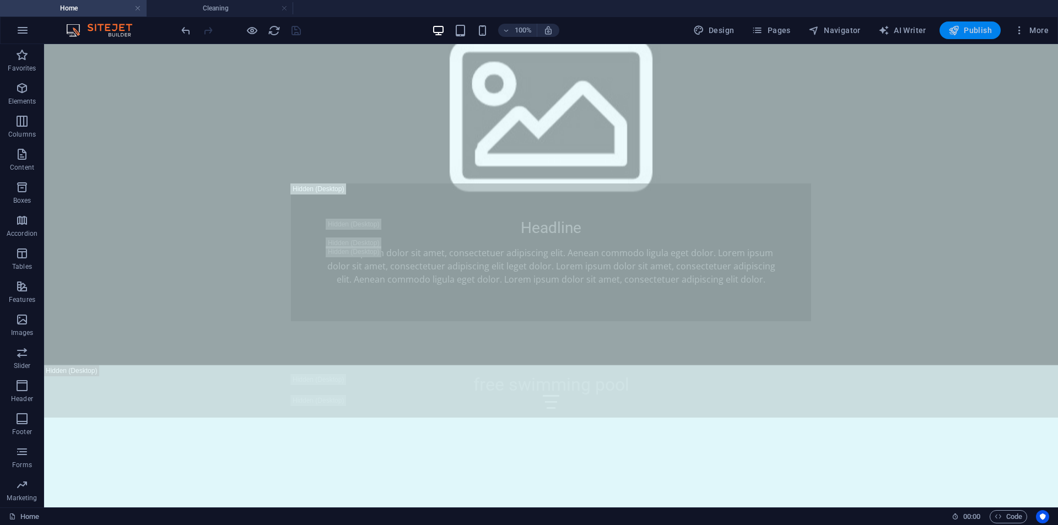
click at [980, 24] on button "Publish" at bounding box center [969, 30] width 61 height 18
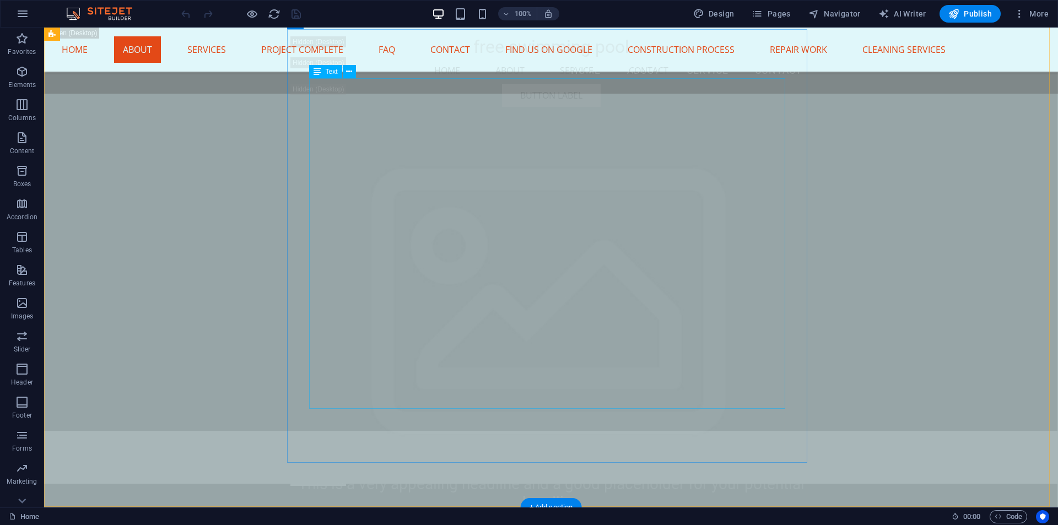
scroll to position [2755, 0]
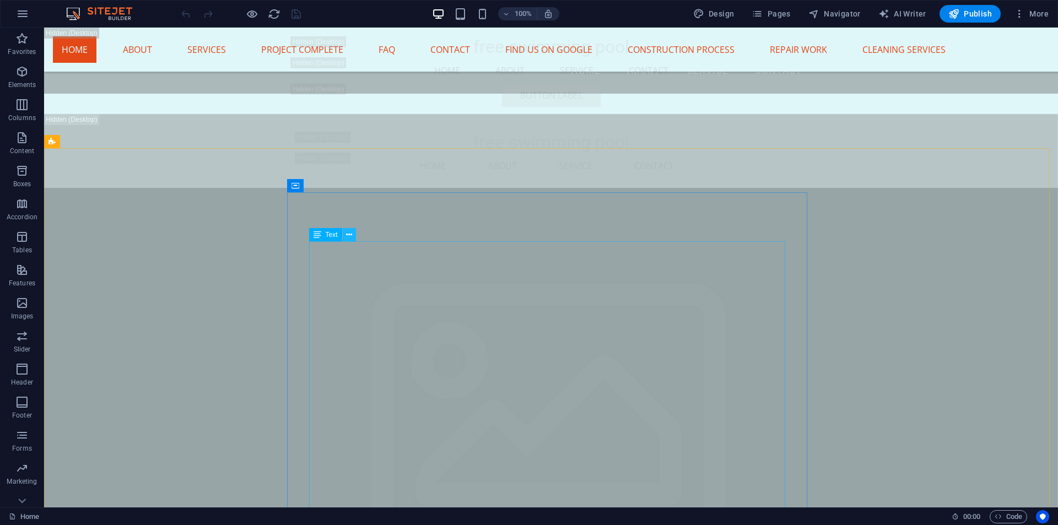
click at [351, 236] on icon at bounding box center [349, 235] width 6 height 12
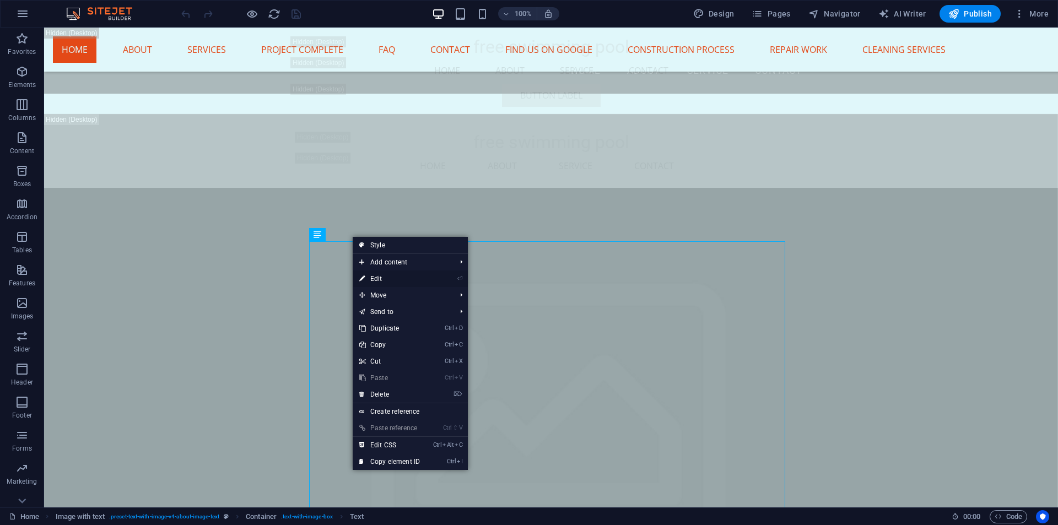
click at [370, 278] on link "⏎ Edit" at bounding box center [390, 279] width 74 height 17
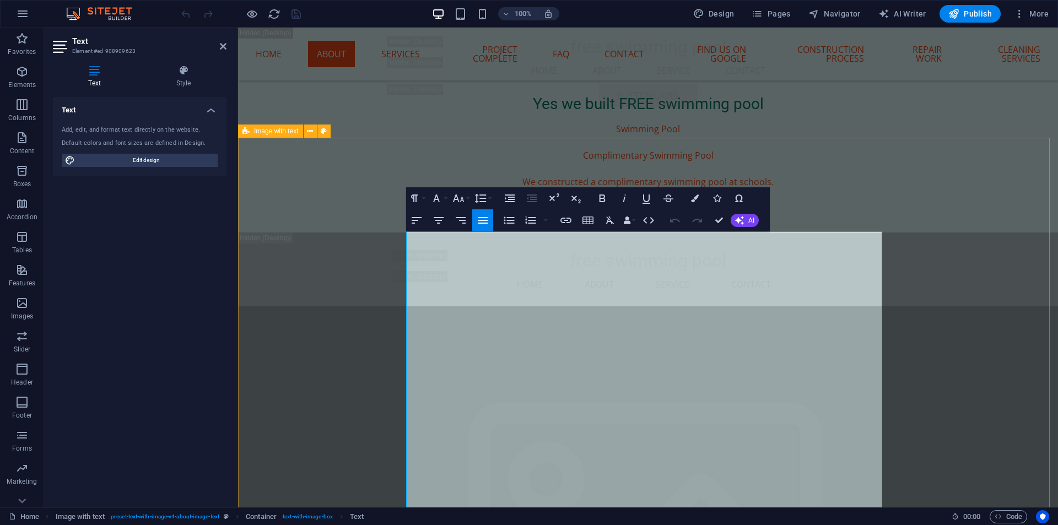
scroll to position [2810, 0]
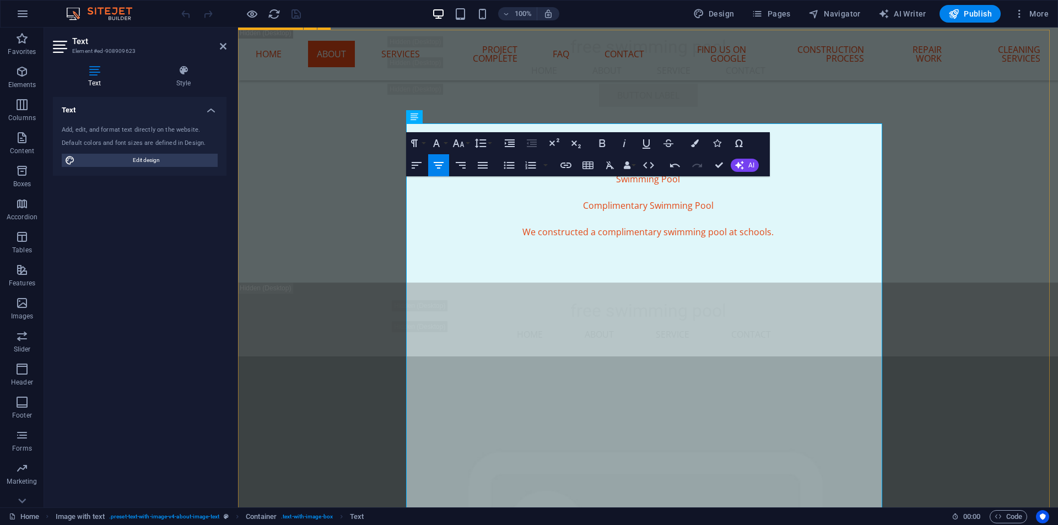
scroll to position [2867, 0]
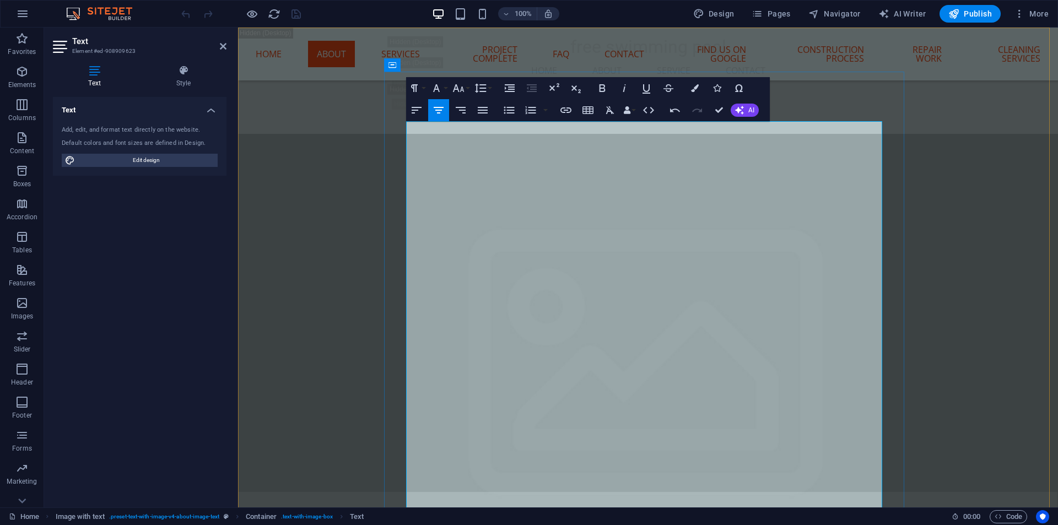
drag, startPoint x: 629, startPoint y: 127, endPoint x: 485, endPoint y: 123, distance: 144.4
drag, startPoint x: 751, startPoint y: 125, endPoint x: 413, endPoint y: 124, distance: 338.3
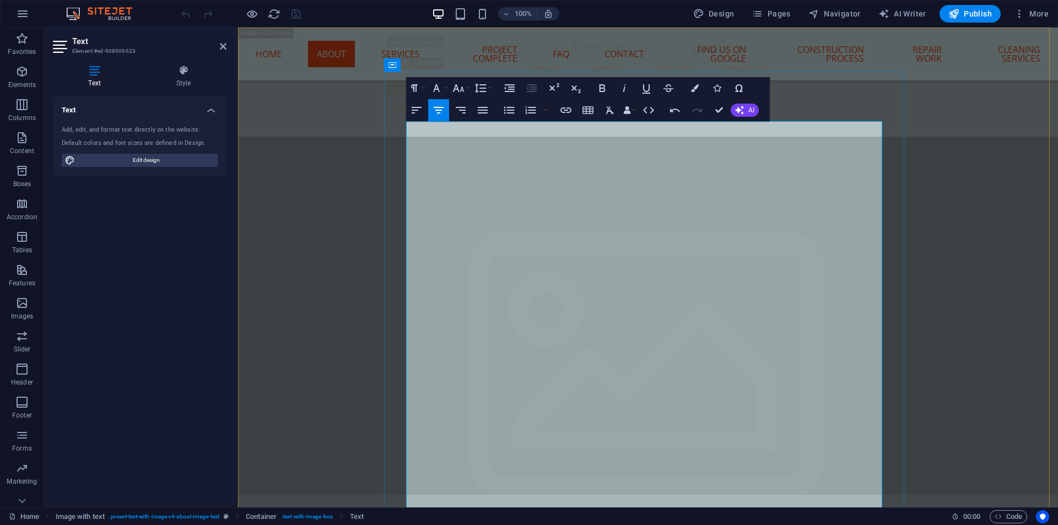
copy span "We are excited to construction, operation, and maintenance of the swimming pool…"
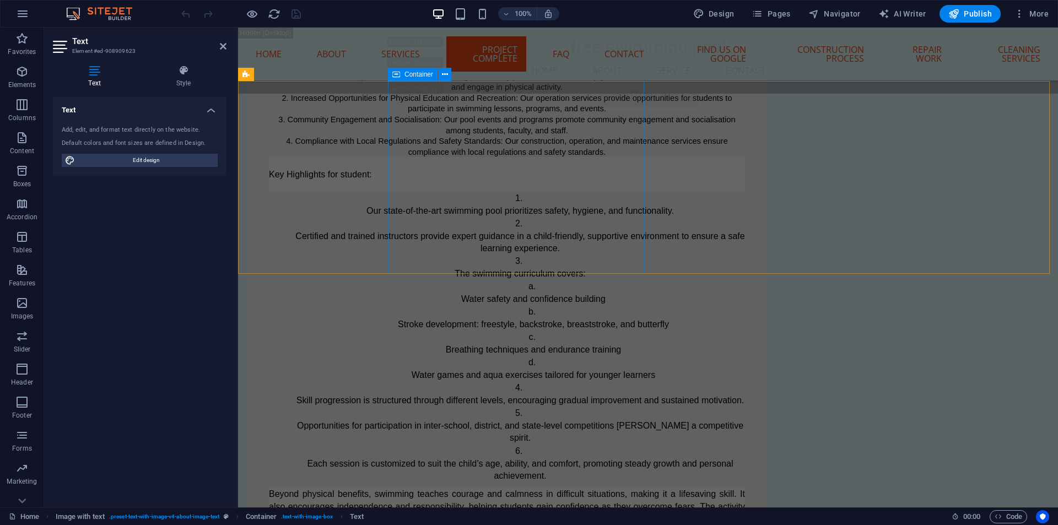
scroll to position [4720, 0]
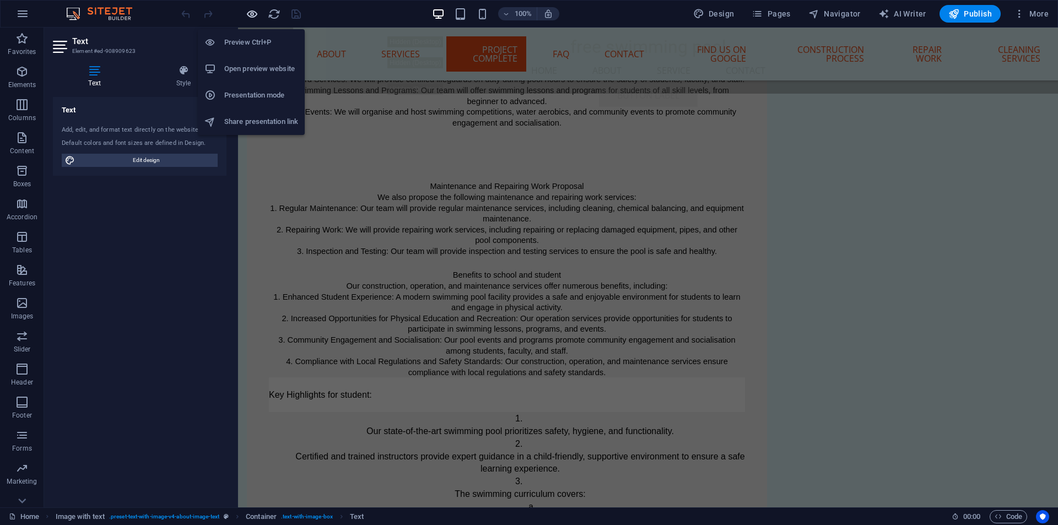
click at [250, 16] on icon "button" at bounding box center [252, 14] width 13 height 13
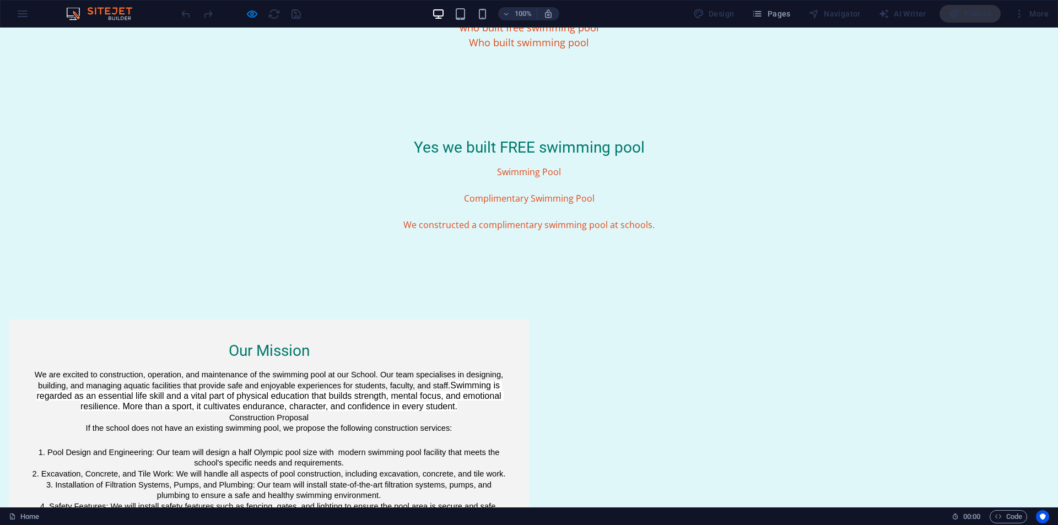
scroll to position [916, 0]
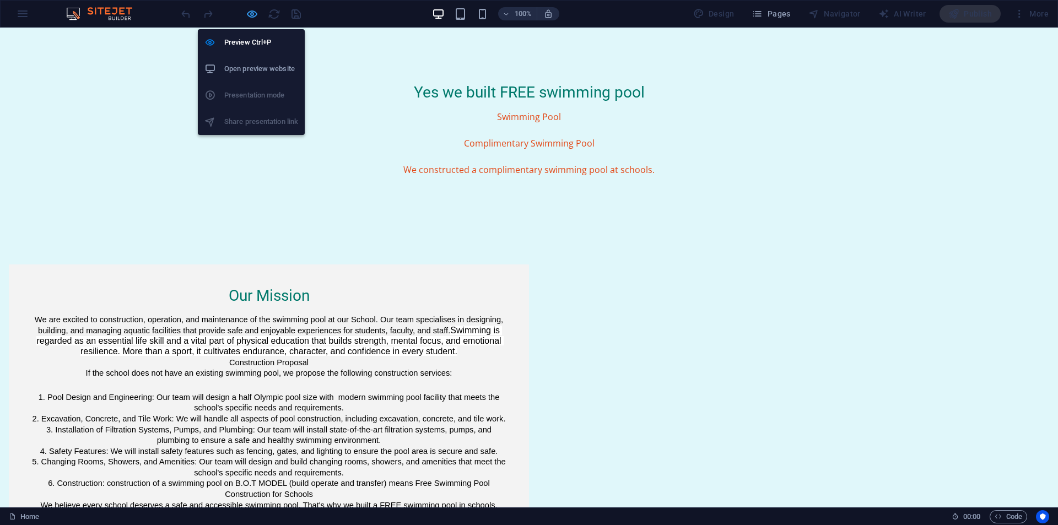
click at [248, 11] on icon "button" at bounding box center [252, 14] width 13 height 13
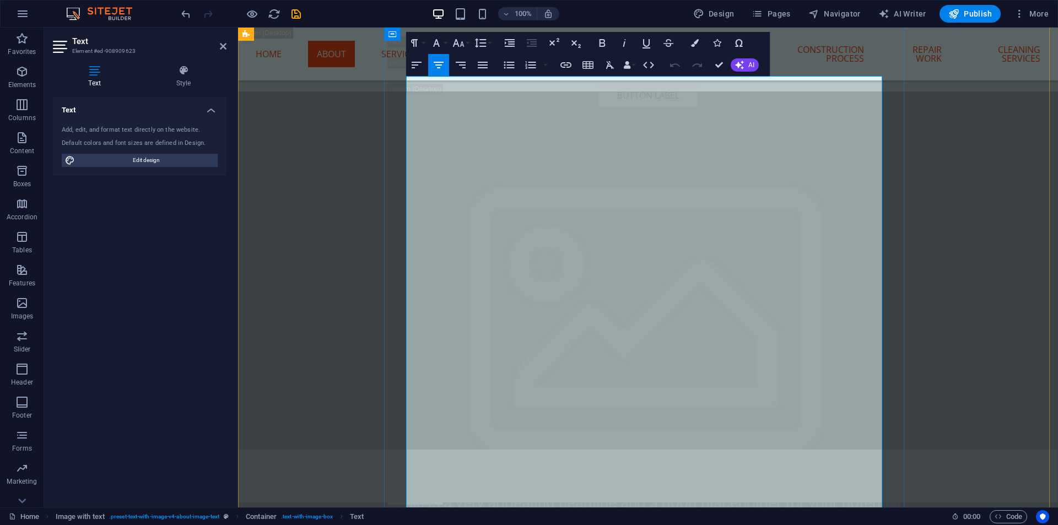
drag, startPoint x: 701, startPoint y: 441, endPoint x: 462, endPoint y: 361, distance: 251.6
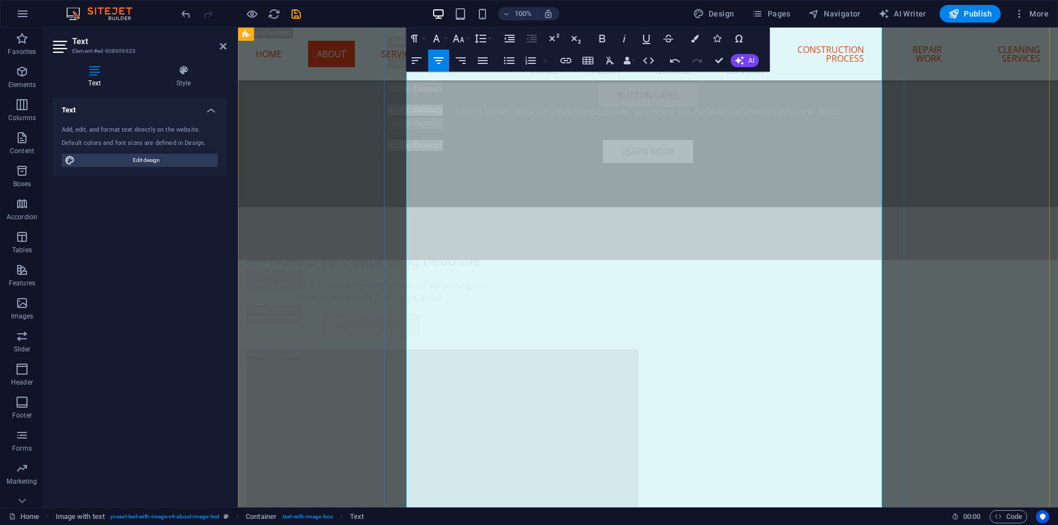
scroll to position [3361, 0]
drag, startPoint x: 434, startPoint y: 266, endPoint x: 775, endPoint y: 415, distance: 372.8
click at [506, 64] on icon "button" at bounding box center [508, 60] width 13 height 13
click at [527, 64] on icon "button" at bounding box center [530, 60] width 13 height 13
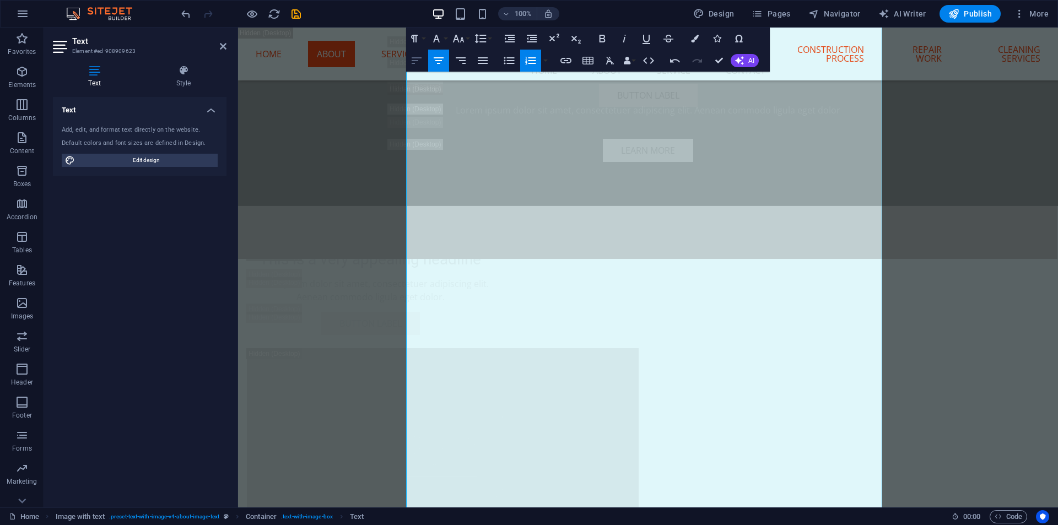
click at [418, 59] on icon "button" at bounding box center [416, 60] width 13 height 13
click at [482, 64] on icon "button" at bounding box center [483, 60] width 10 height 7
click at [506, 61] on icon "button" at bounding box center [509, 60] width 10 height 7
click at [546, 61] on button "button" at bounding box center [545, 61] width 9 height 22
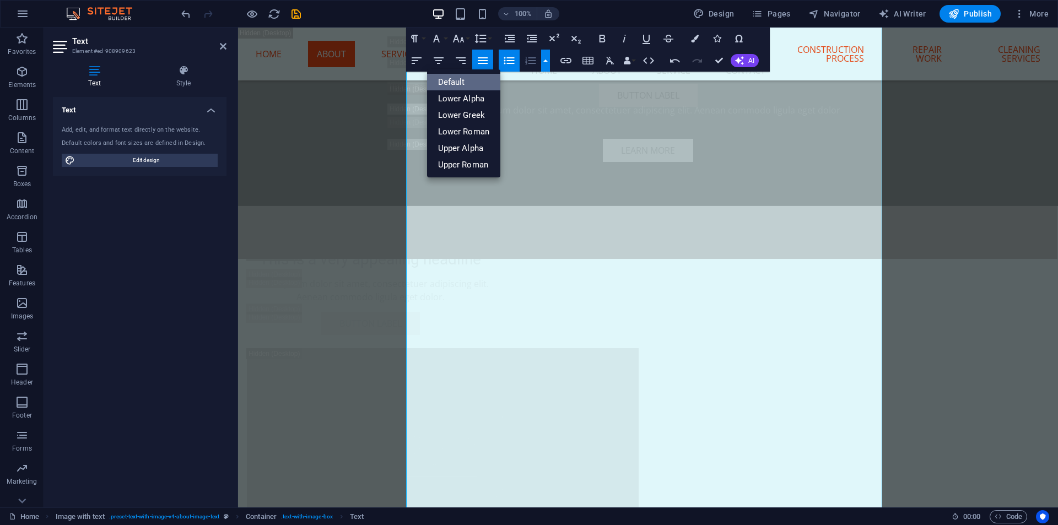
click at [460, 80] on link "Default" at bounding box center [464, 82] width 74 height 17
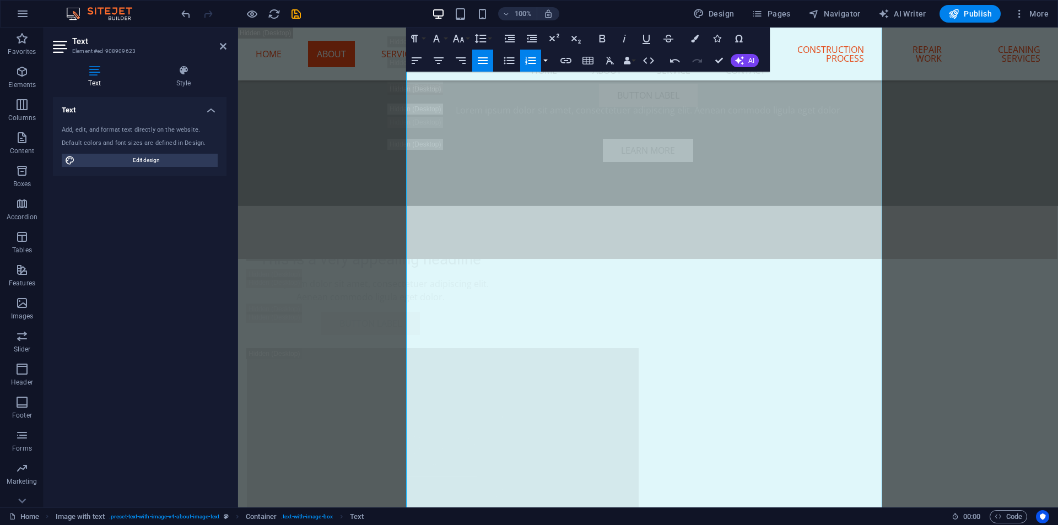
click at [548, 61] on button "button" at bounding box center [545, 61] width 9 height 22
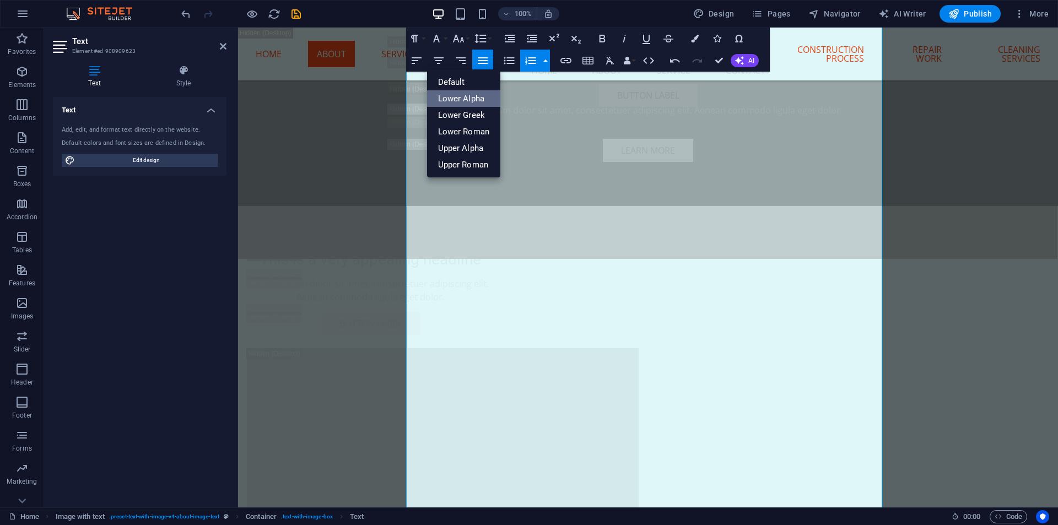
click at [459, 96] on link "Lower Alpha" at bounding box center [464, 98] width 74 height 17
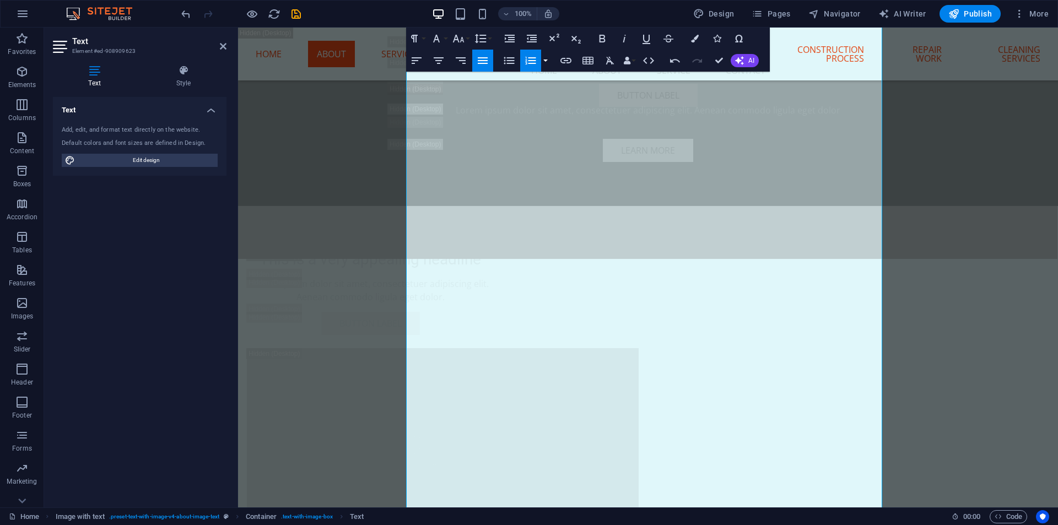
click at [545, 60] on button "button" at bounding box center [545, 61] width 9 height 22
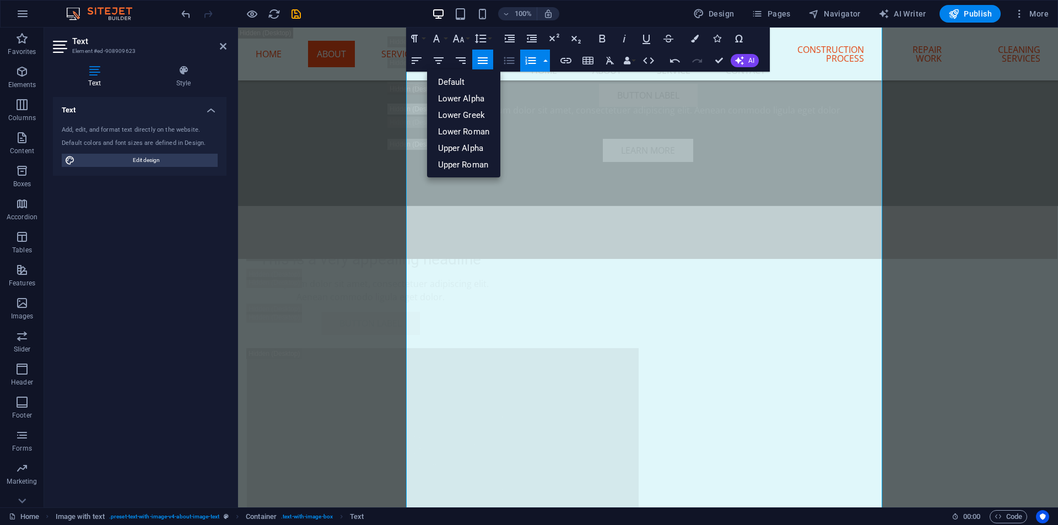
click at [513, 63] on icon "button" at bounding box center [509, 60] width 10 height 7
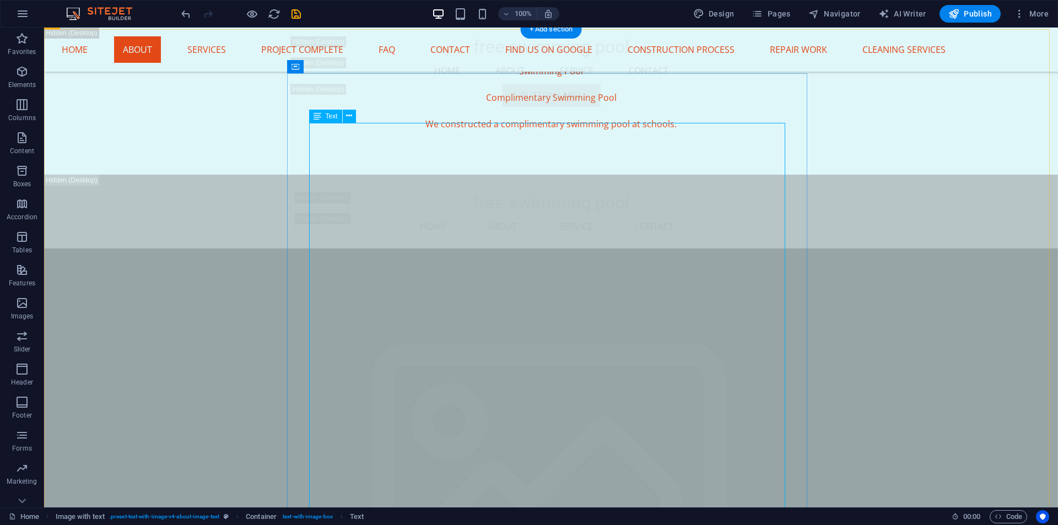
scroll to position [2865, 0]
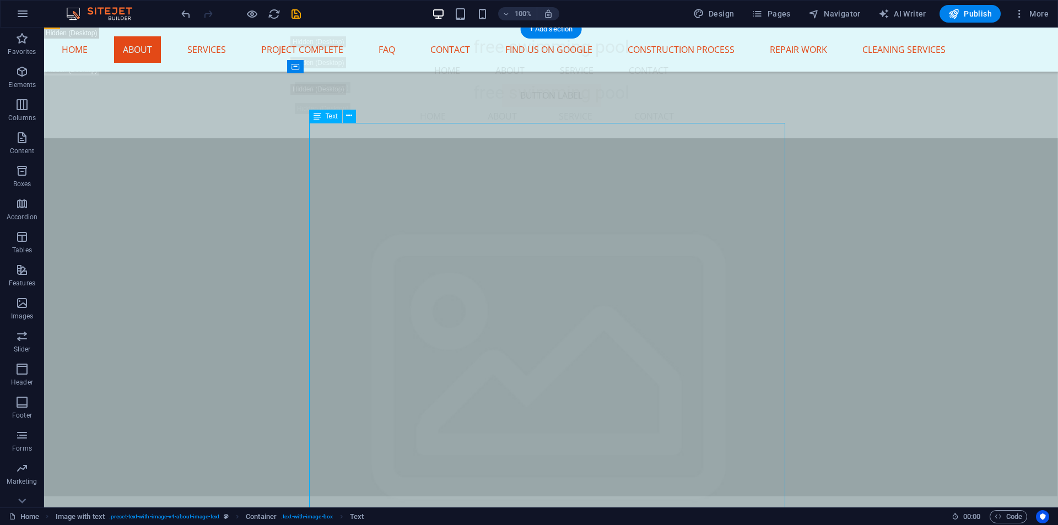
drag, startPoint x: 352, startPoint y: 171, endPoint x: 525, endPoint y: 186, distance: 173.6
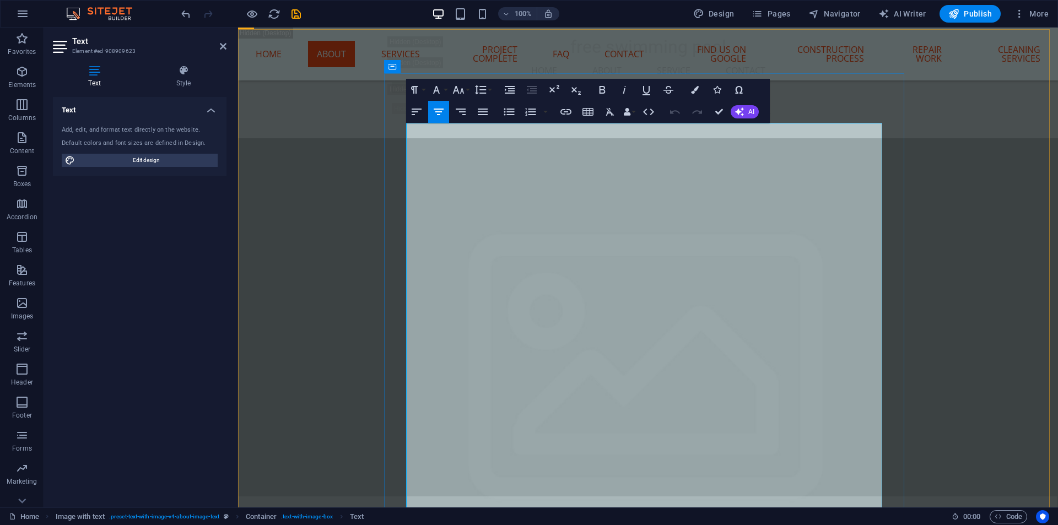
drag, startPoint x: 591, startPoint y: 173, endPoint x: 766, endPoint y: 395, distance: 282.5
click at [417, 112] on icon "button" at bounding box center [417, 112] width 10 height 7
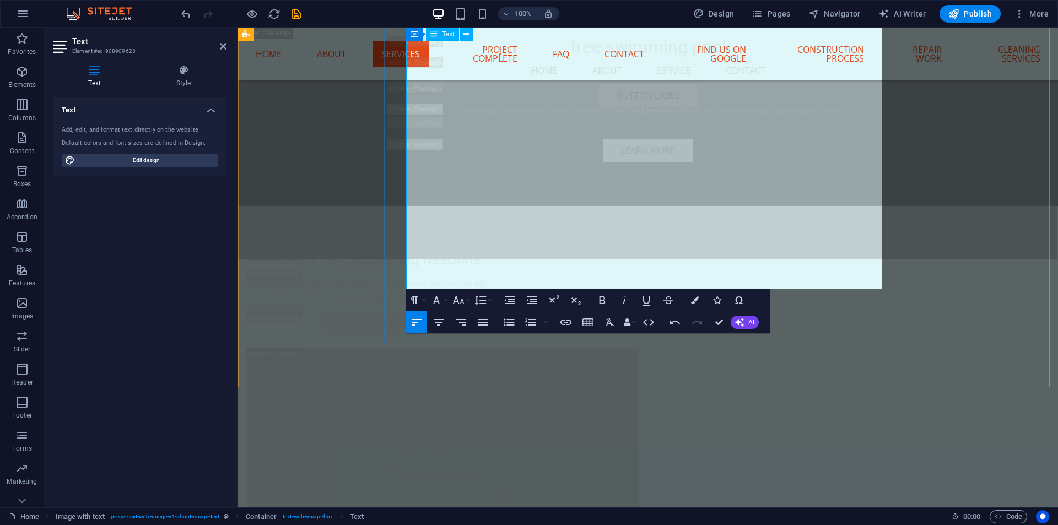
scroll to position [4132, 0]
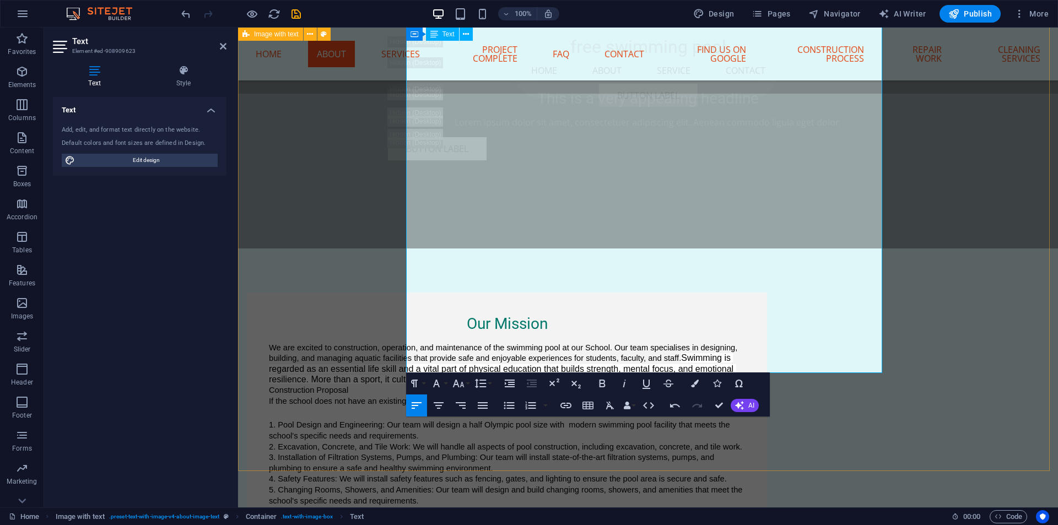
scroll to position [3802, 0]
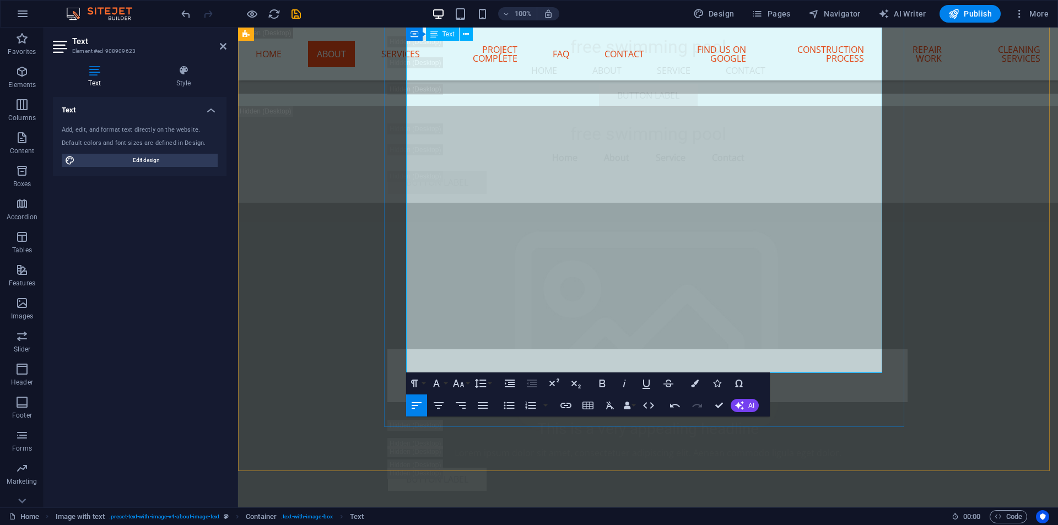
drag, startPoint x: 515, startPoint y: 366, endPoint x: 409, endPoint y: 106, distance: 280.5
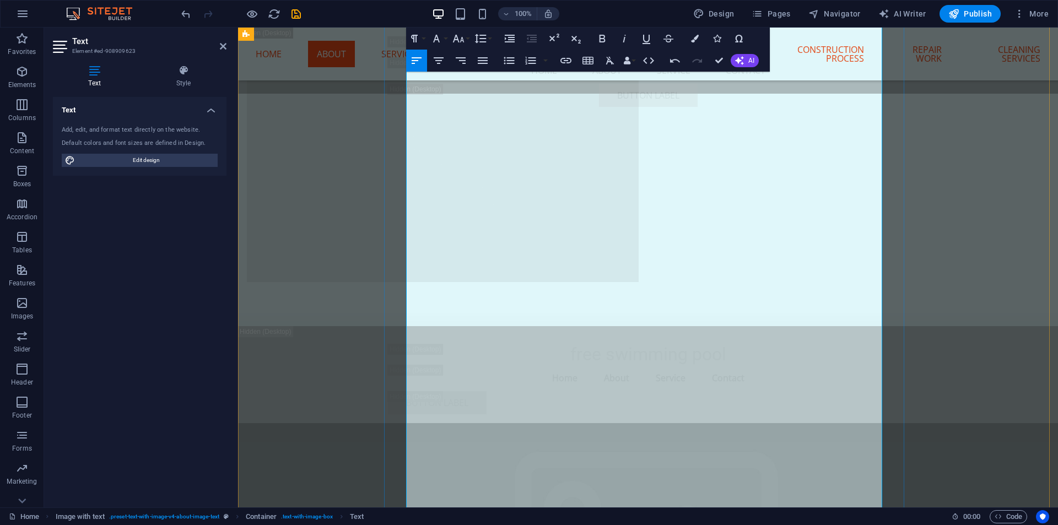
scroll to position [3526, 0]
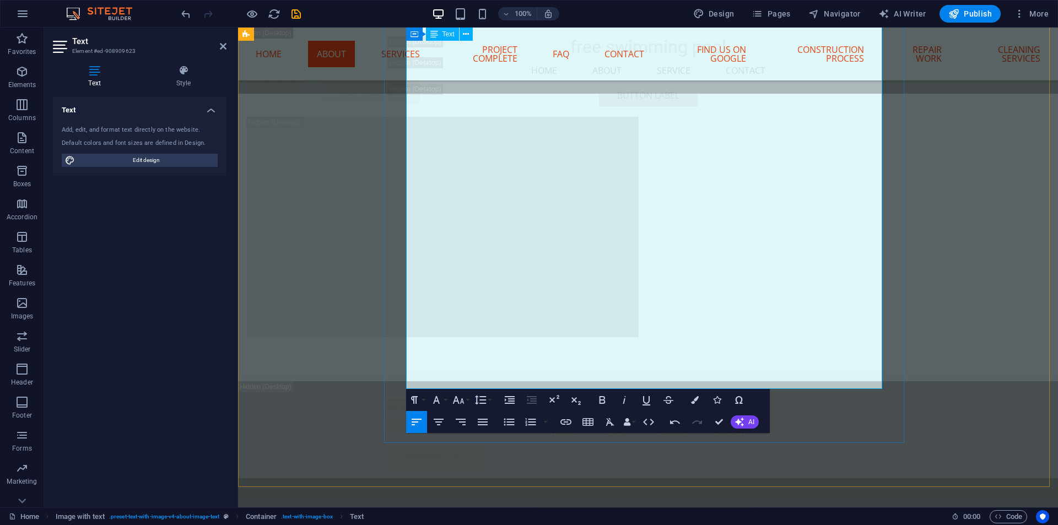
drag, startPoint x: 412, startPoint y: 384, endPoint x: 408, endPoint y: 306, distance: 77.8
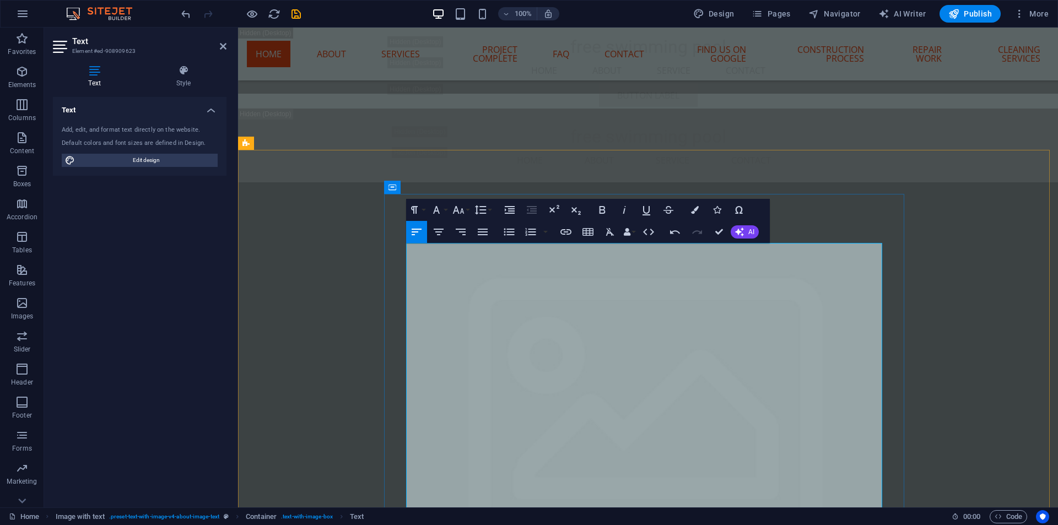
scroll to position [2700, 0]
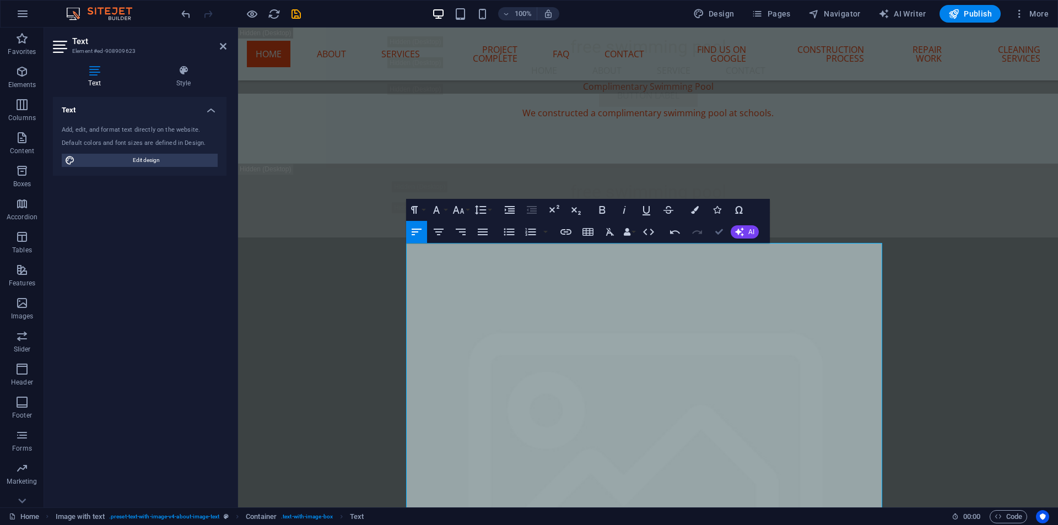
drag, startPoint x: 721, startPoint y: 230, endPoint x: 294, endPoint y: 171, distance: 431.6
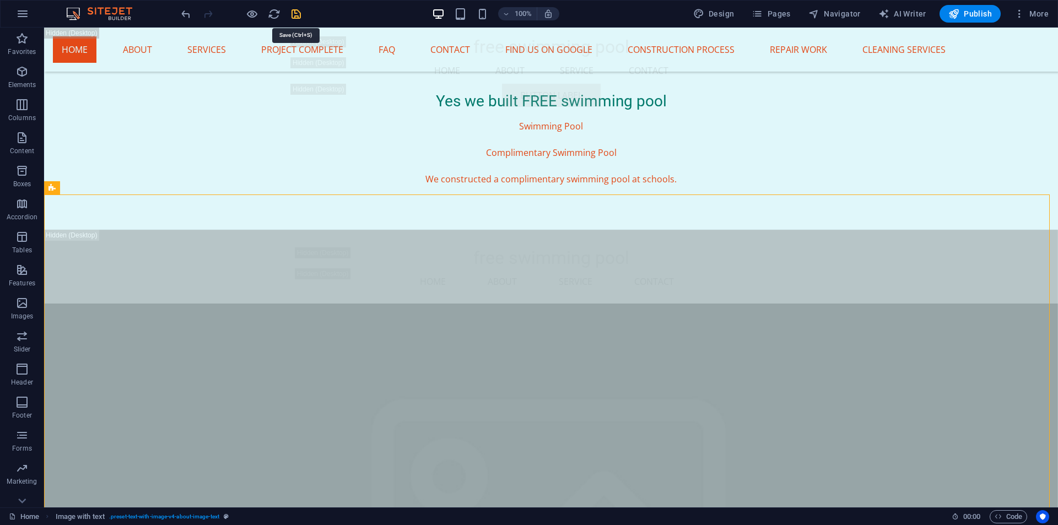
click at [294, 13] on icon "save" at bounding box center [296, 14] width 13 height 13
checkbox input "false"
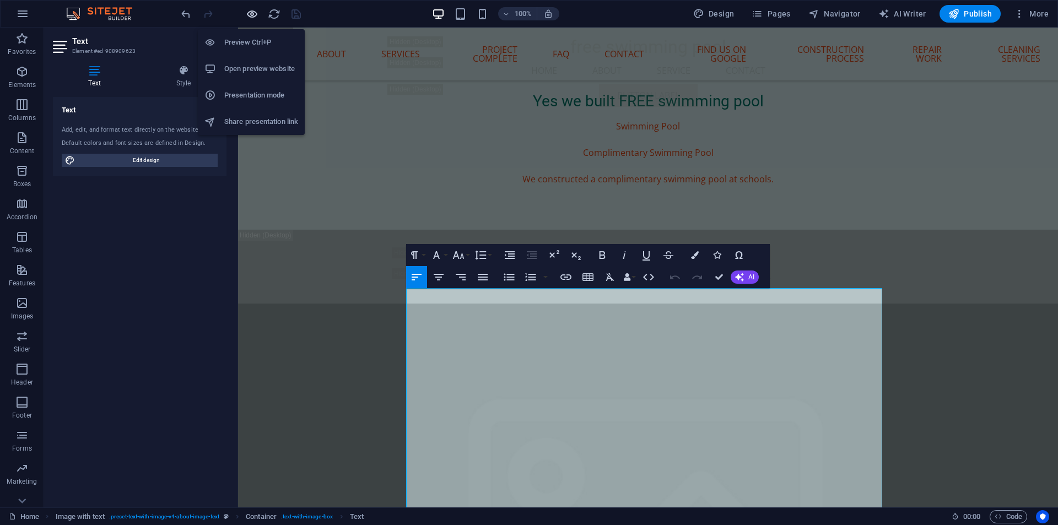
click at [250, 15] on icon "button" at bounding box center [252, 14] width 13 height 13
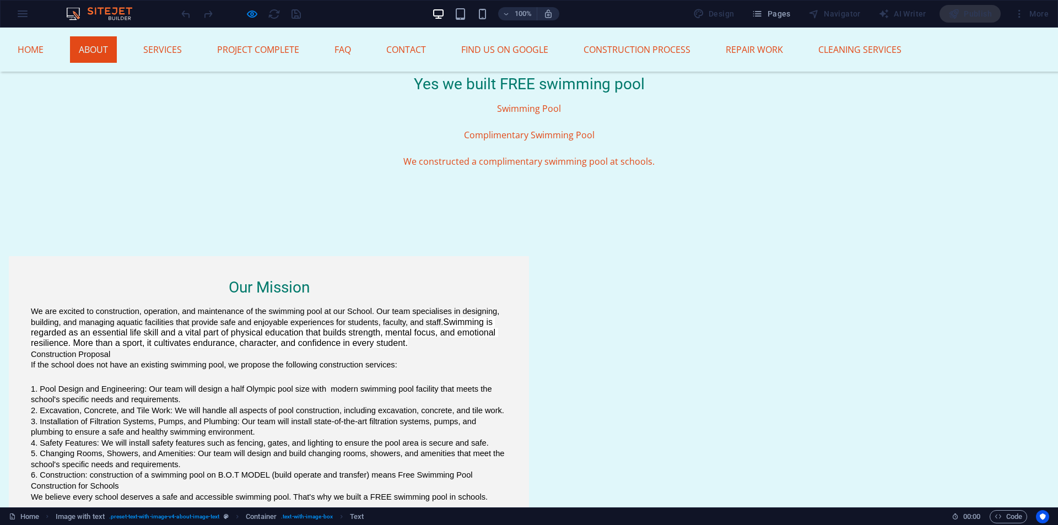
scroll to position [991, 0]
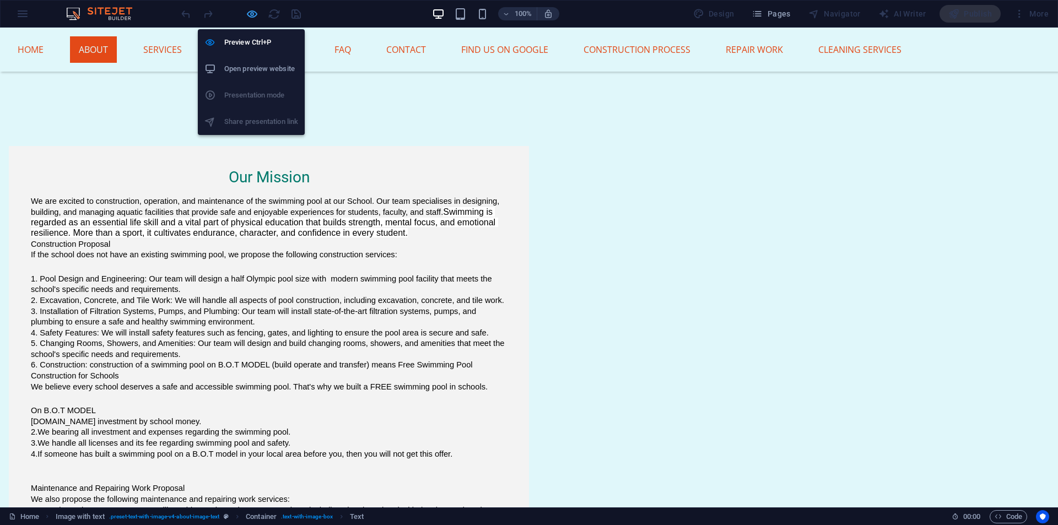
click at [251, 17] on icon "button" at bounding box center [252, 14] width 13 height 13
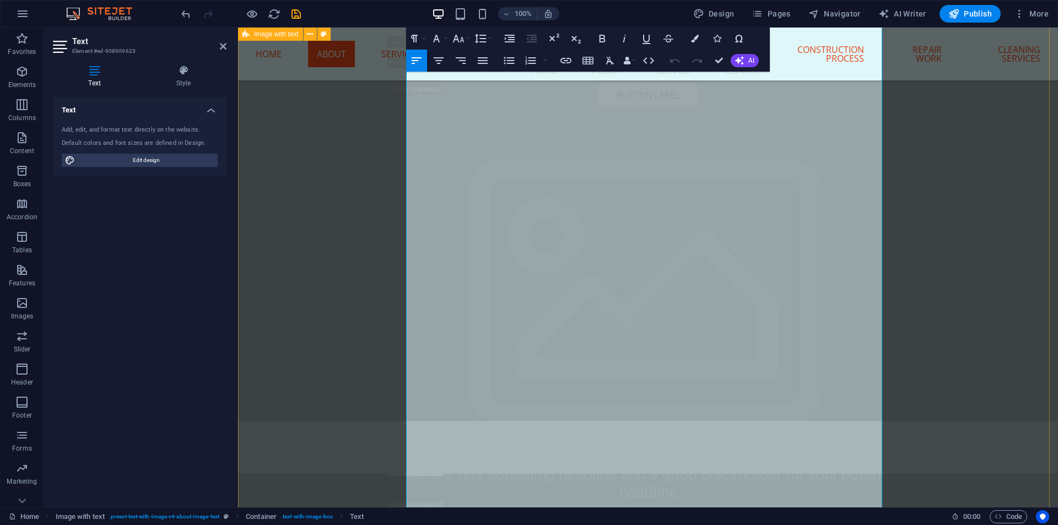
scroll to position [3106, 0]
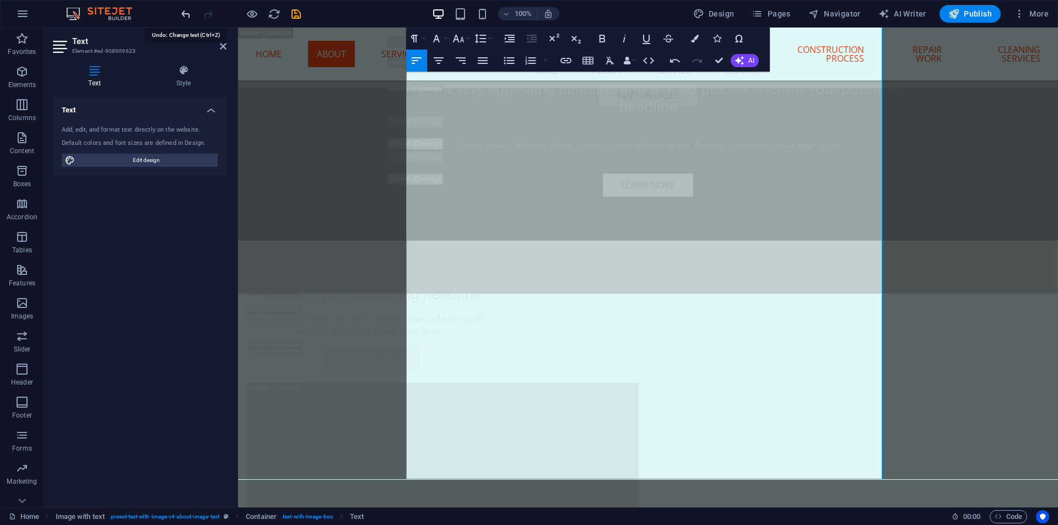
click at [181, 15] on icon "undo" at bounding box center [186, 14] width 13 height 13
click at [182, 15] on icon "undo" at bounding box center [186, 14] width 13 height 13
click at [670, 61] on icon "button" at bounding box center [675, 61] width 10 height 4
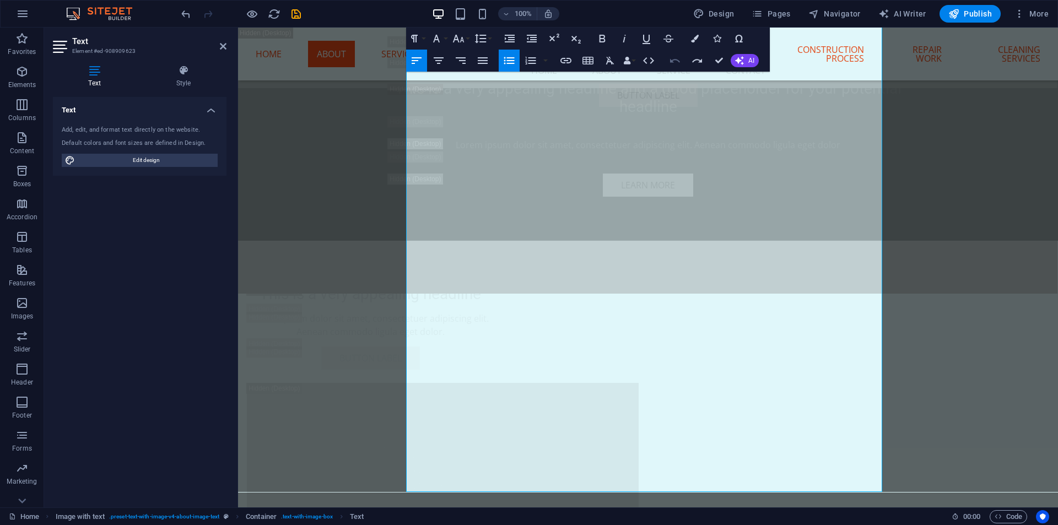
click at [670, 61] on icon "button" at bounding box center [675, 61] width 10 height 4
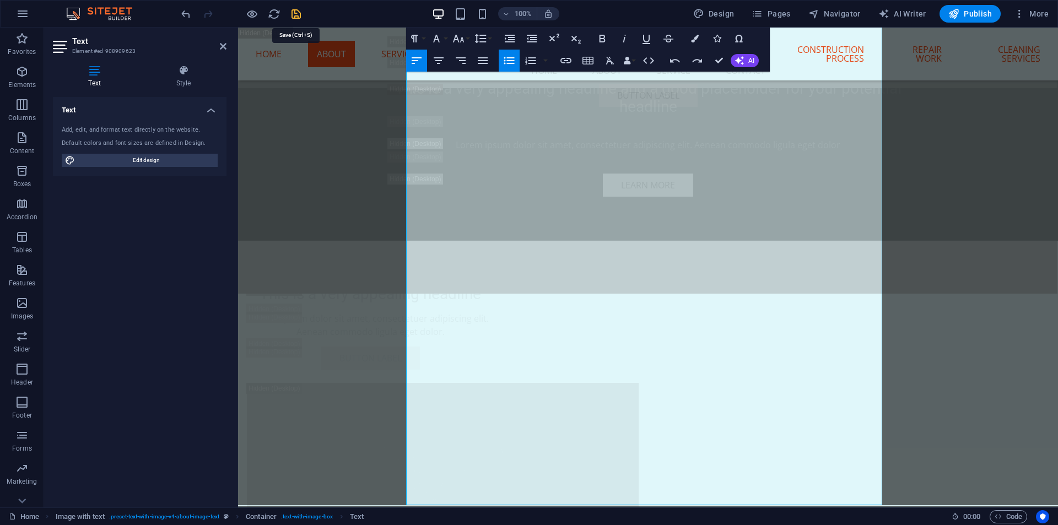
click at [297, 17] on icon "save" at bounding box center [296, 14] width 13 height 13
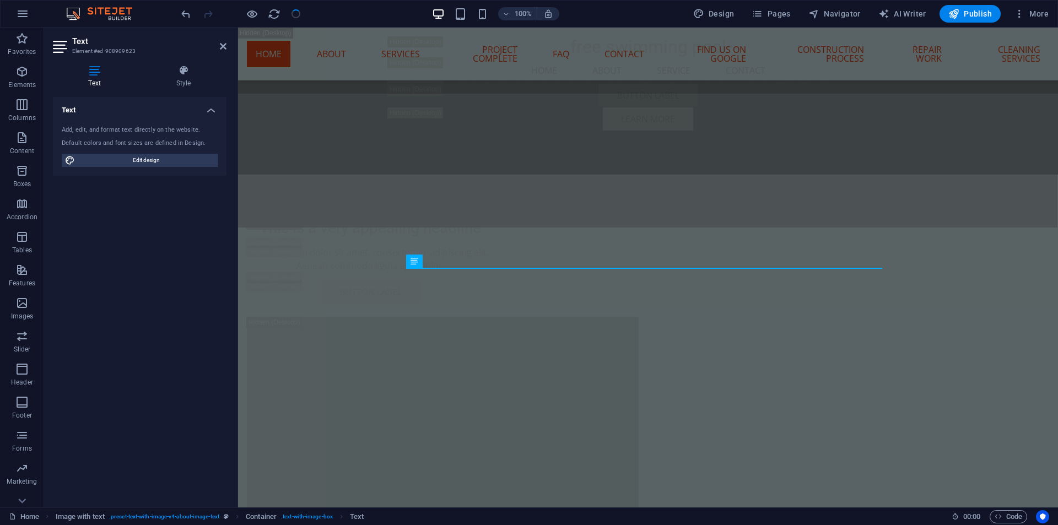
checkbox input "false"
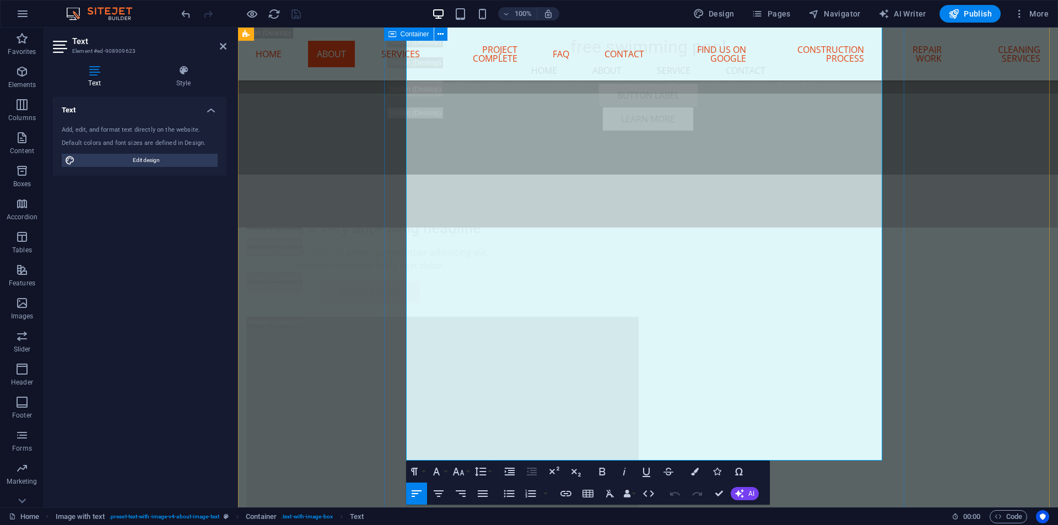
drag, startPoint x: 489, startPoint y: 402, endPoint x: 404, endPoint y: 125, distance: 289.1
click at [507, 495] on icon "button" at bounding box center [508, 493] width 13 height 13
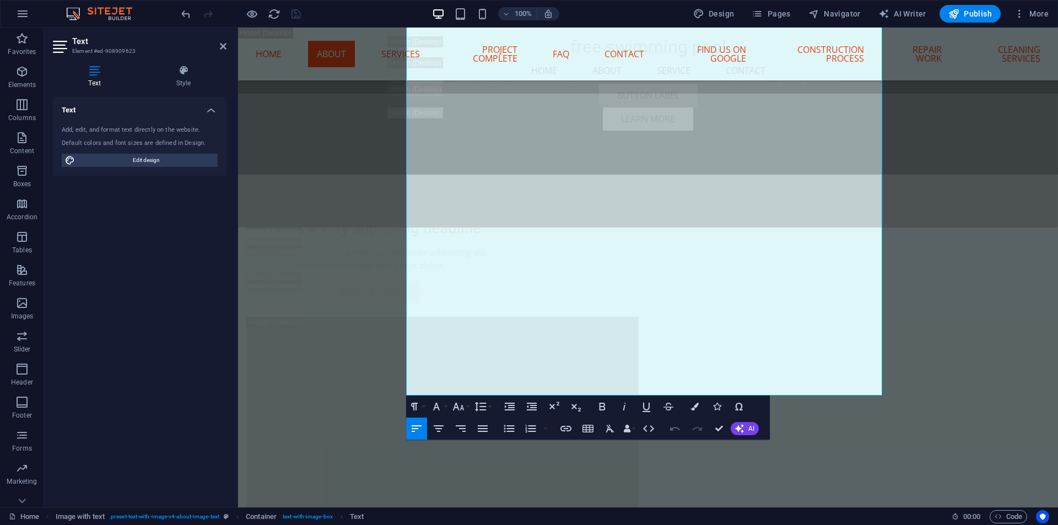
click at [670, 429] on icon "button" at bounding box center [675, 429] width 10 height 4
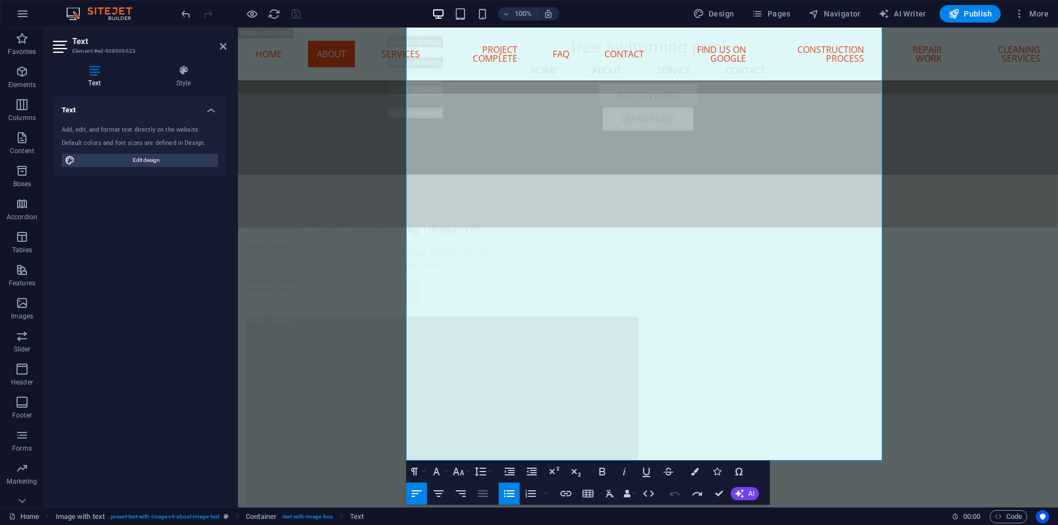
click at [485, 495] on icon "button" at bounding box center [482, 493] width 13 height 13
click at [467, 496] on icon "button" at bounding box center [460, 493] width 13 height 13
click at [439, 497] on icon "button" at bounding box center [438, 493] width 13 height 13
click at [414, 493] on icon "button" at bounding box center [416, 493] width 13 height 13
click at [545, 496] on button "button" at bounding box center [545, 494] width 9 height 22
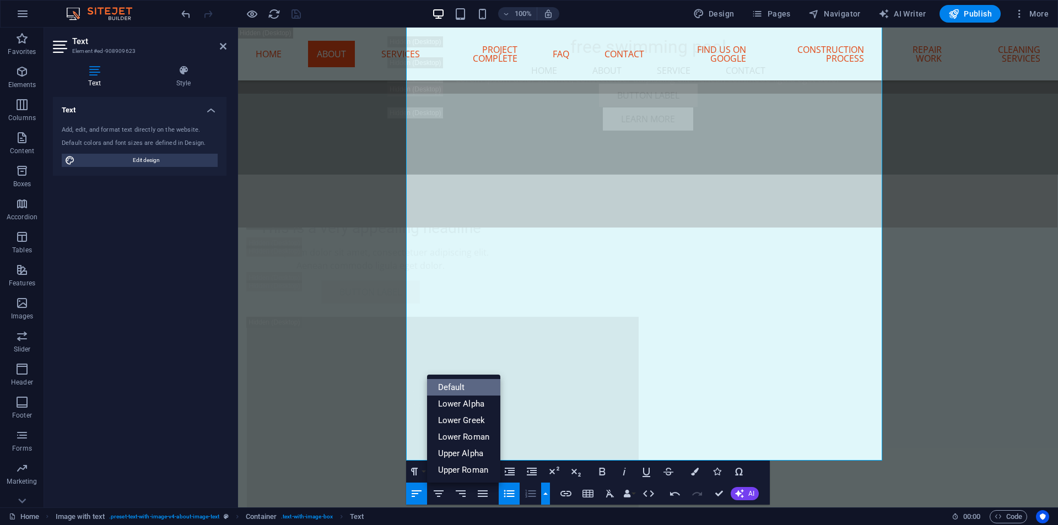
click at [449, 387] on link "Default" at bounding box center [464, 387] width 74 height 17
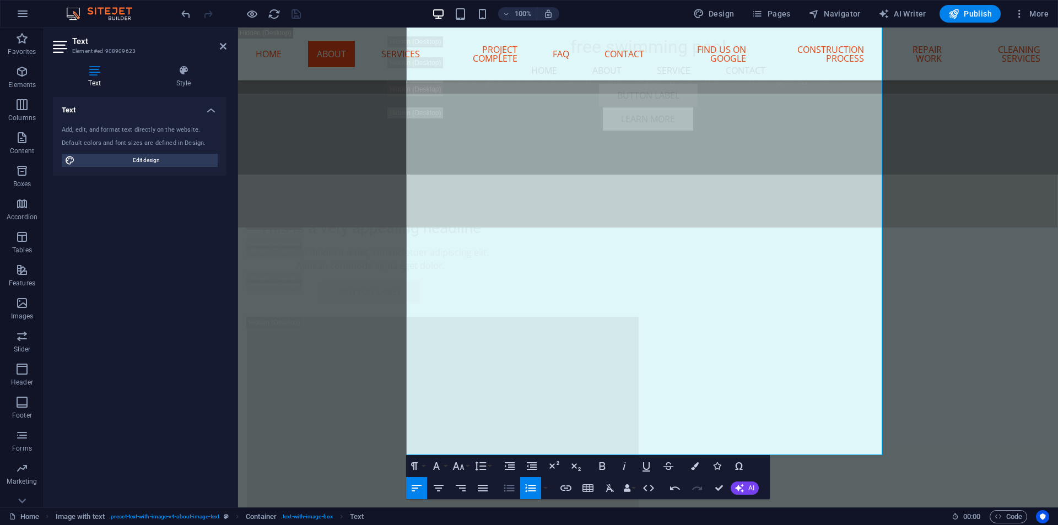
click at [505, 488] on icon "button" at bounding box center [509, 488] width 10 height 7
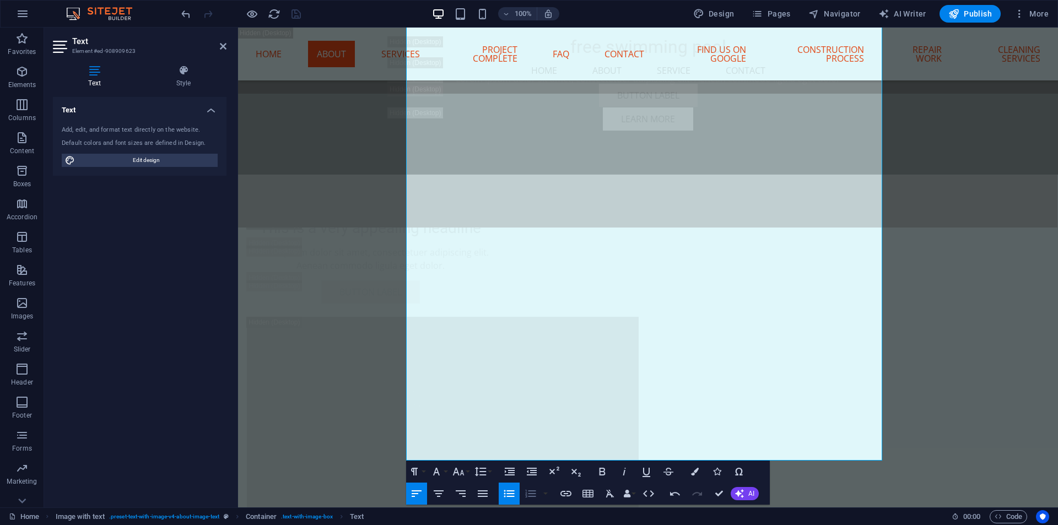
click at [524, 494] on icon "button" at bounding box center [530, 493] width 13 height 13
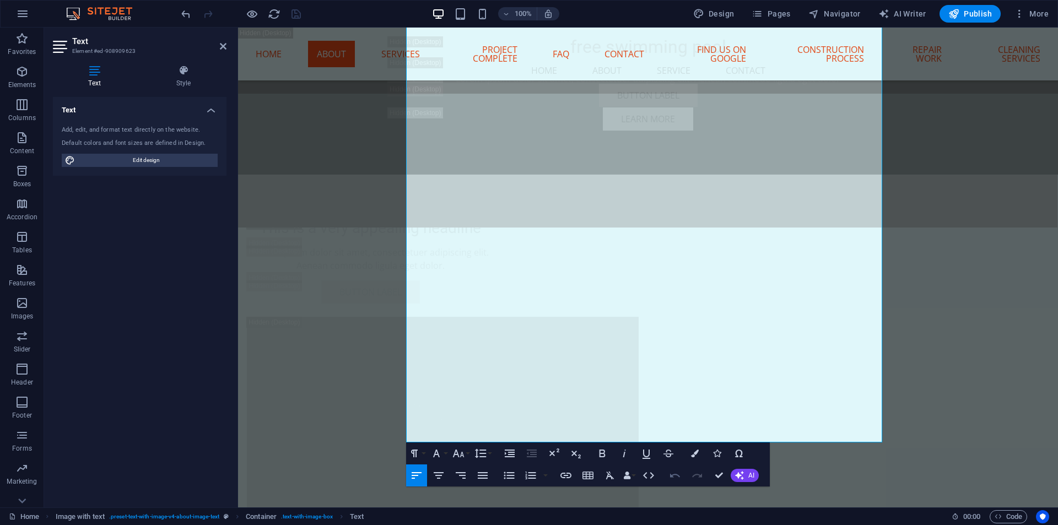
click at [673, 472] on icon "button" at bounding box center [674, 475] width 13 height 13
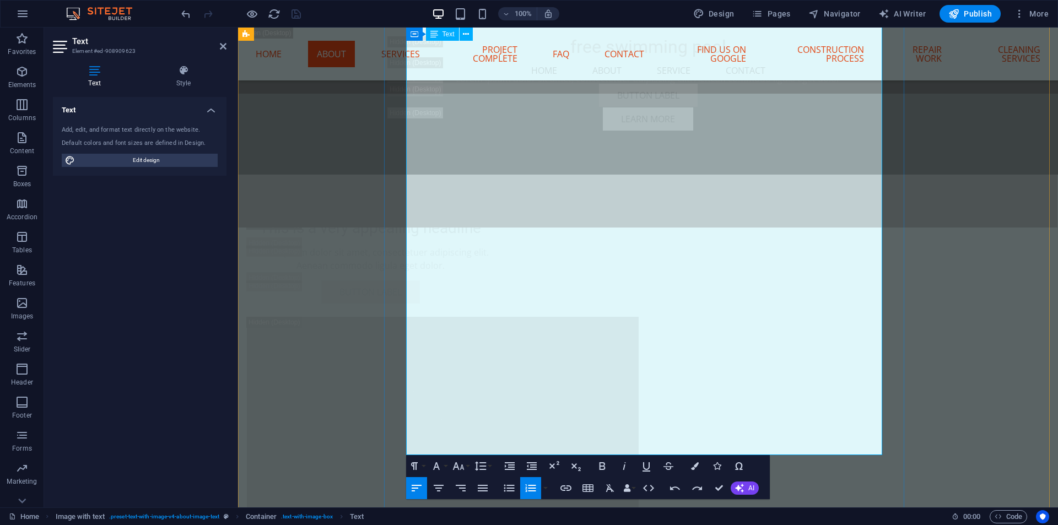
drag, startPoint x: 664, startPoint y: 126, endPoint x: 637, endPoint y: 131, distance: 27.0
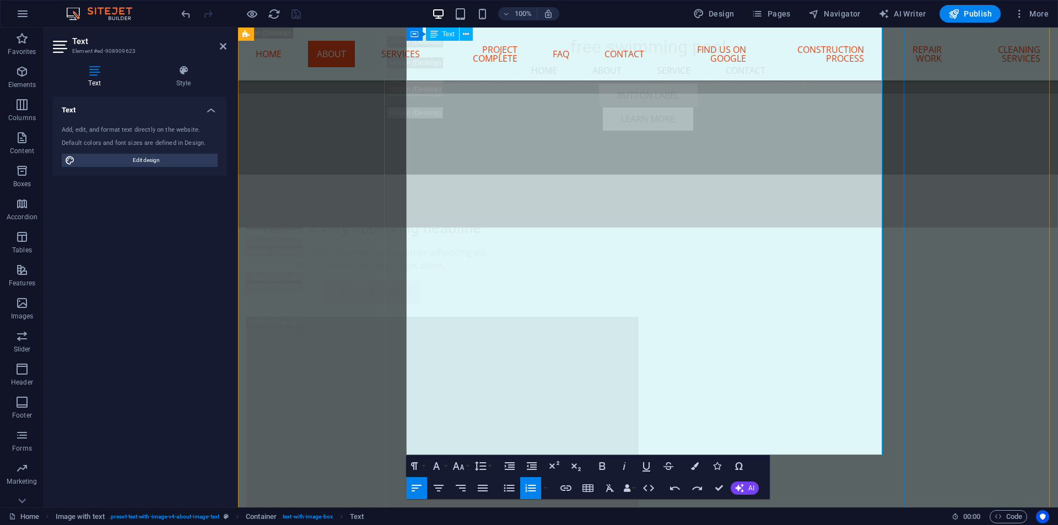
drag, startPoint x: 426, startPoint y: 129, endPoint x: 590, endPoint y: 392, distance: 309.9
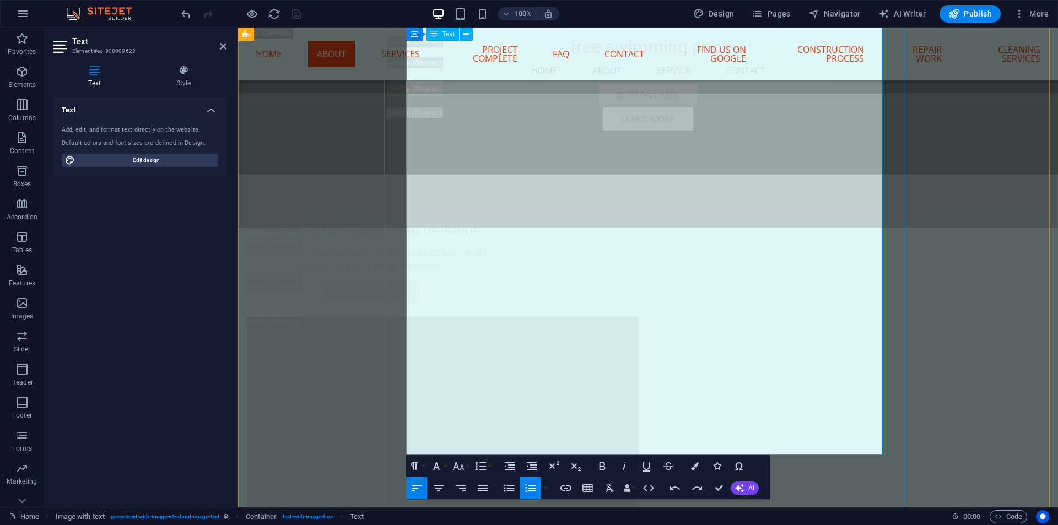
click at [513, 490] on icon "button" at bounding box center [508, 488] width 13 height 13
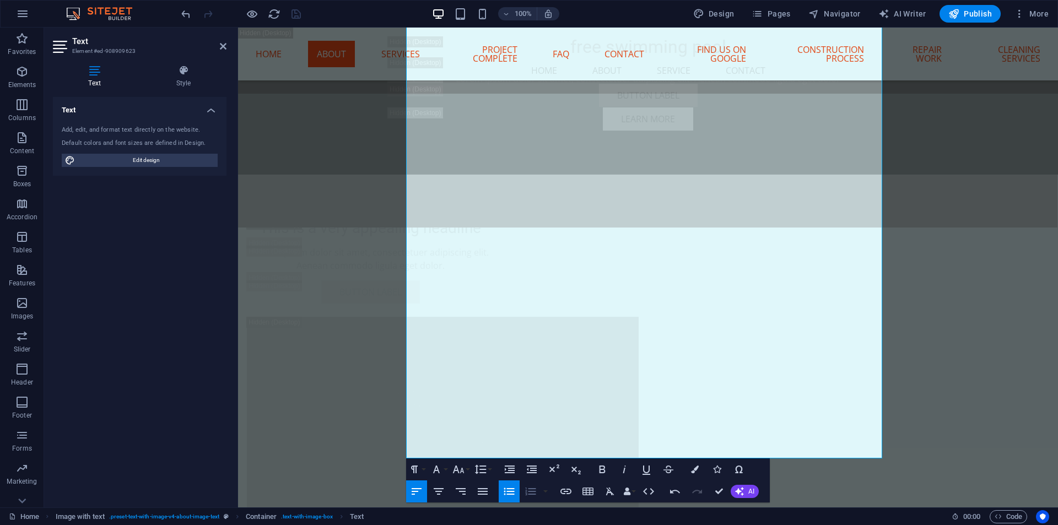
click at [529, 492] on icon "button" at bounding box center [530, 492] width 10 height 8
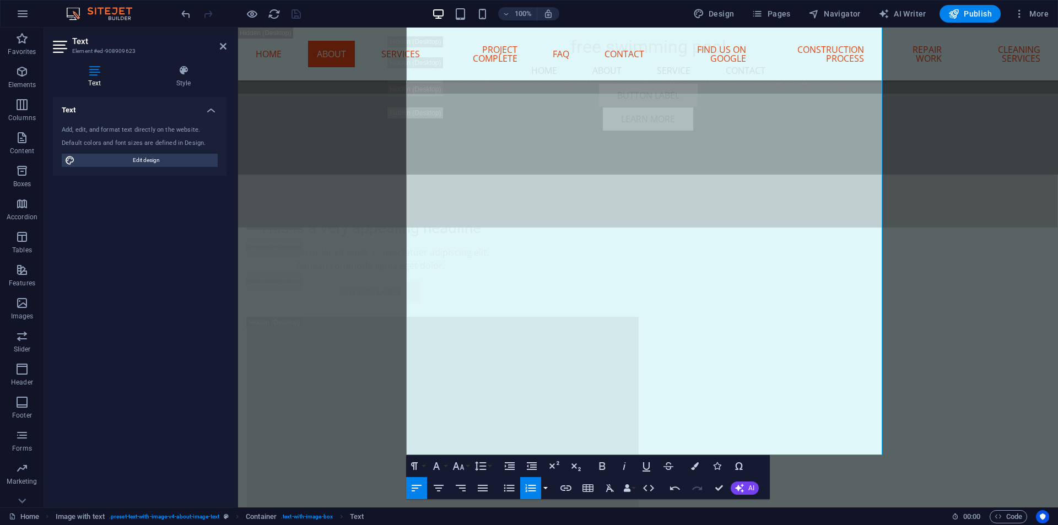
click at [542, 492] on button "button" at bounding box center [545, 488] width 9 height 22
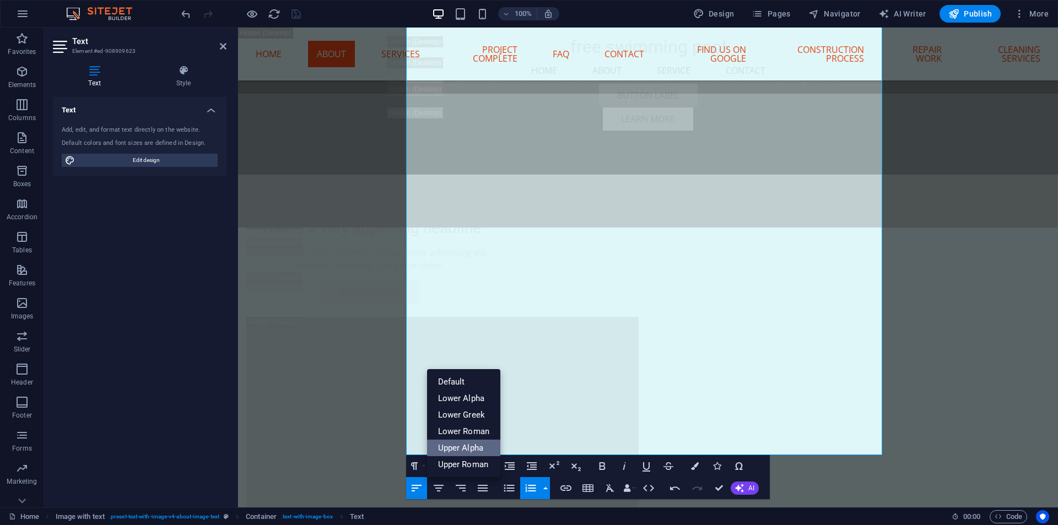
click at [468, 451] on link "Upper Alpha" at bounding box center [464, 448] width 74 height 17
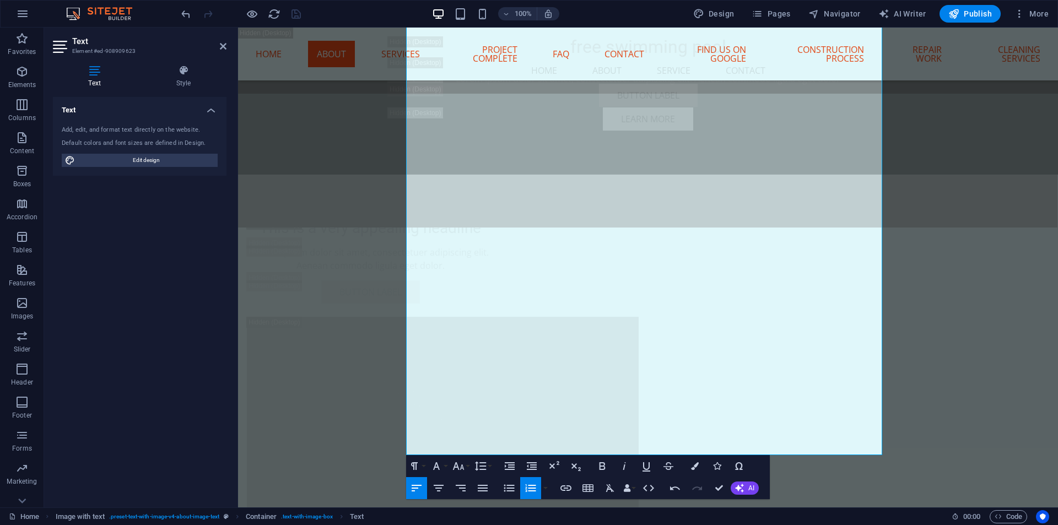
click at [536, 488] on icon "button" at bounding box center [530, 488] width 13 height 13
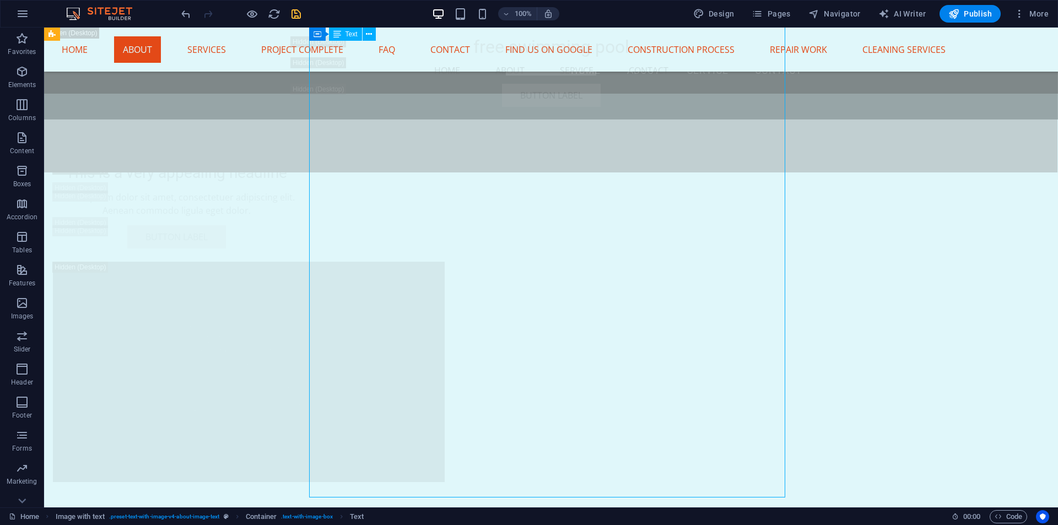
scroll to position [3271, 0]
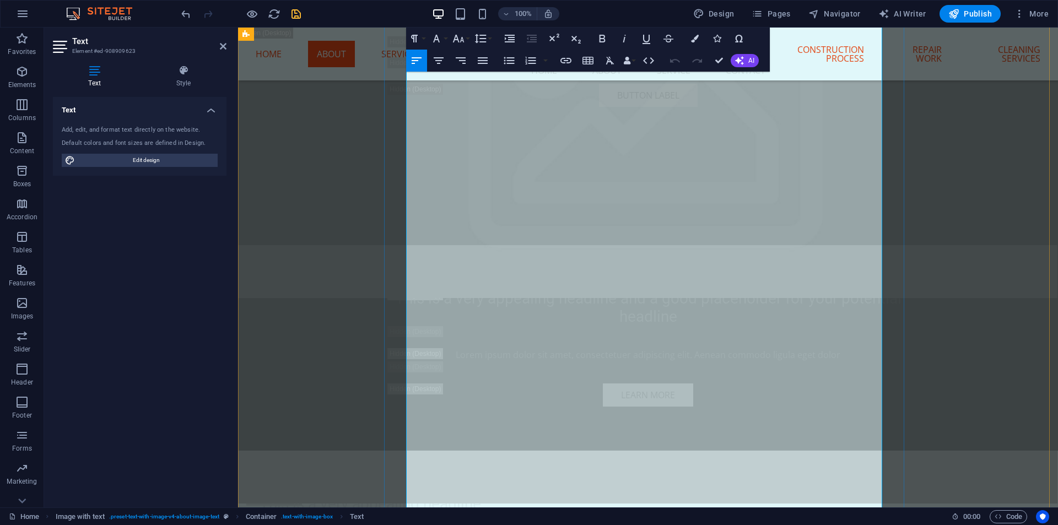
scroll to position [3227, 0]
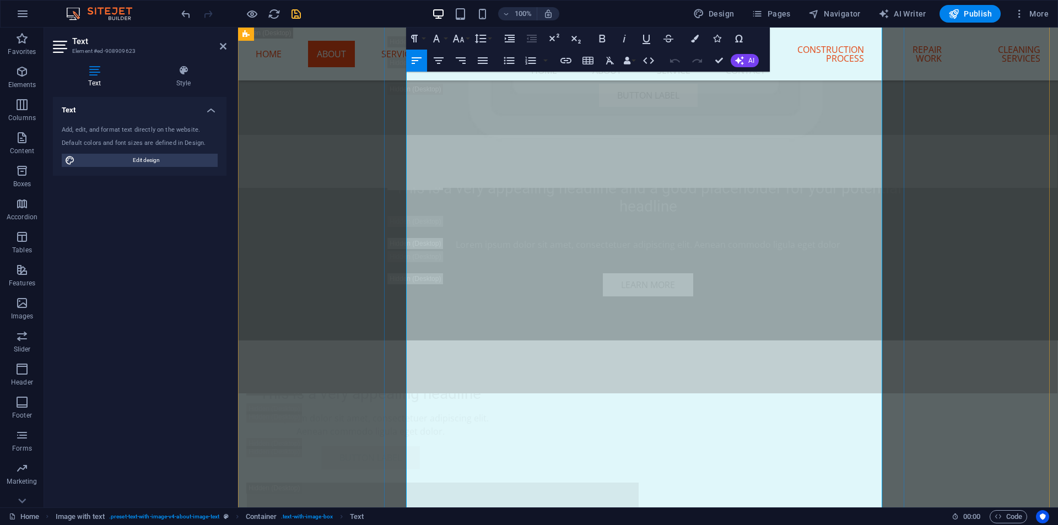
drag, startPoint x: 637, startPoint y: 285, endPoint x: 652, endPoint y: 284, distance: 14.4
click at [544, 58] on button "button" at bounding box center [545, 61] width 9 height 22
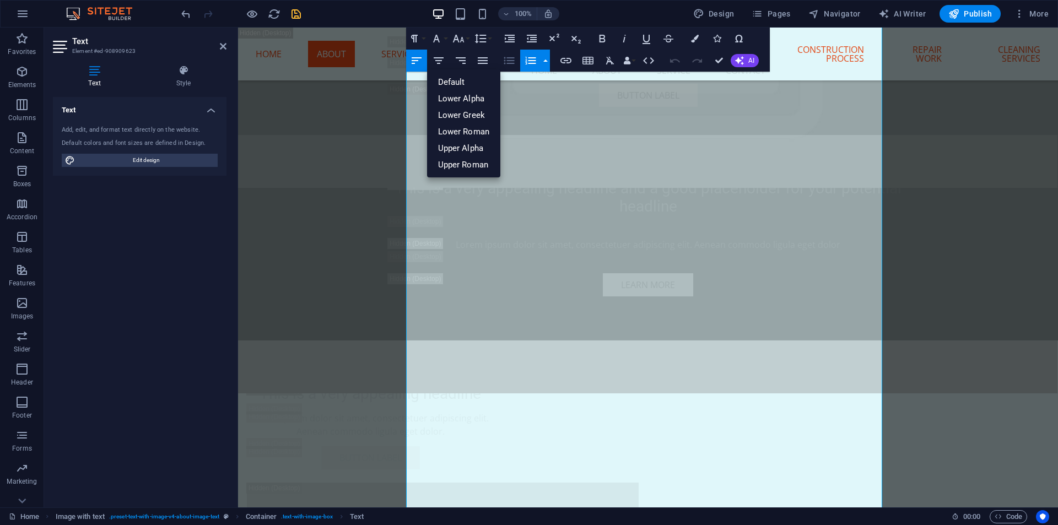
click at [511, 60] on icon "button" at bounding box center [508, 60] width 13 height 13
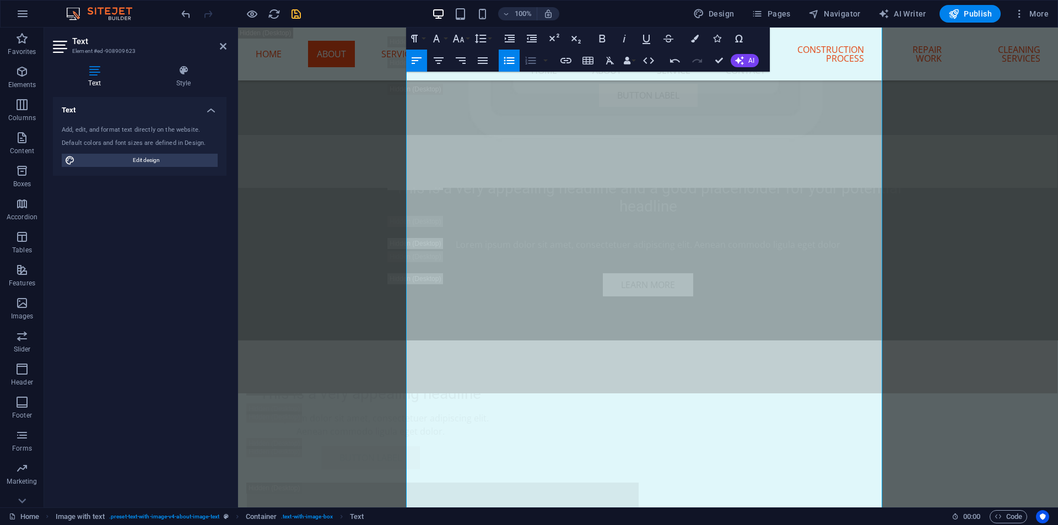
click at [534, 62] on icon "button" at bounding box center [530, 60] width 13 height 13
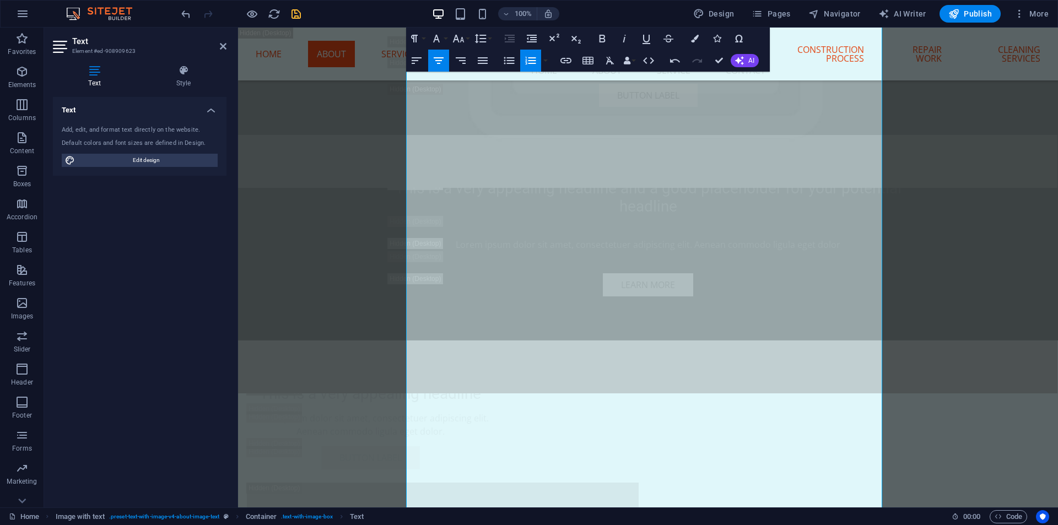
click at [534, 62] on icon "button" at bounding box center [530, 60] width 13 height 13
click at [681, 65] on icon "button" at bounding box center [674, 60] width 13 height 13
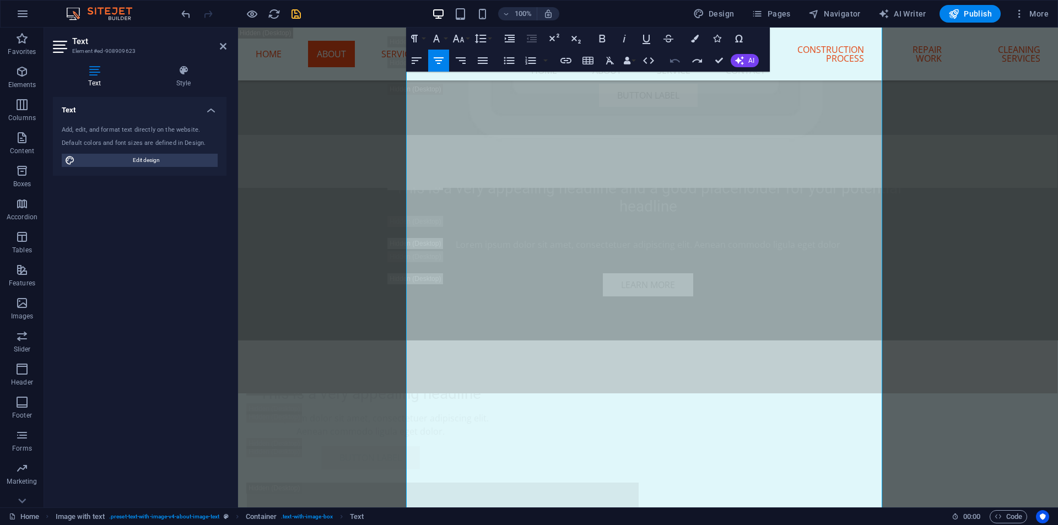
click at [677, 63] on icon "button" at bounding box center [674, 60] width 13 height 13
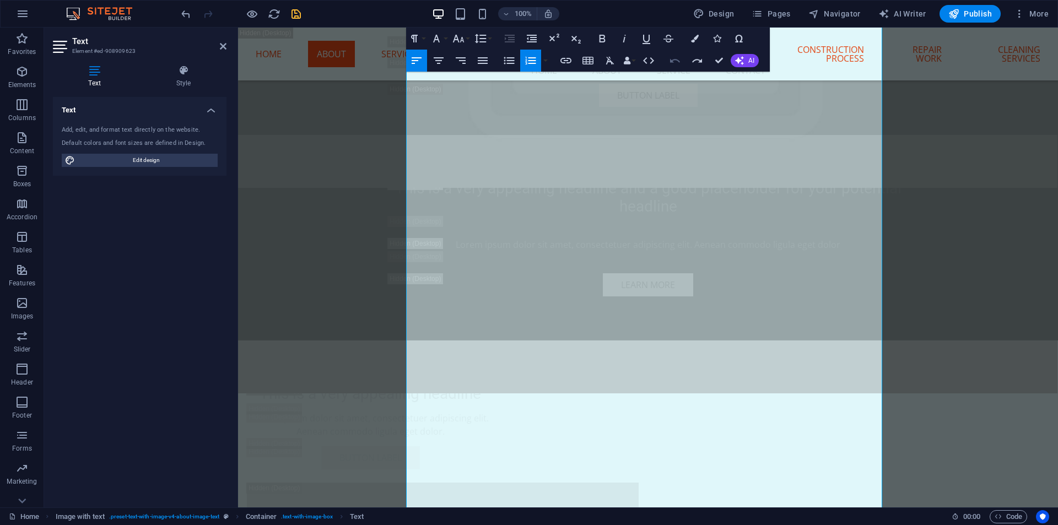
click at [677, 63] on icon "button" at bounding box center [674, 60] width 13 height 13
click at [418, 39] on icon "button" at bounding box center [414, 38] width 13 height 13
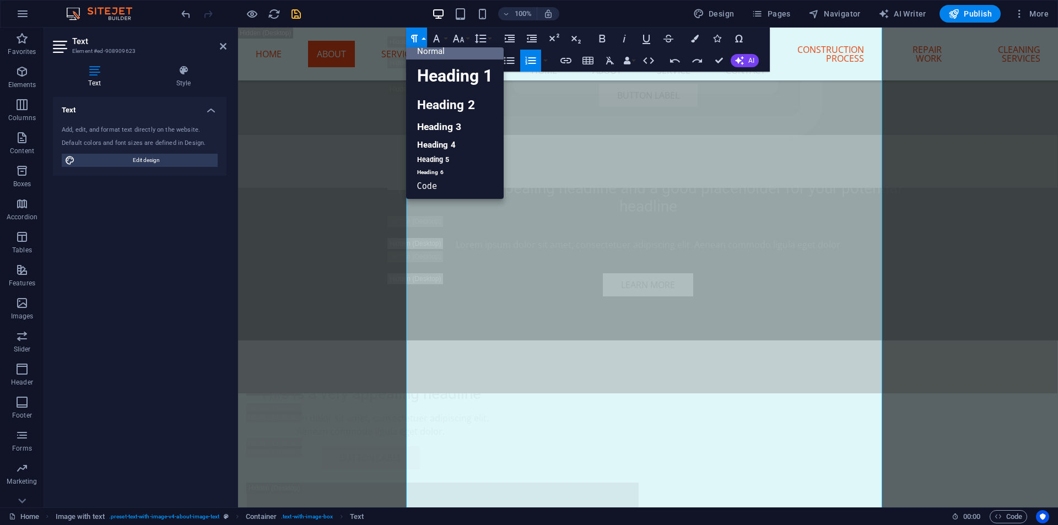
scroll to position [9, 0]
click at [418, 39] on icon "button" at bounding box center [414, 38] width 13 height 13
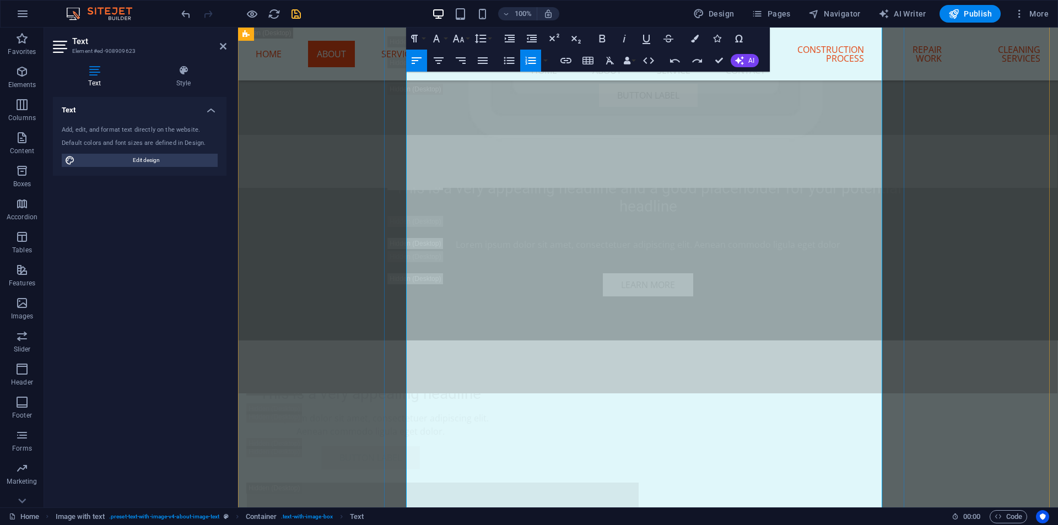
drag, startPoint x: 635, startPoint y: 284, endPoint x: 648, endPoint y: 285, distance: 13.2
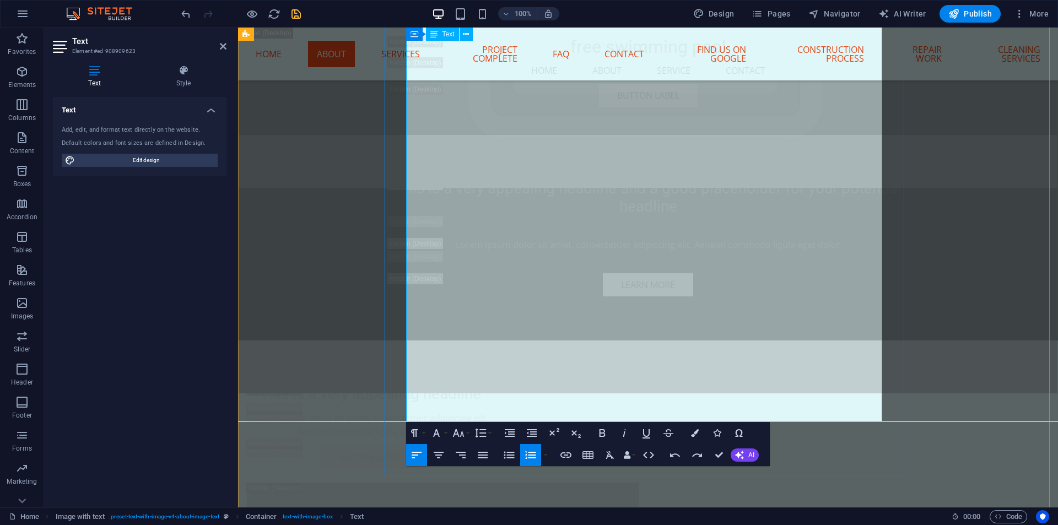
scroll to position [3392, 0]
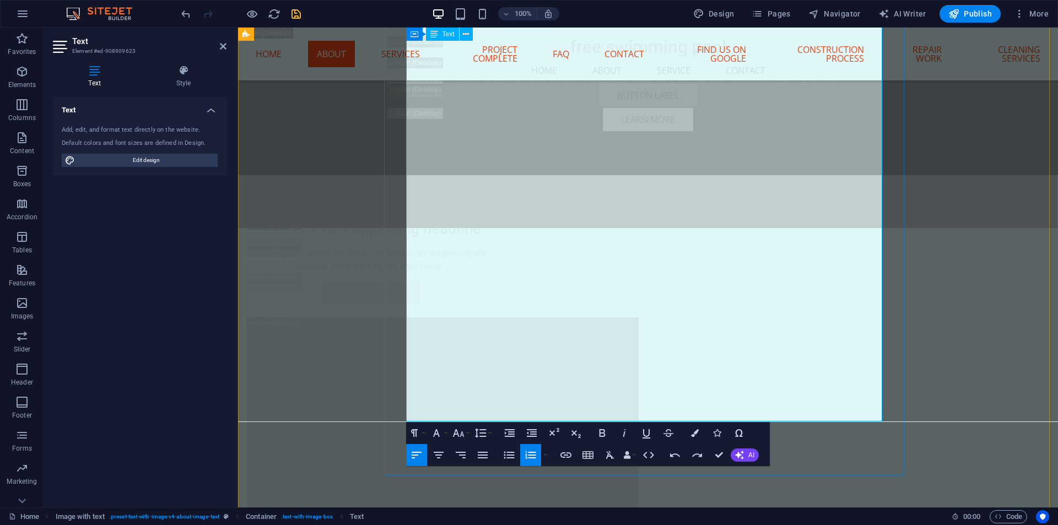
click at [510, 455] on icon "button" at bounding box center [509, 454] width 10 height 7
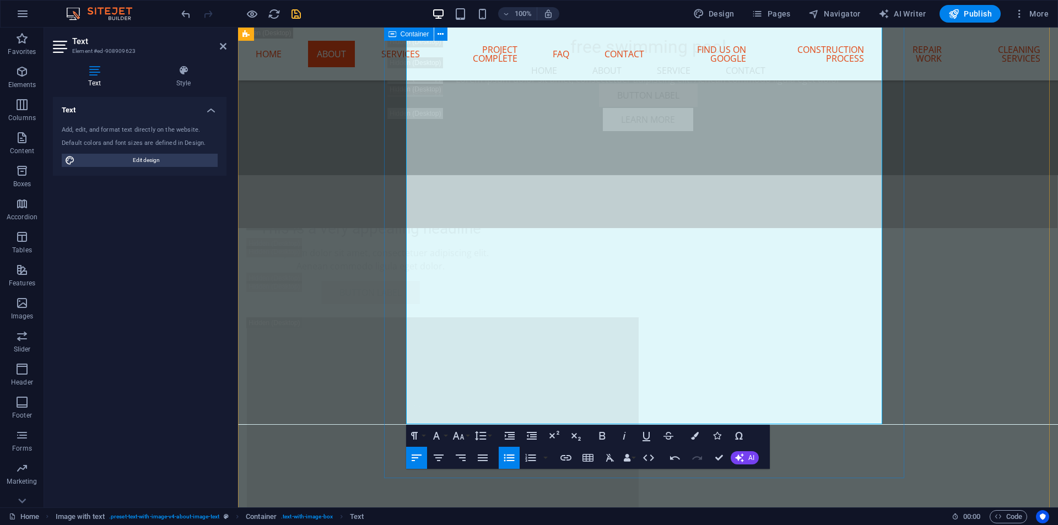
drag, startPoint x: 485, startPoint y: 364, endPoint x: 398, endPoint y: 104, distance: 274.2
click at [513, 457] on icon "button" at bounding box center [508, 457] width 13 height 13
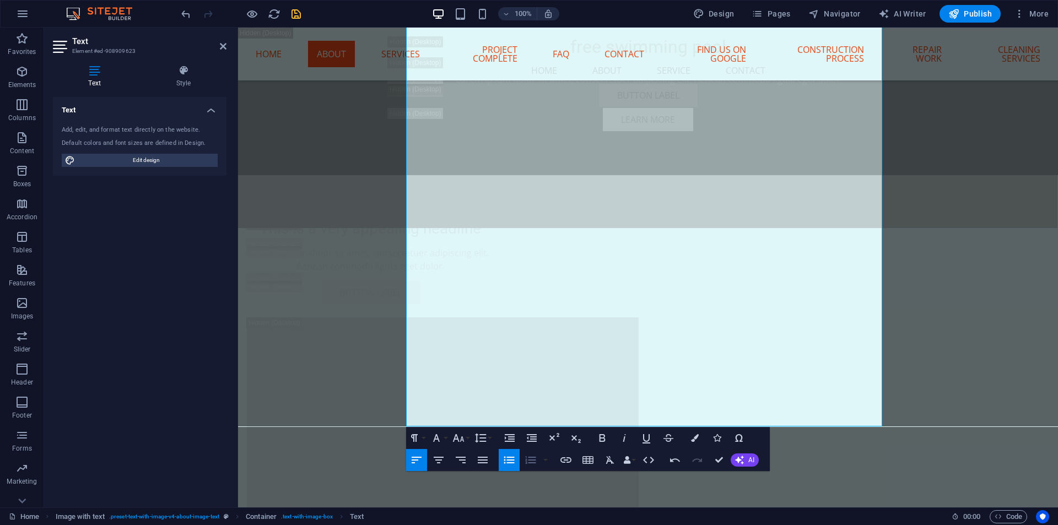
click at [529, 459] on icon "button" at bounding box center [530, 459] width 13 height 13
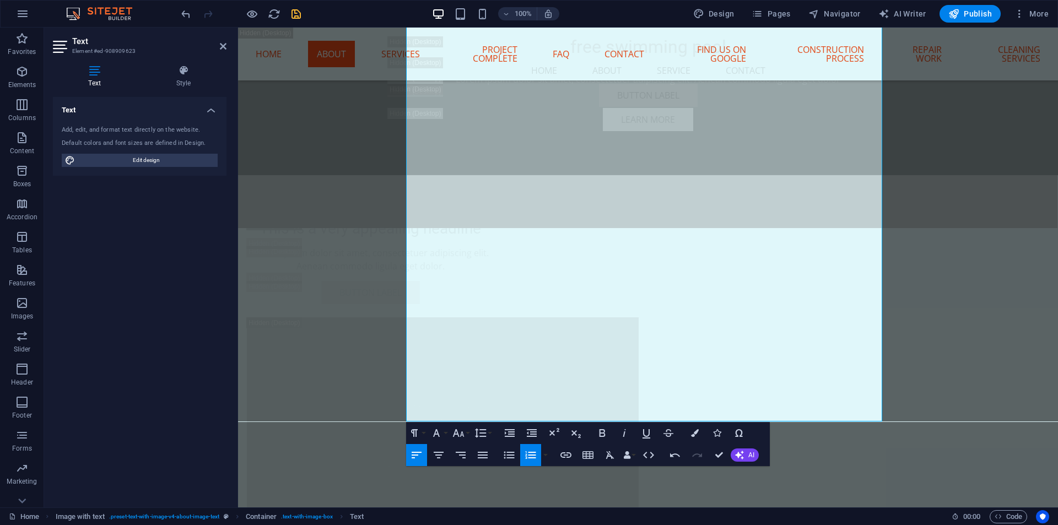
click at [524, 459] on icon "button" at bounding box center [530, 454] width 13 height 13
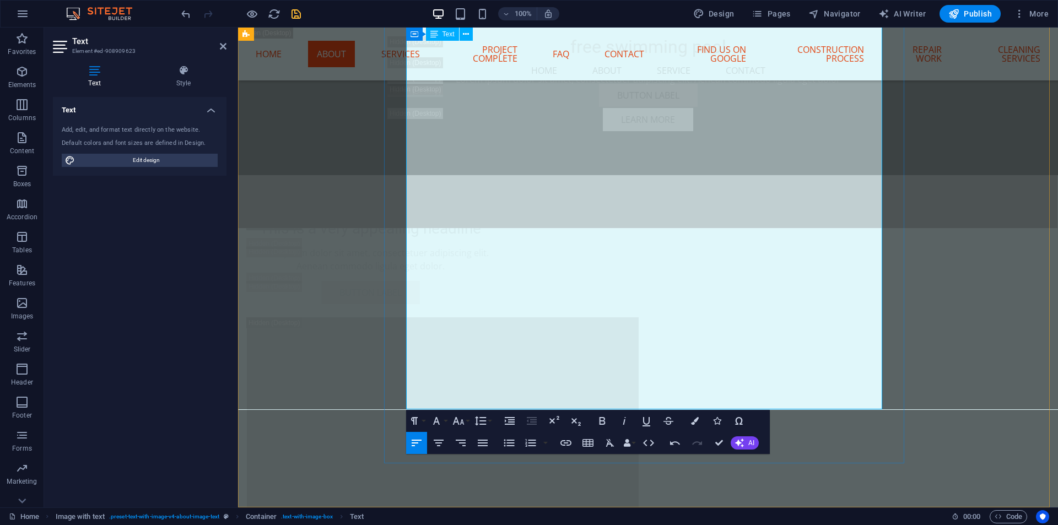
drag, startPoint x: 636, startPoint y: 145, endPoint x: 664, endPoint y: 144, distance: 28.1
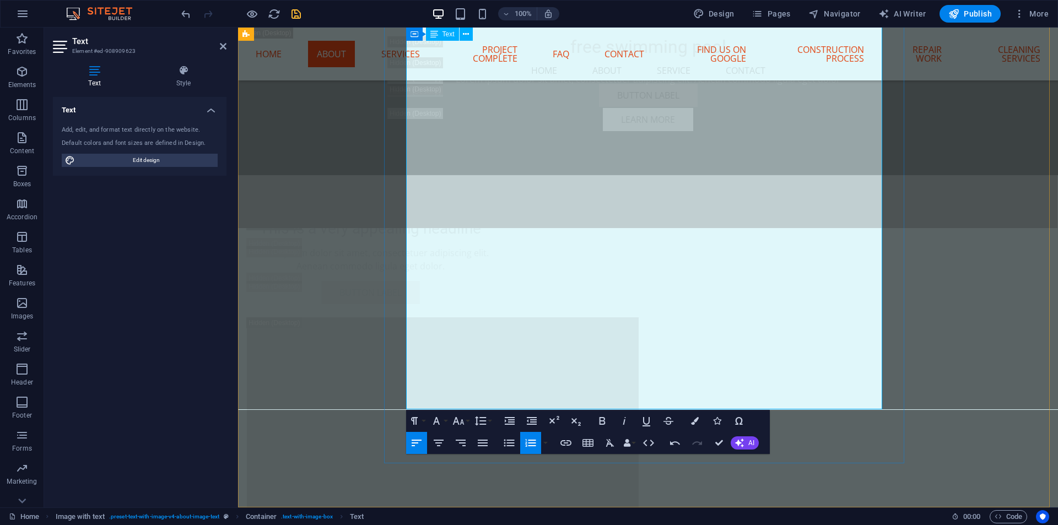
click at [533, 445] on icon "button" at bounding box center [530, 443] width 10 height 8
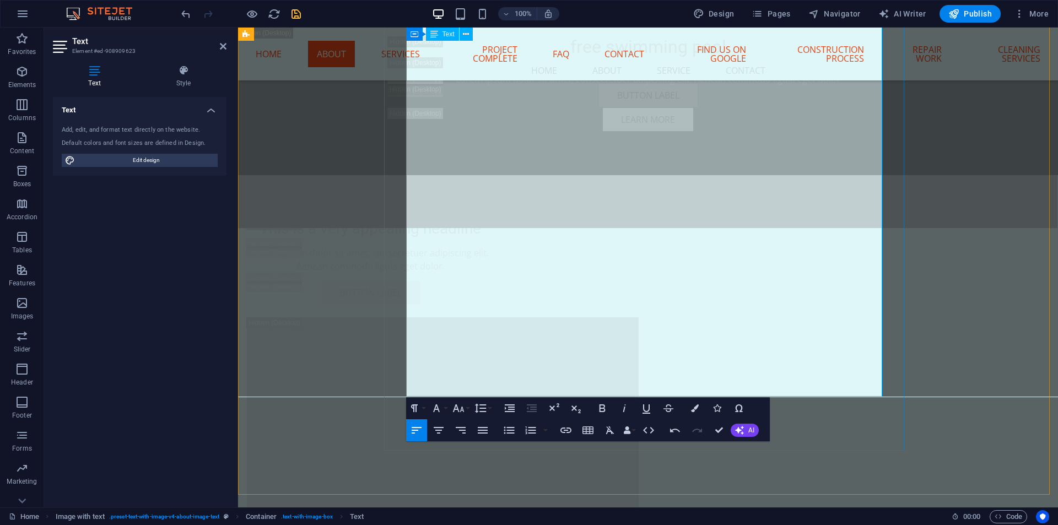
click at [535, 426] on icon "button" at bounding box center [530, 430] width 13 height 13
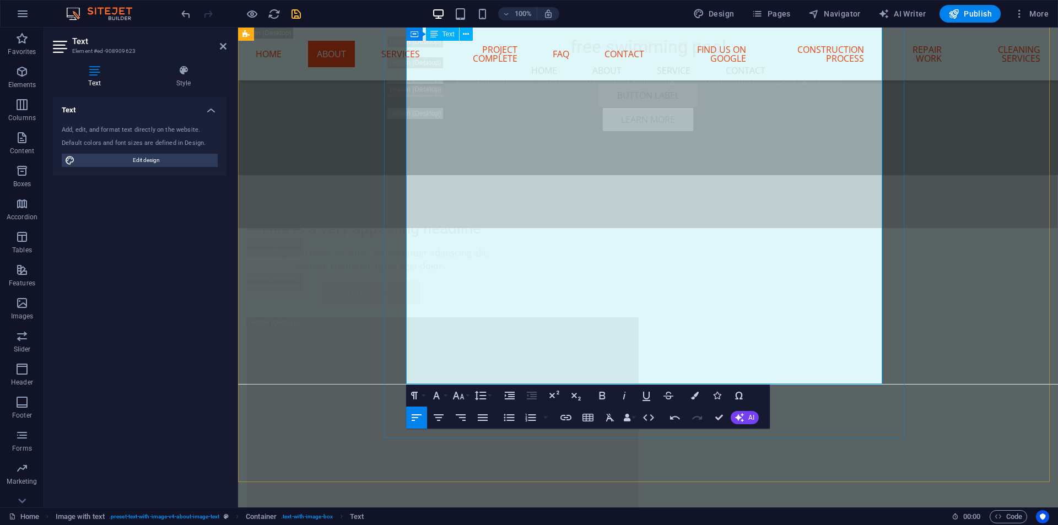
click at [528, 412] on icon "button" at bounding box center [530, 417] width 13 height 13
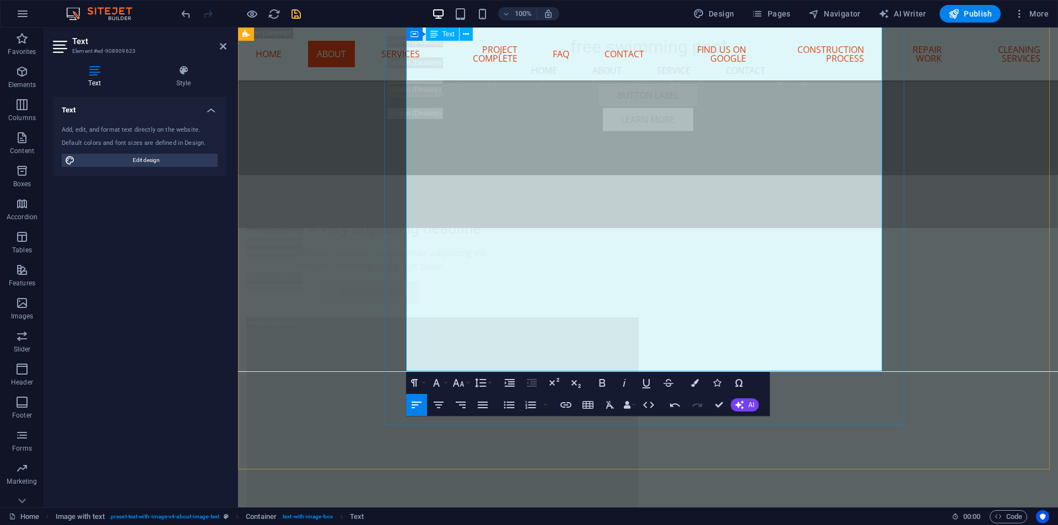
click at [526, 409] on icon "button" at bounding box center [530, 404] width 13 height 13
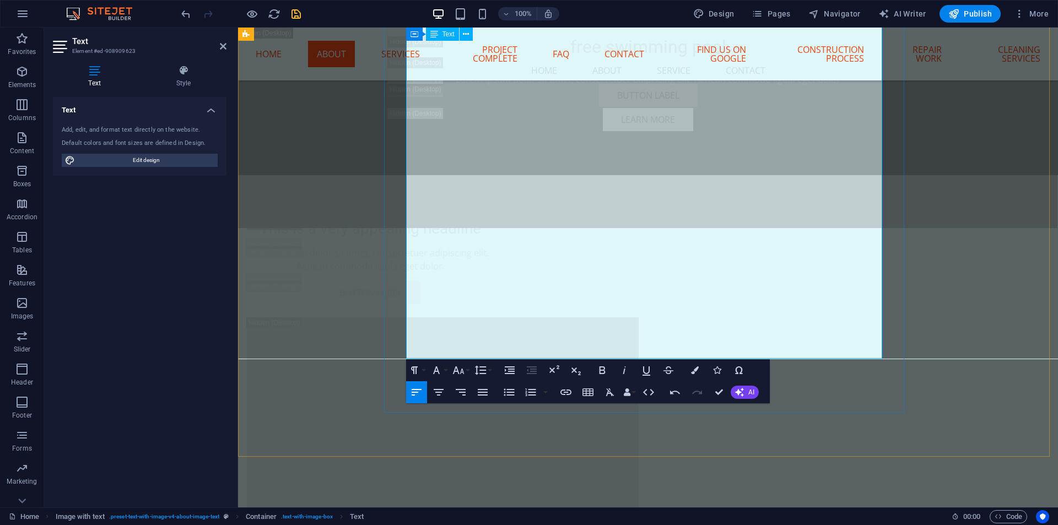
click at [529, 397] on icon "button" at bounding box center [530, 392] width 13 height 13
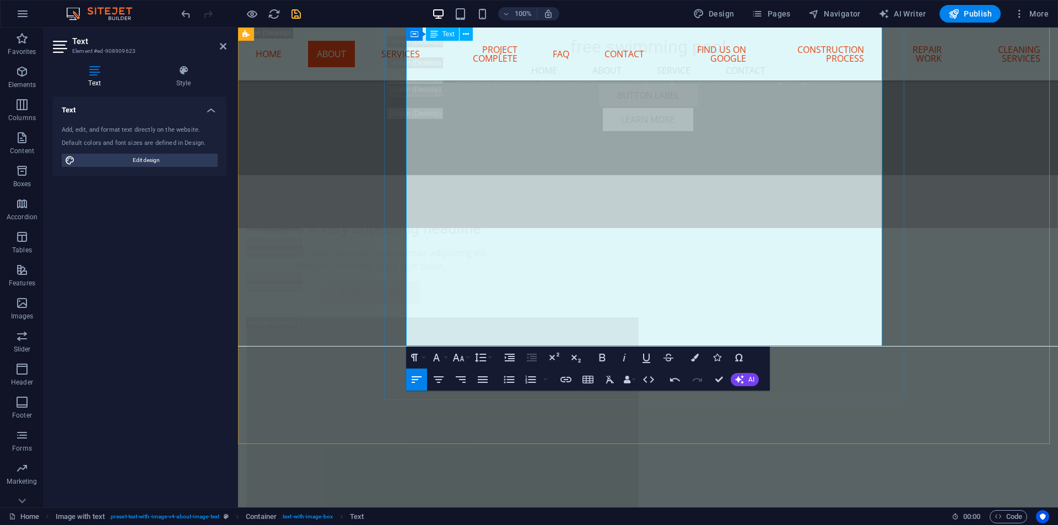
click at [530, 375] on icon "button" at bounding box center [530, 379] width 13 height 13
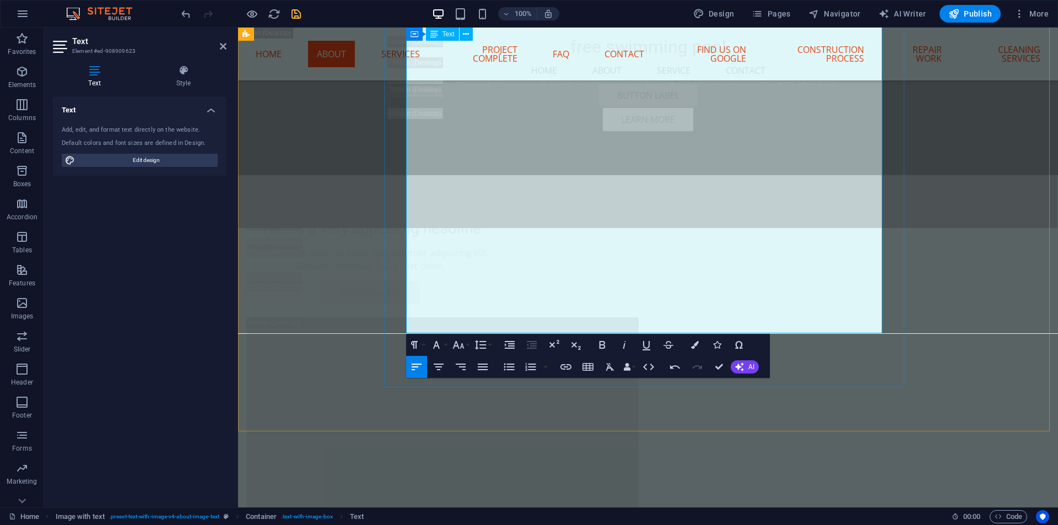
click at [538, 367] on button "Ordered List" at bounding box center [530, 367] width 21 height 22
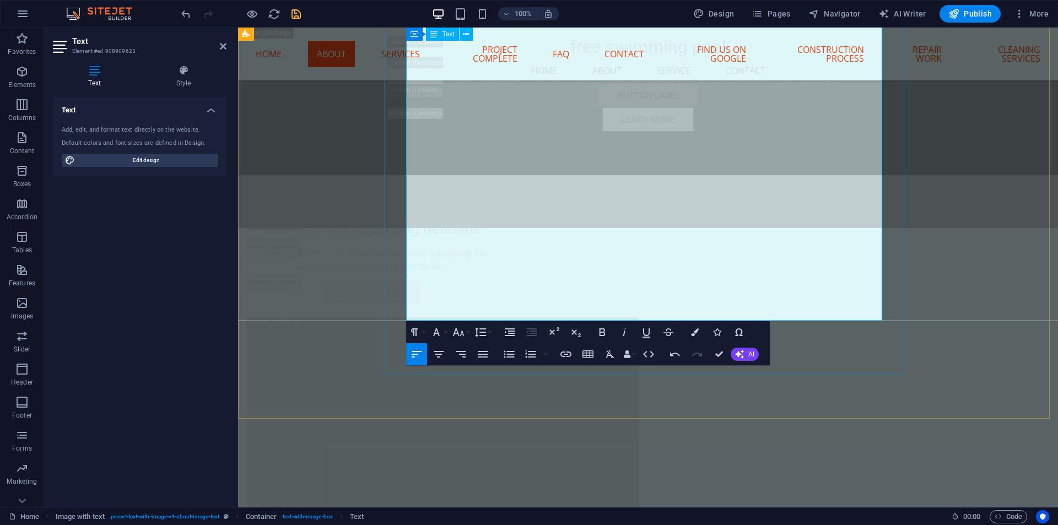
click at [533, 358] on icon "button" at bounding box center [530, 354] width 13 height 13
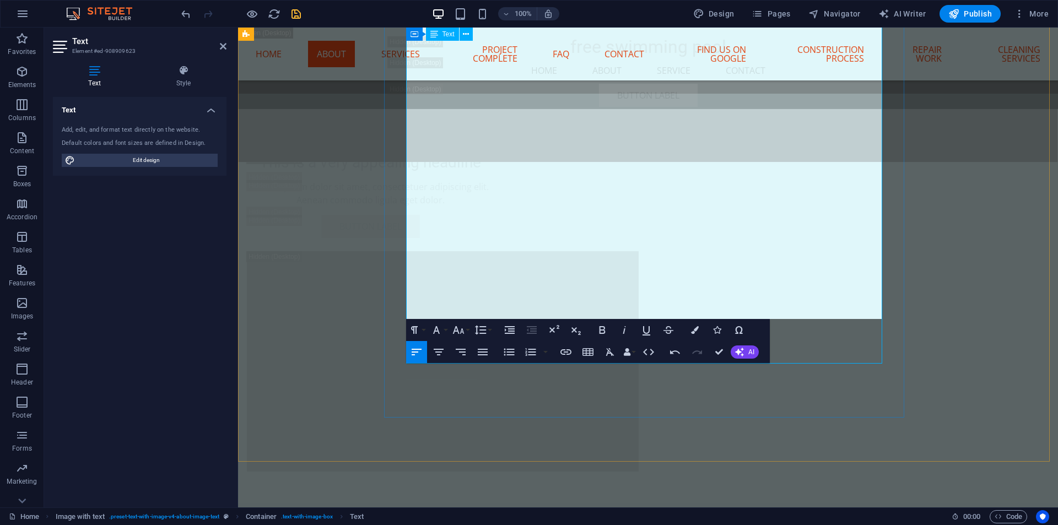
scroll to position [3117, 0]
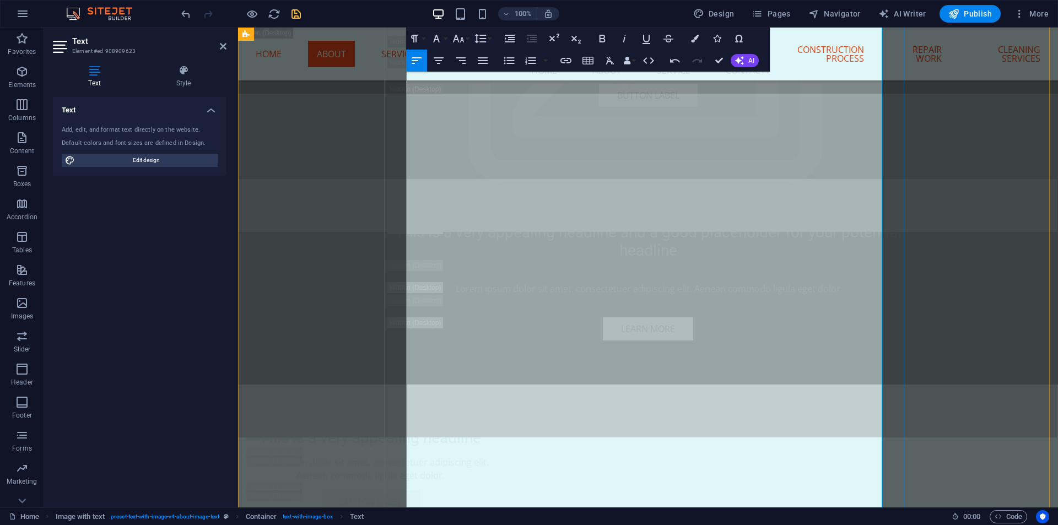
click at [529, 63] on icon "button" at bounding box center [530, 61] width 10 height 8
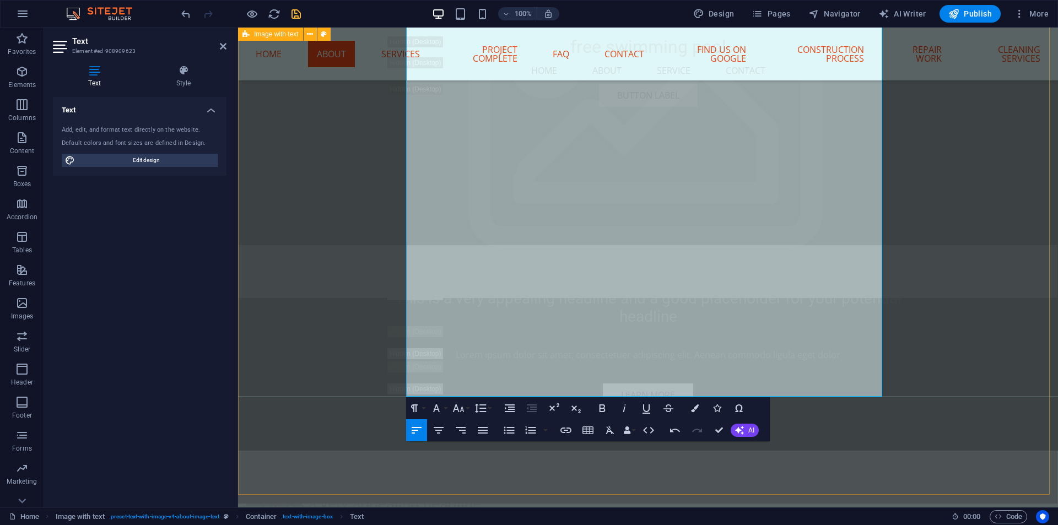
scroll to position [3337, 0]
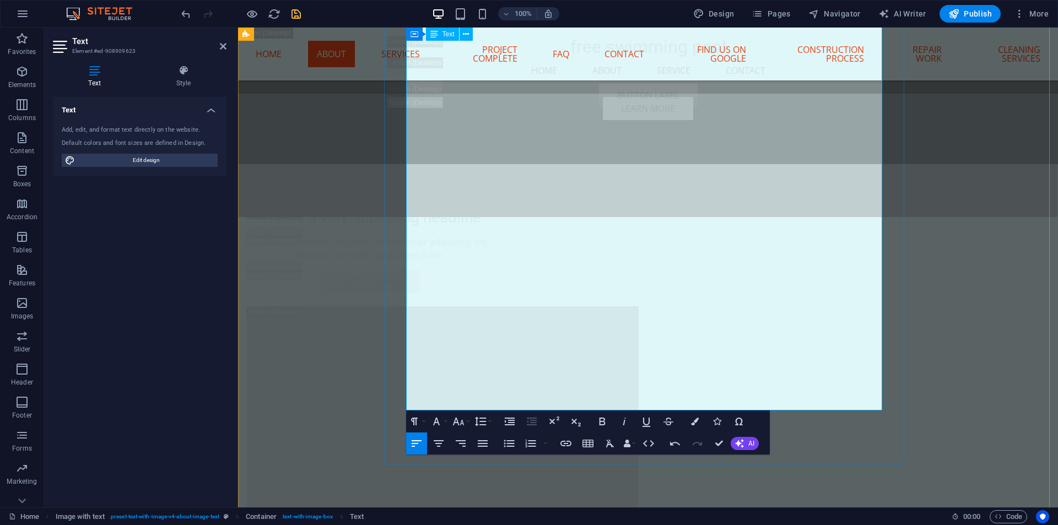
scroll to position [3117, 0]
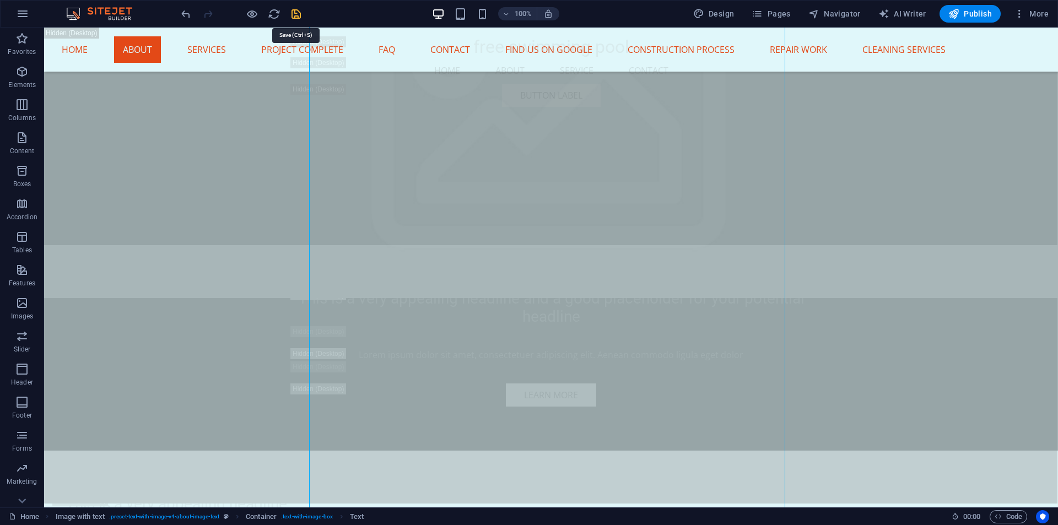
click at [294, 17] on icon "save" at bounding box center [296, 14] width 13 height 13
checkbox input "false"
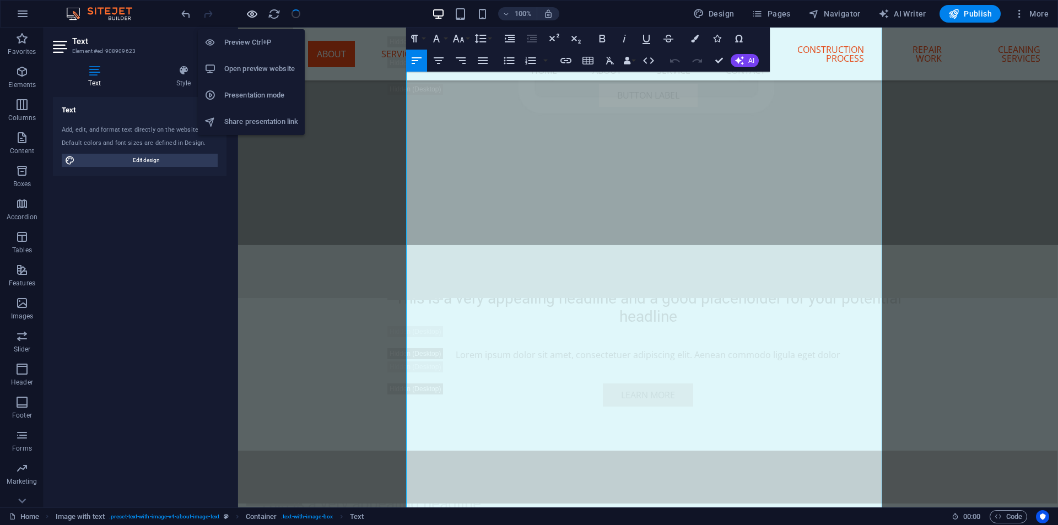
scroll to position [3055, 0]
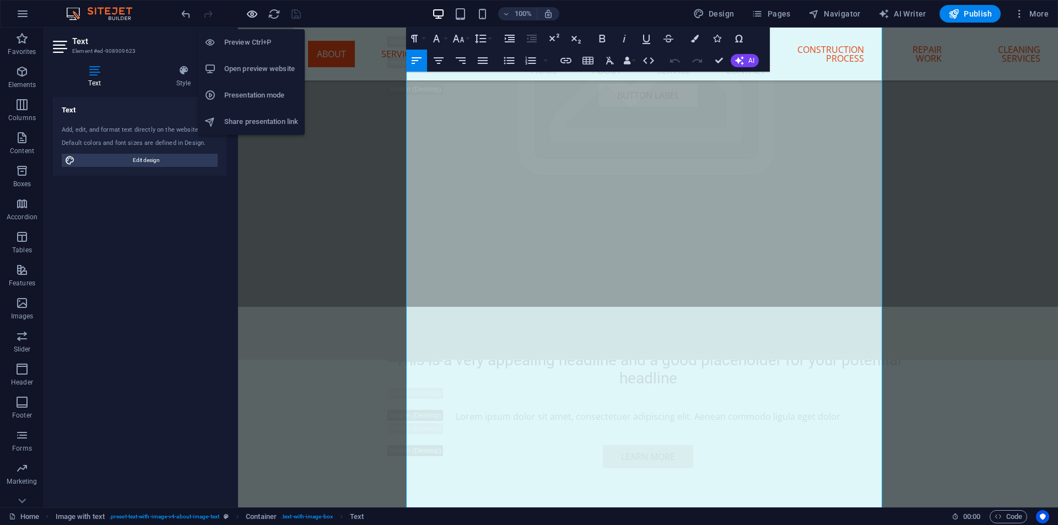
click at [255, 17] on icon "button" at bounding box center [252, 14] width 13 height 13
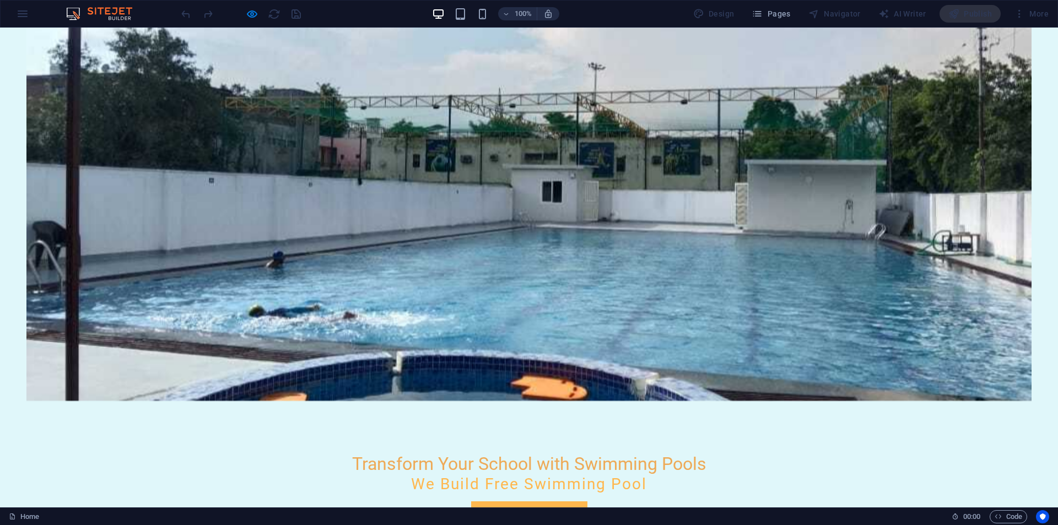
scroll to position [0, 0]
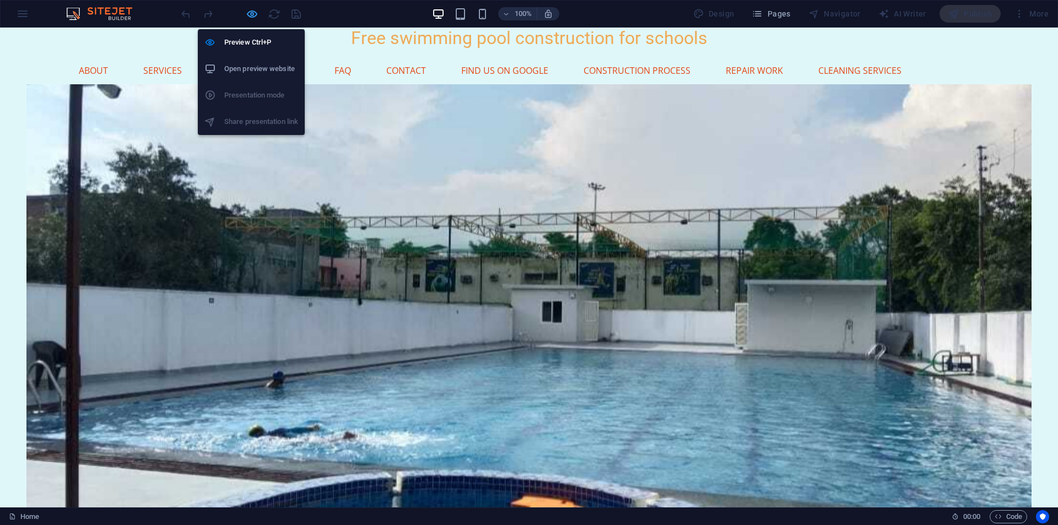
drag, startPoint x: 250, startPoint y: 16, endPoint x: 176, endPoint y: 8, distance: 74.3
click at [250, 16] on icon "button" at bounding box center [252, 14] width 13 height 13
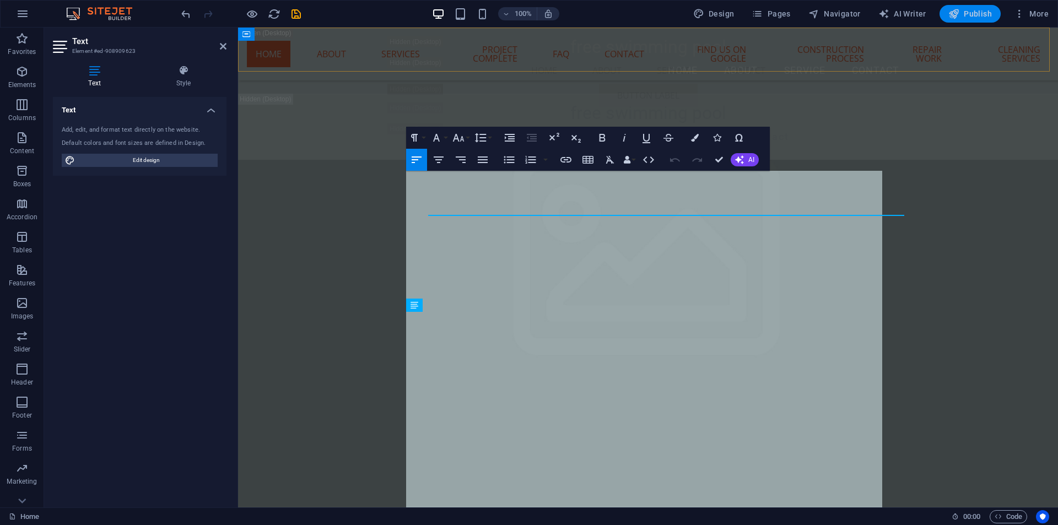
scroll to position [2817, 0]
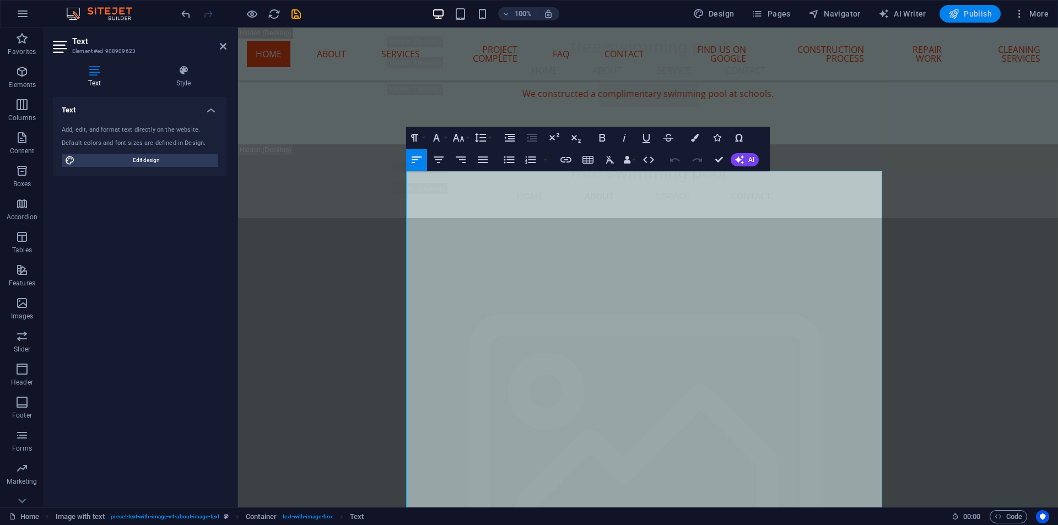
click at [975, 13] on span "Publish" at bounding box center [970, 13] width 44 height 11
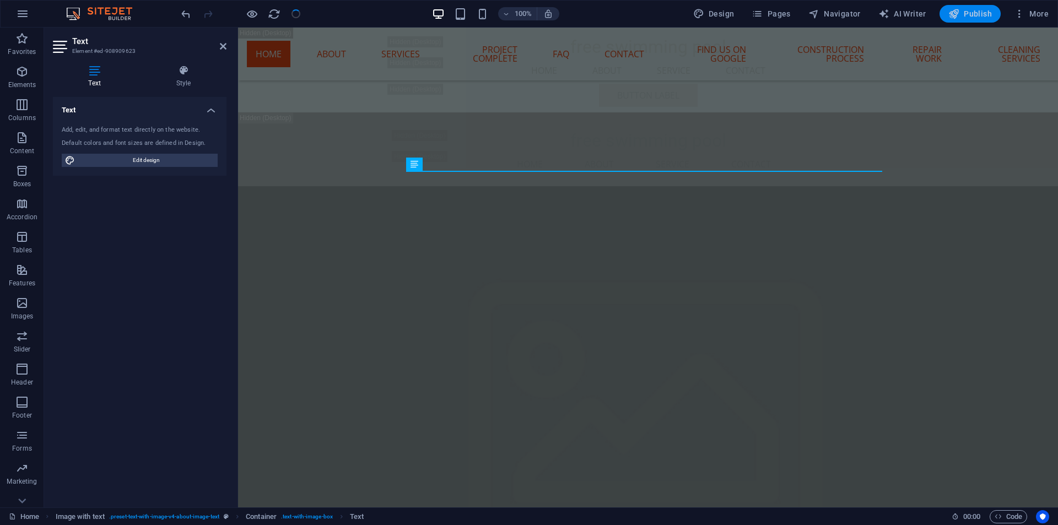
checkbox input "false"
